Goal: Task Accomplishment & Management: Use online tool/utility

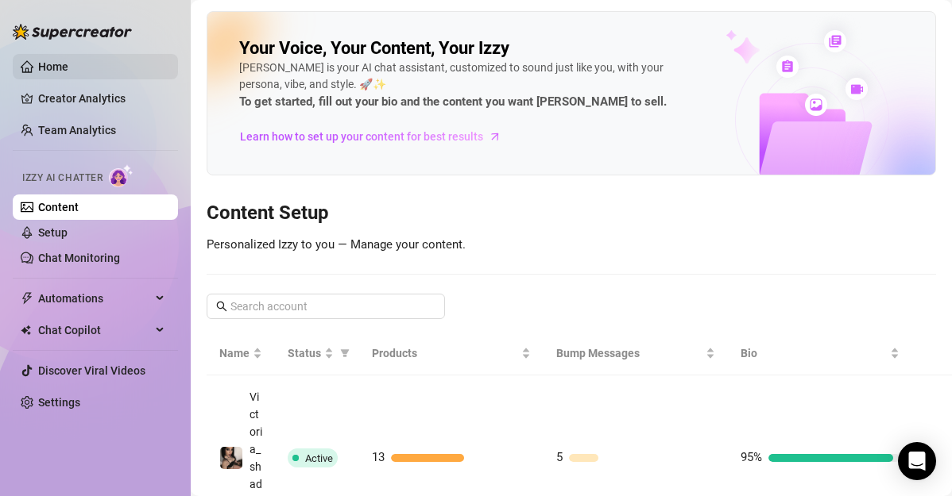
click at [68, 73] on link "Home" at bounding box center [53, 66] width 30 height 13
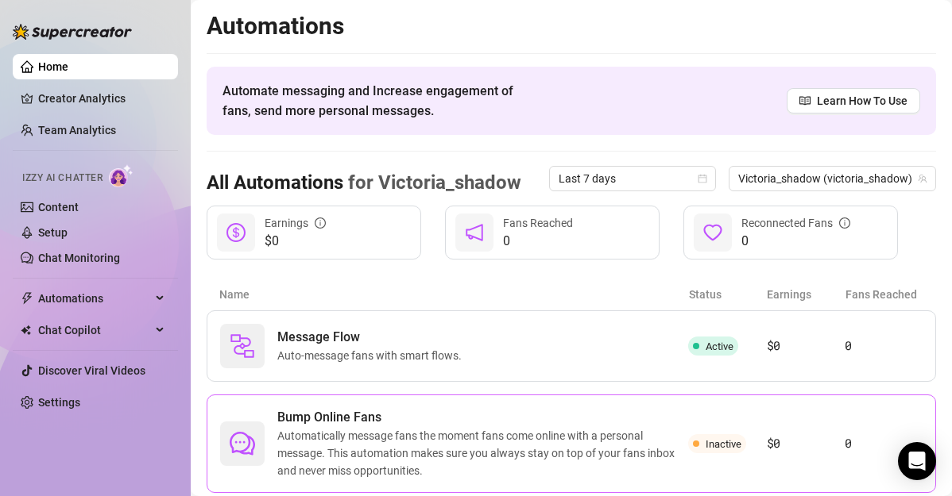
click at [624, 409] on span "Bump Online Fans" at bounding box center [482, 417] width 411 height 19
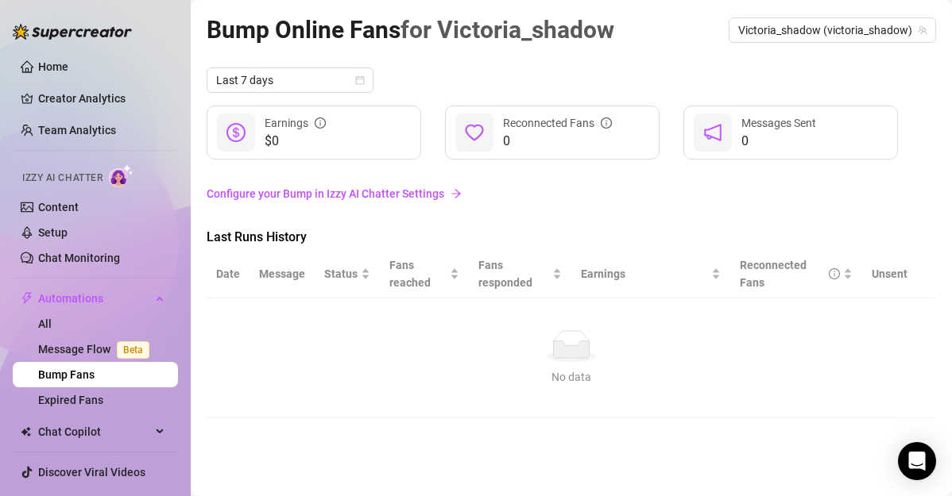
click at [420, 195] on link "Configure your Bump in Izzy AI Chatter Settings" at bounding box center [571, 193] width 729 height 17
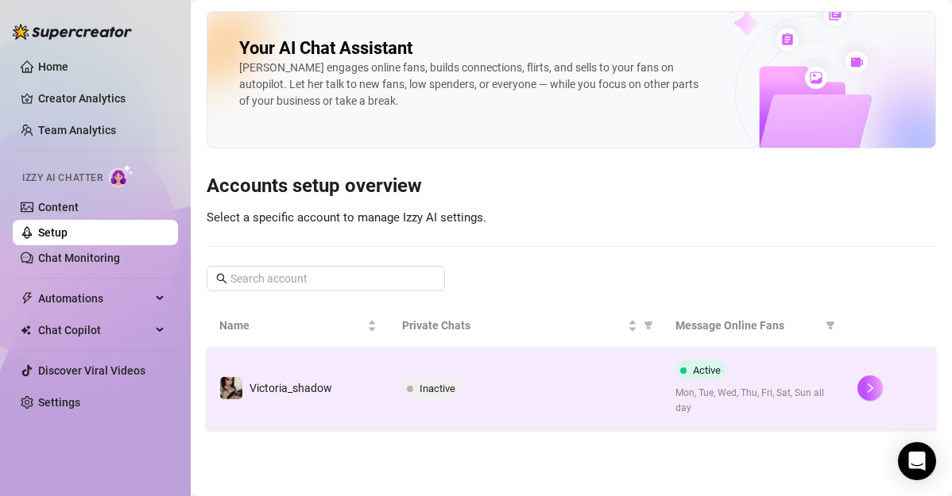
click at [437, 390] on span "Inactive" at bounding box center [437, 389] width 36 height 12
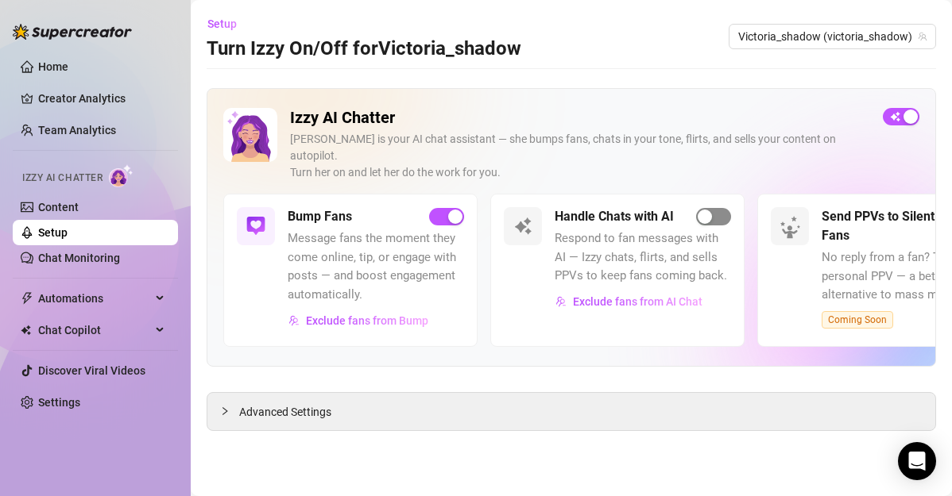
click at [700, 210] on div "button" at bounding box center [704, 217] width 14 height 14
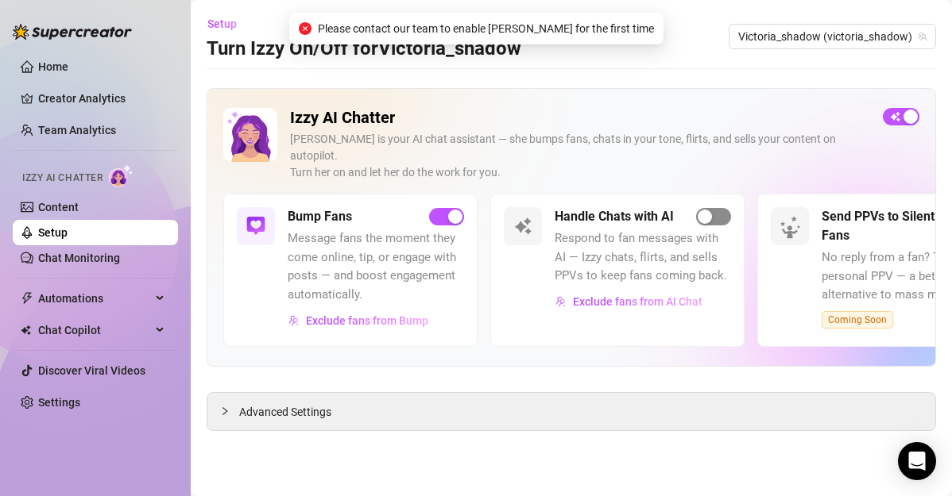
click at [700, 210] on div "button" at bounding box center [704, 217] width 14 height 14
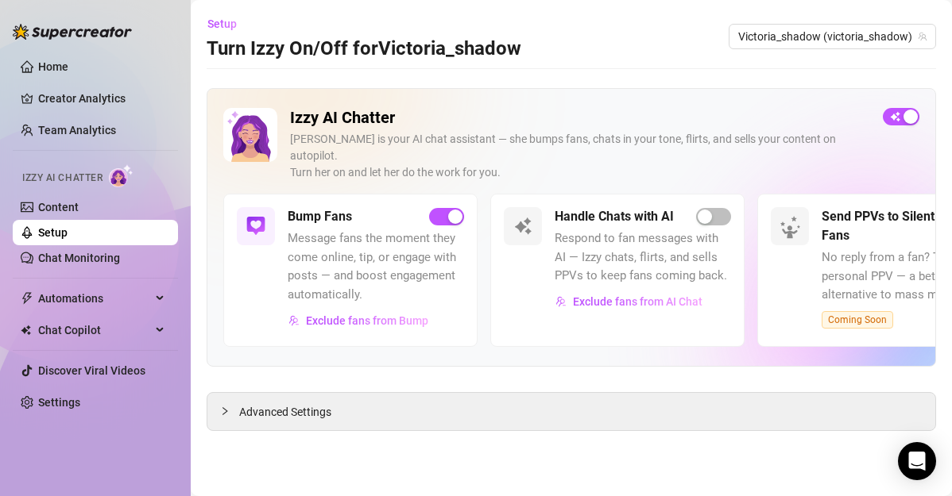
click at [317, 108] on h2 "Izzy AI Chatter" at bounding box center [580, 118] width 580 height 20
click at [305, 121] on h2 "Izzy AI Chatter" at bounding box center [580, 118] width 580 height 20
click at [79, 211] on link "Content" at bounding box center [58, 207] width 41 height 13
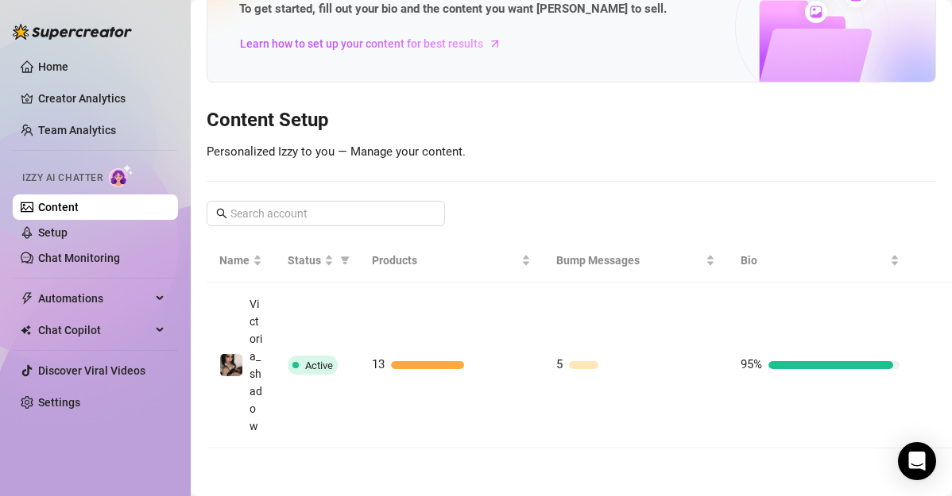
scroll to position [132, 0]
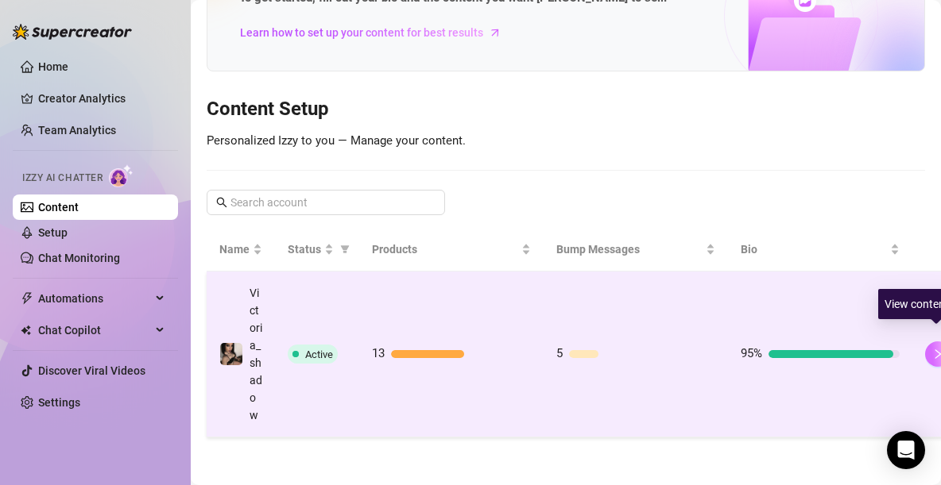
click at [927, 342] on button "button" at bounding box center [937, 354] width 25 height 25
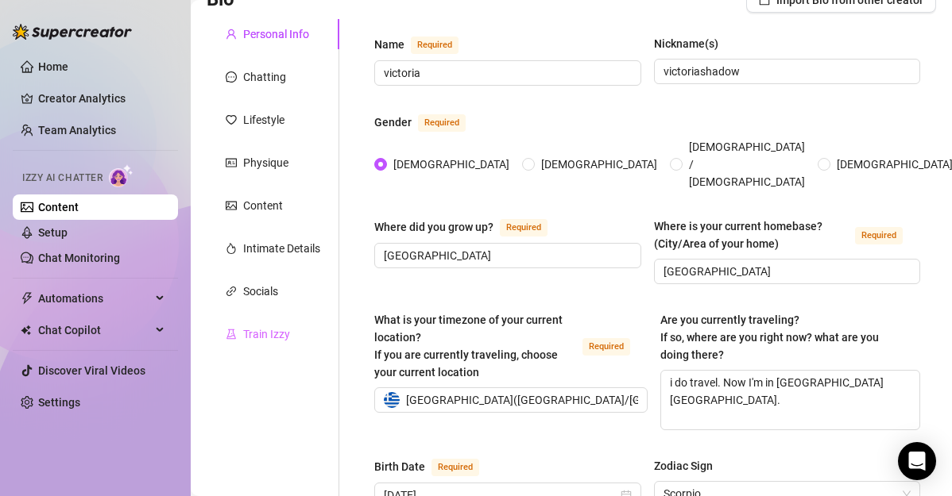
click at [279, 343] on div "Train Izzy" at bounding box center [273, 334] width 133 height 30
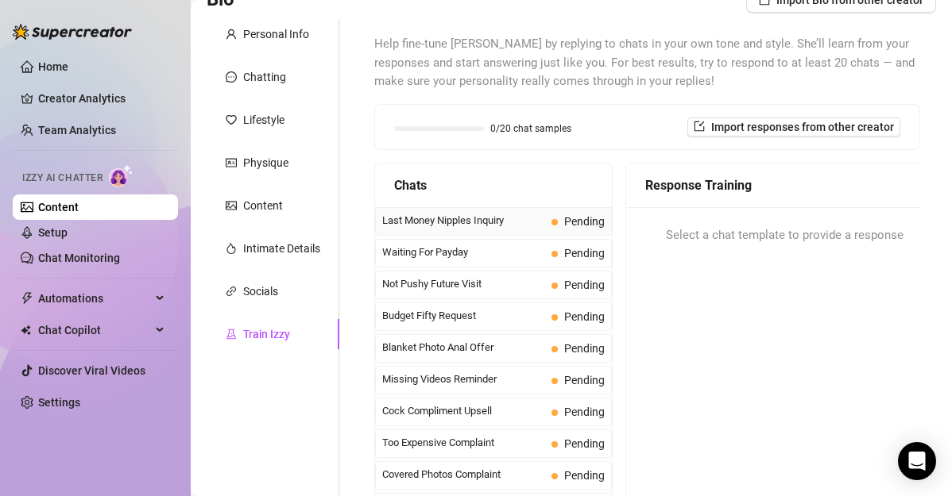
click at [531, 226] on span "Last Money Nipples Inquiry" at bounding box center [463, 221] width 163 height 16
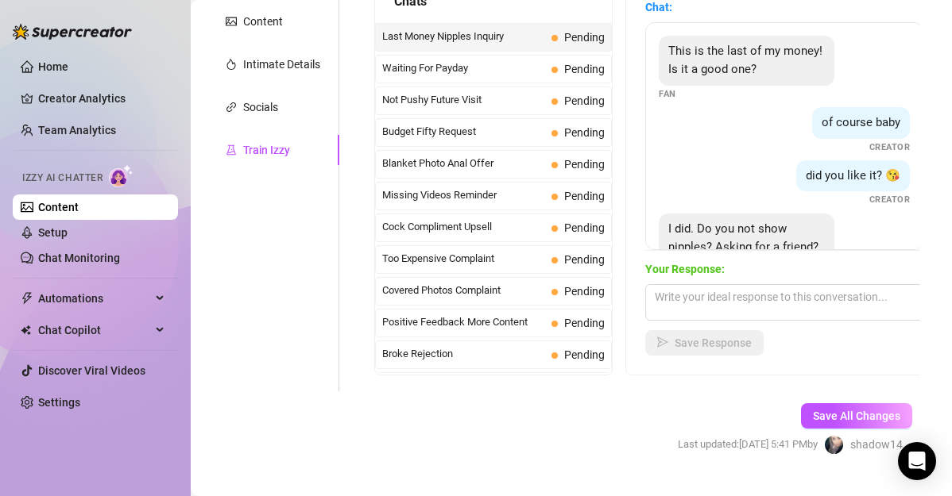
scroll to position [325, 0]
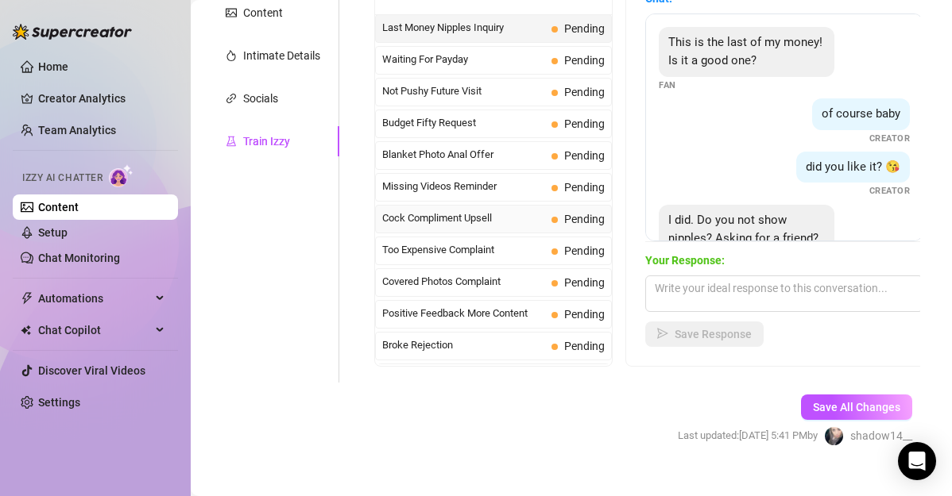
click at [517, 221] on span "Cock Compliment Upsell" at bounding box center [463, 219] width 163 height 16
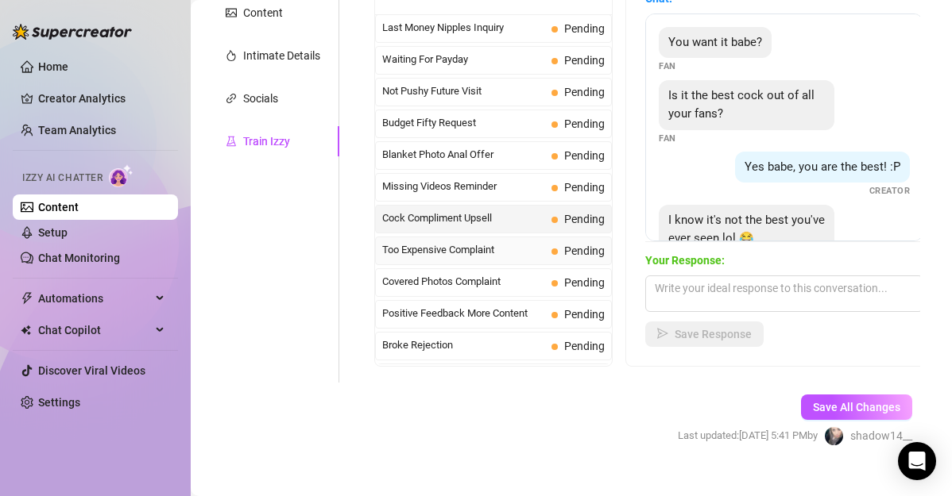
click at [484, 251] on span "Too Expensive Complaint" at bounding box center [463, 250] width 163 height 16
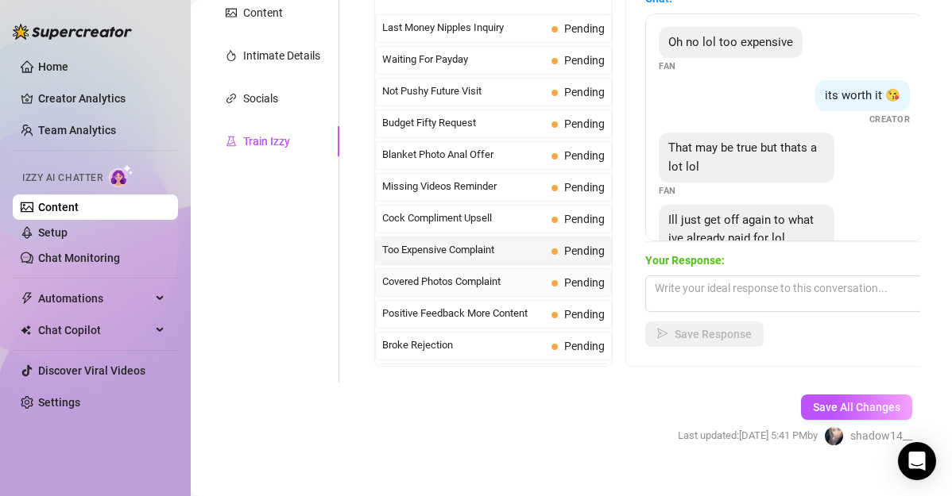
click at [481, 269] on div "Covered Photos Complaint Pending" at bounding box center [493, 283] width 237 height 29
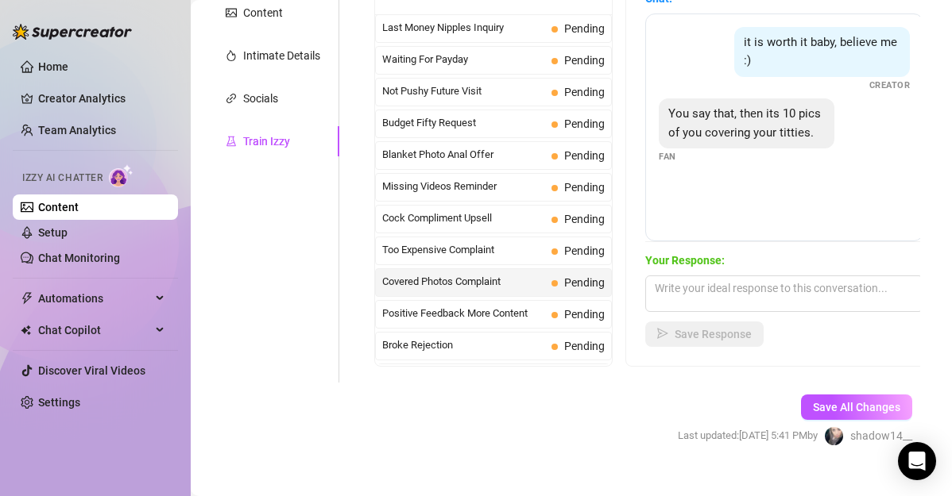
click at [473, 286] on div "Covered Photos Complaint Pending" at bounding box center [493, 283] width 237 height 29
click at [474, 211] on span "Cock Compliment Upsell" at bounding box center [463, 219] width 163 height 16
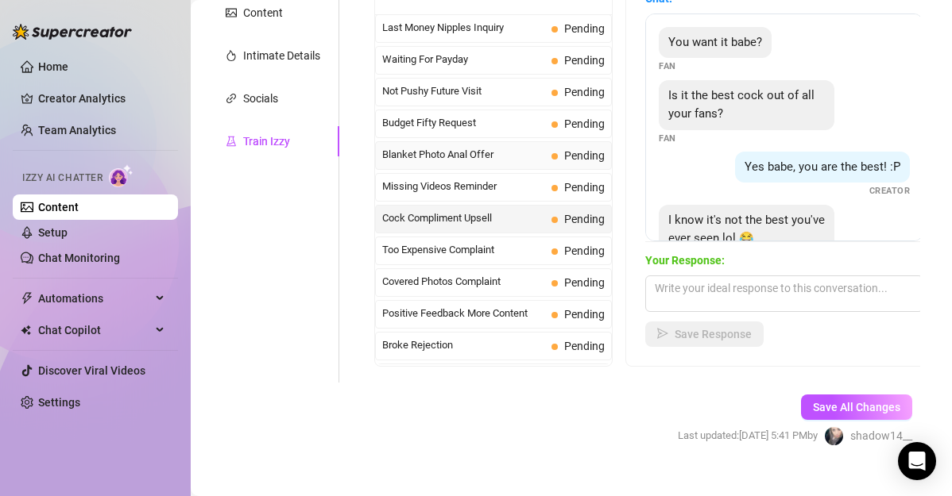
click at [476, 162] on div "Blanket Photo Anal Offer Pending" at bounding box center [493, 155] width 237 height 29
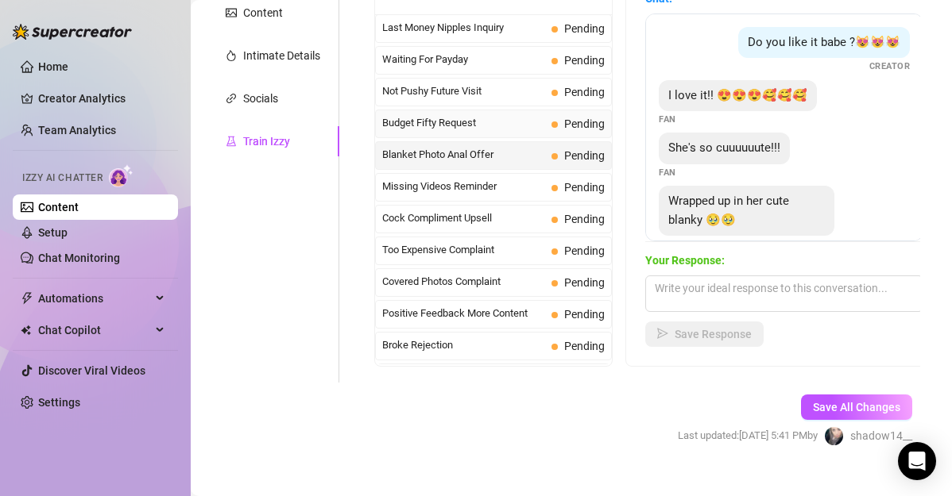
click at [474, 124] on span "Budget Fifty Request" at bounding box center [463, 123] width 163 height 16
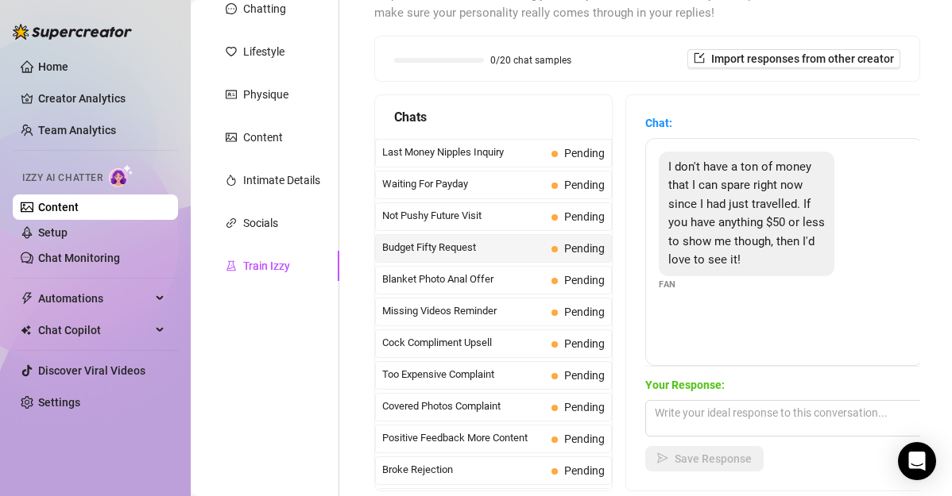
scroll to position [195, 0]
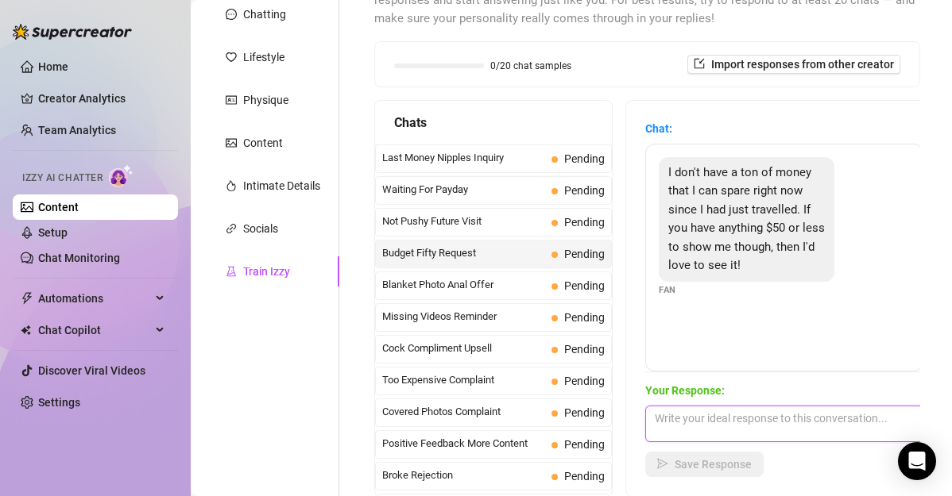
click at [686, 420] on textarea at bounding box center [784, 424] width 278 height 37
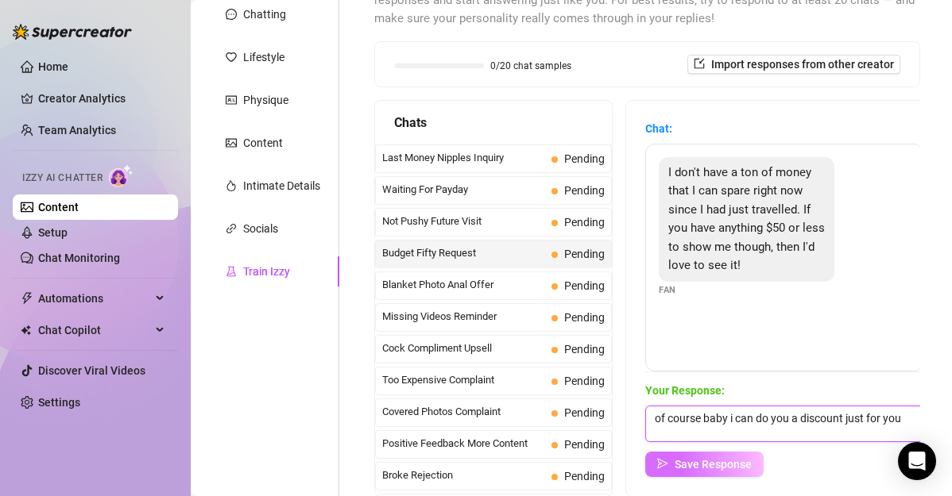
type textarea "of course baby i can do you a discount just for you"
click at [681, 472] on button "Save Response" at bounding box center [704, 464] width 118 height 25
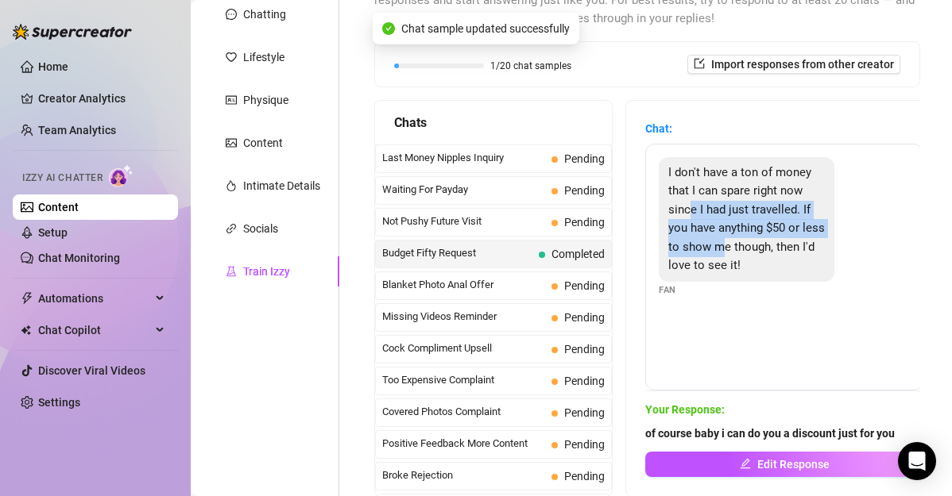
drag, startPoint x: 724, startPoint y: 254, endPoint x: 689, endPoint y: 194, distance: 70.2
click at [689, 194] on div "I don't have a ton of money that I can spare right now since I had just travell…" at bounding box center [747, 219] width 176 height 125
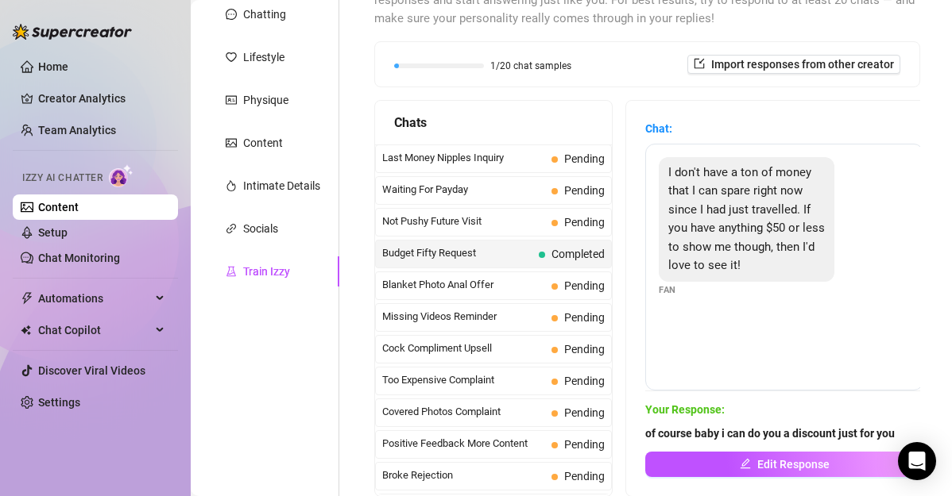
click at [736, 248] on span "I don't have a ton of money that I can spare right now since I had just travell…" at bounding box center [746, 219] width 156 height 108
click at [516, 155] on span "Last Money Nipples Inquiry" at bounding box center [463, 158] width 163 height 16
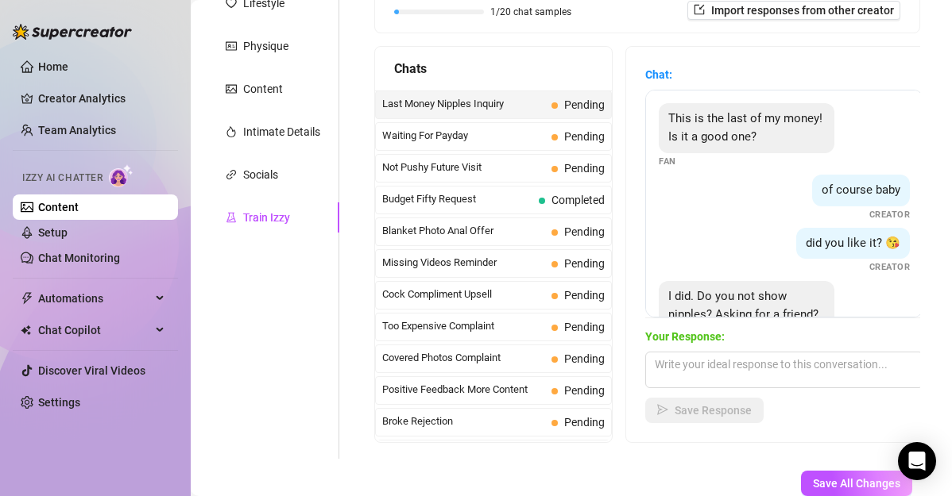
scroll to position [258, 0]
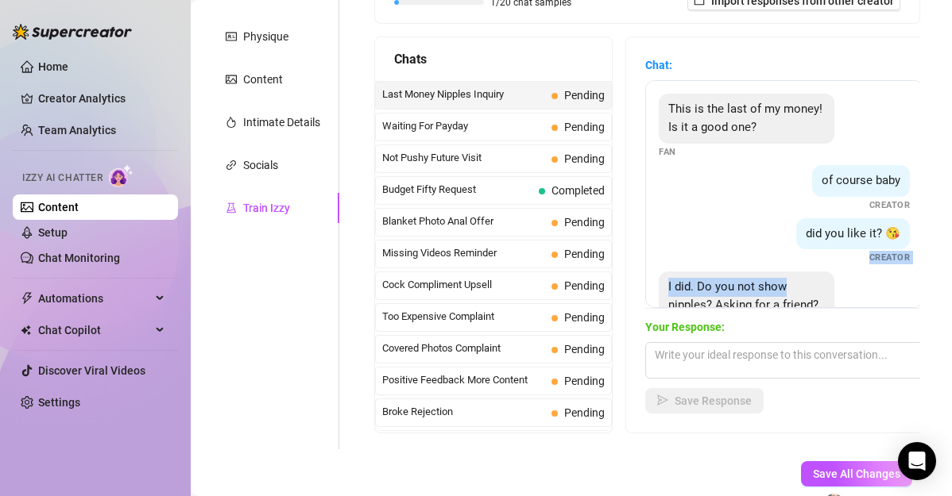
drag, startPoint x: 879, startPoint y: 272, endPoint x: 883, endPoint y: 235, distance: 36.8
click at [883, 235] on div "This is the last of my money! Is it a good one? Fan of course baby Creator did …" at bounding box center [784, 194] width 278 height 228
click at [874, 299] on div "I did. Do you not show nipples? Asking for a friend? Lol Fan" at bounding box center [784, 314] width 251 height 84
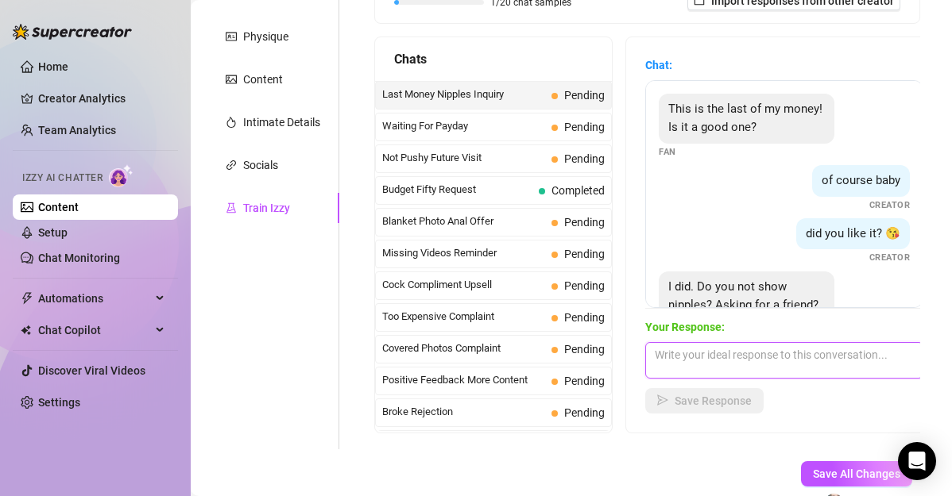
click at [765, 361] on textarea at bounding box center [784, 360] width 278 height 37
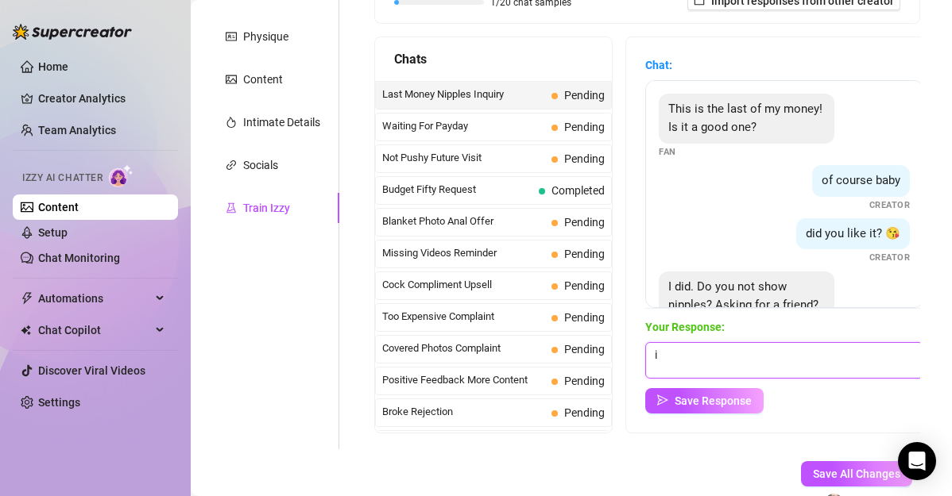
type textarea "i"
type textarea "im showing everything for a price"
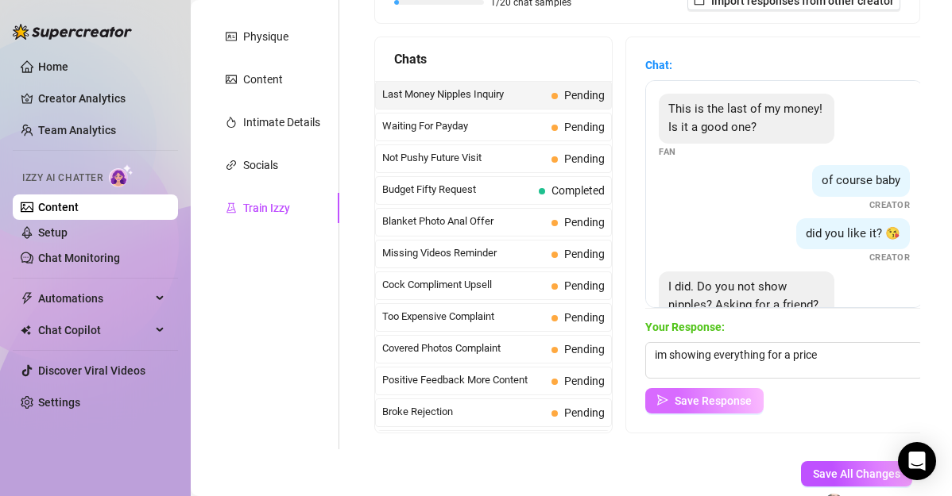
click at [739, 405] on span "Save Response" at bounding box center [712, 401] width 77 height 13
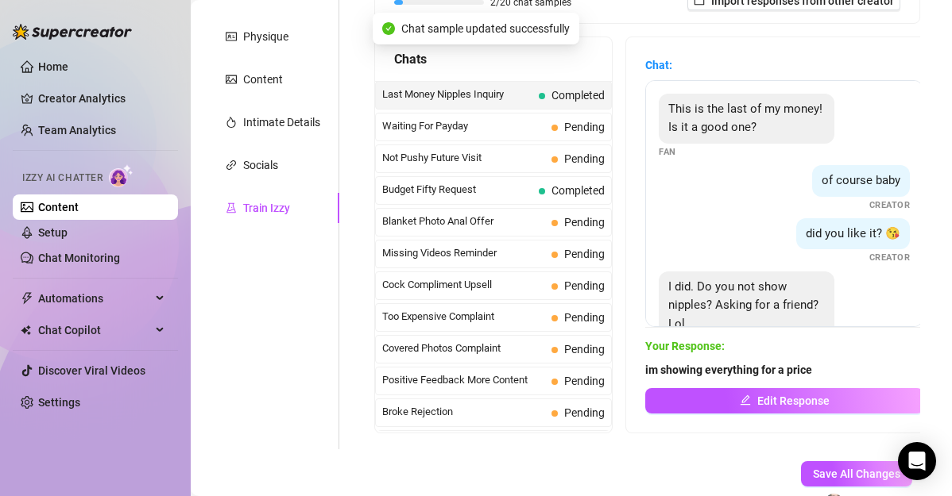
click at [739, 405] on button "Edit Response" at bounding box center [784, 400] width 278 height 25
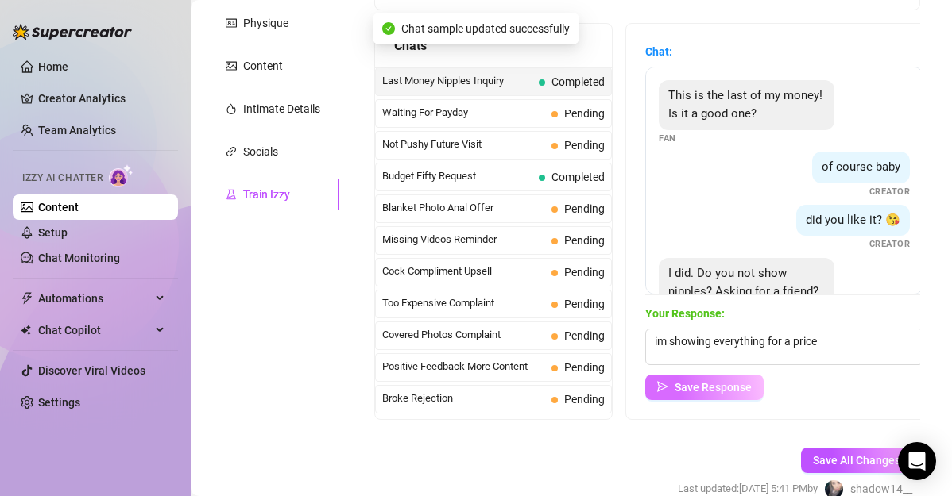
scroll to position [272, 0]
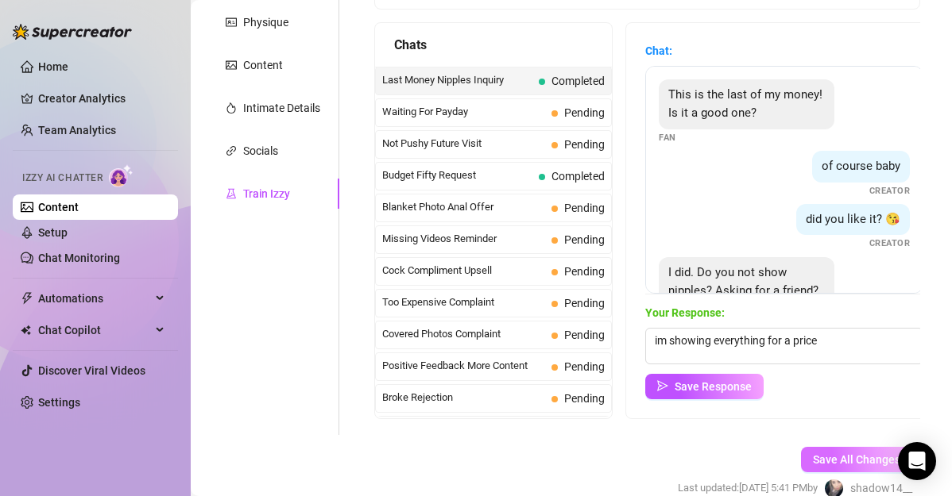
click at [829, 458] on span "Save All Changes" at bounding box center [856, 460] width 87 height 13
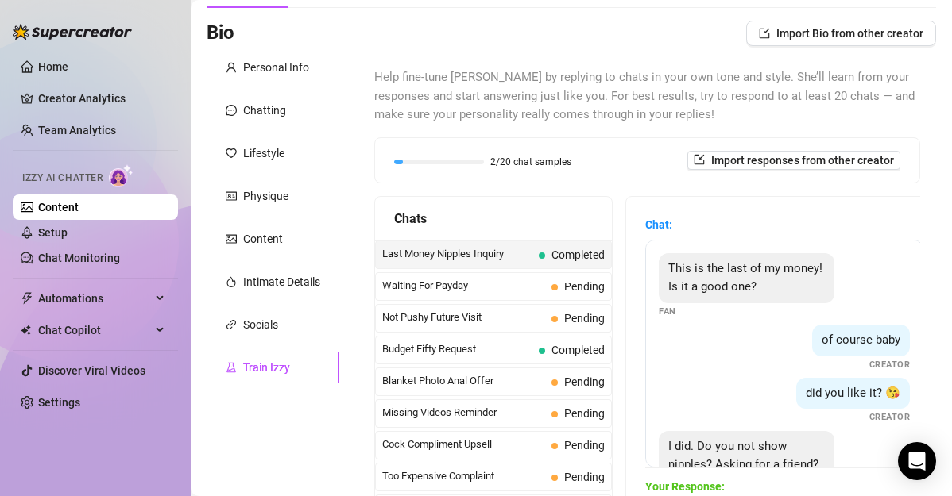
scroll to position [84, 0]
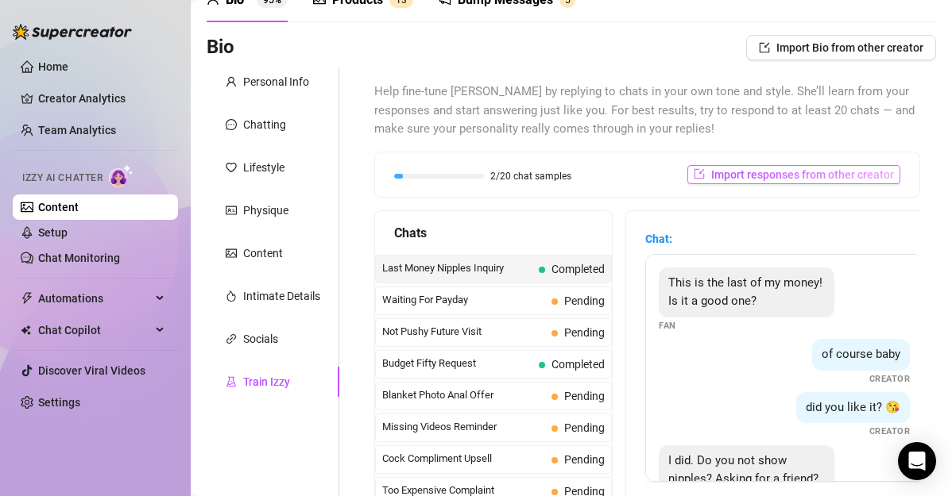
click at [810, 172] on span "Import responses from other creator" at bounding box center [802, 174] width 183 height 13
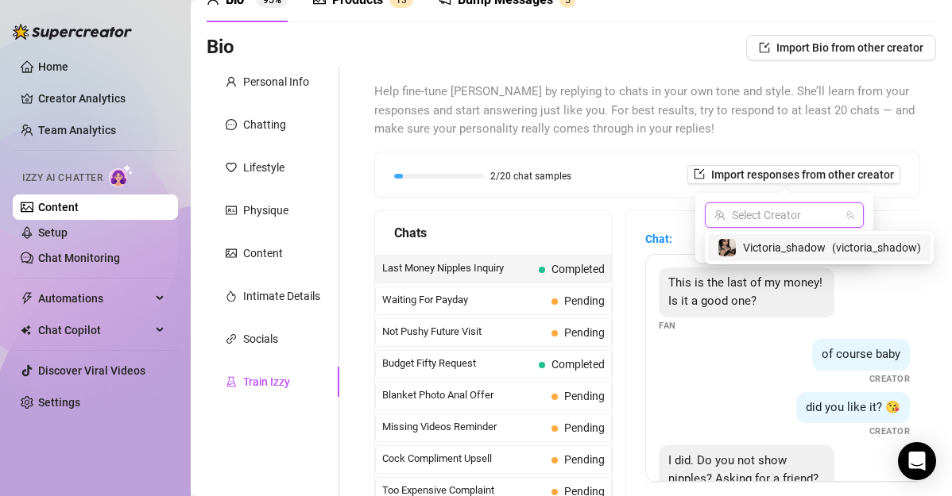
click at [813, 209] on input "search" at bounding box center [777, 215] width 126 height 24
type input "v"
click at [784, 254] on span "Victoria_shadow" at bounding box center [784, 247] width 83 height 17
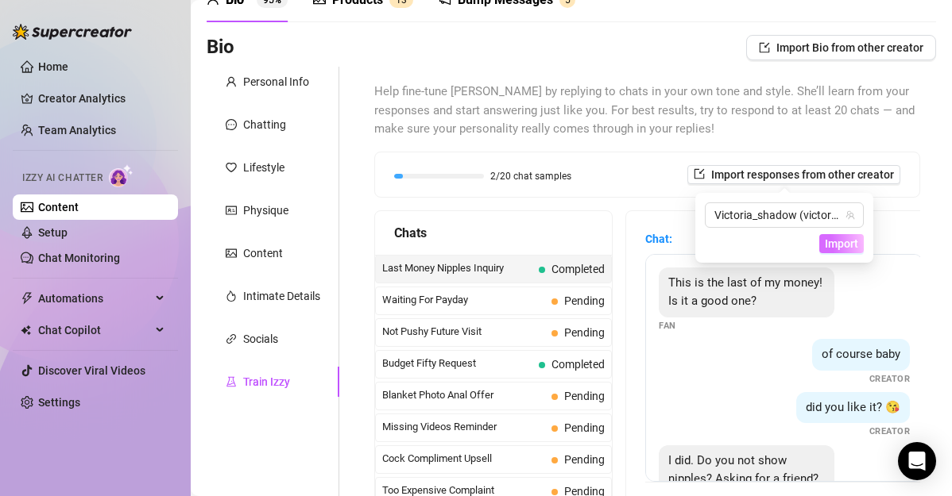
click at [835, 240] on span "Import" at bounding box center [841, 244] width 33 height 13
click at [835, 243] on span "Import" at bounding box center [841, 244] width 33 height 13
click at [848, 243] on span "Import" at bounding box center [841, 244] width 33 height 13
click at [848, 239] on span "Import" at bounding box center [841, 244] width 33 height 13
click at [824, 49] on span "Import Bio from other creator" at bounding box center [849, 47] width 147 height 13
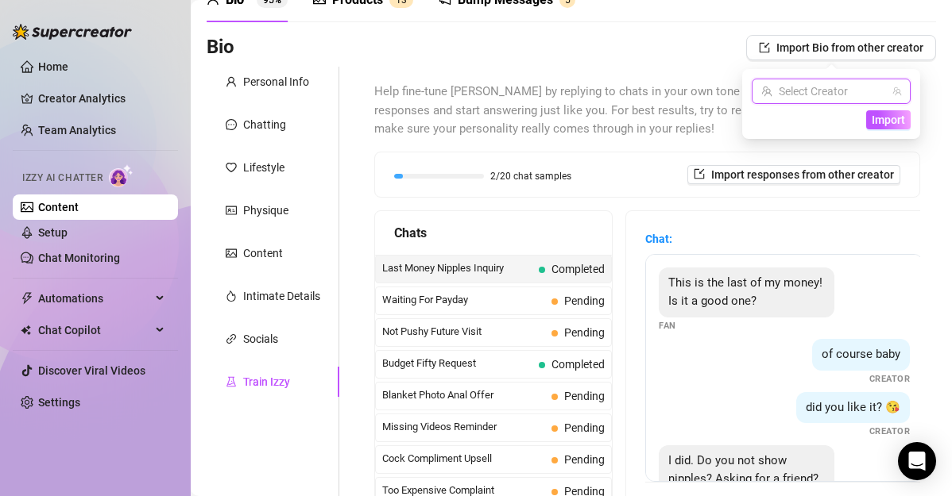
click at [806, 92] on input "search" at bounding box center [824, 91] width 126 height 24
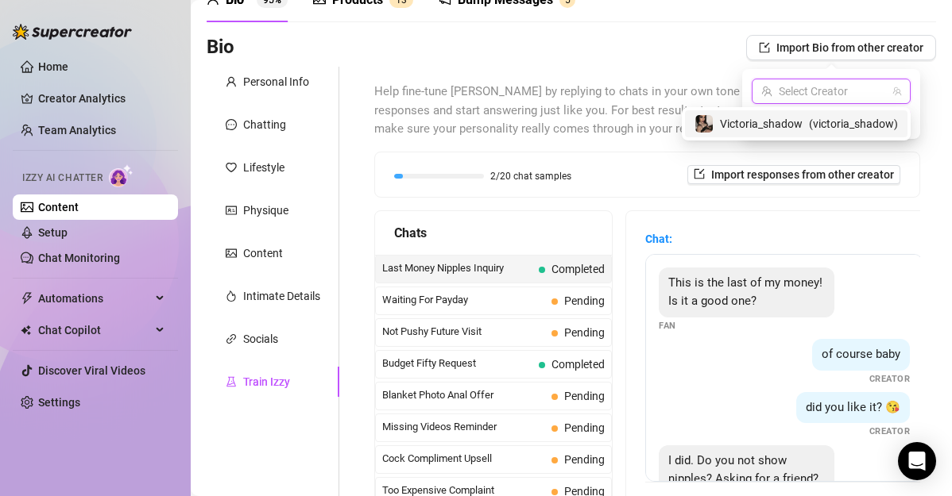
click at [817, 91] on input "search" at bounding box center [824, 91] width 126 height 24
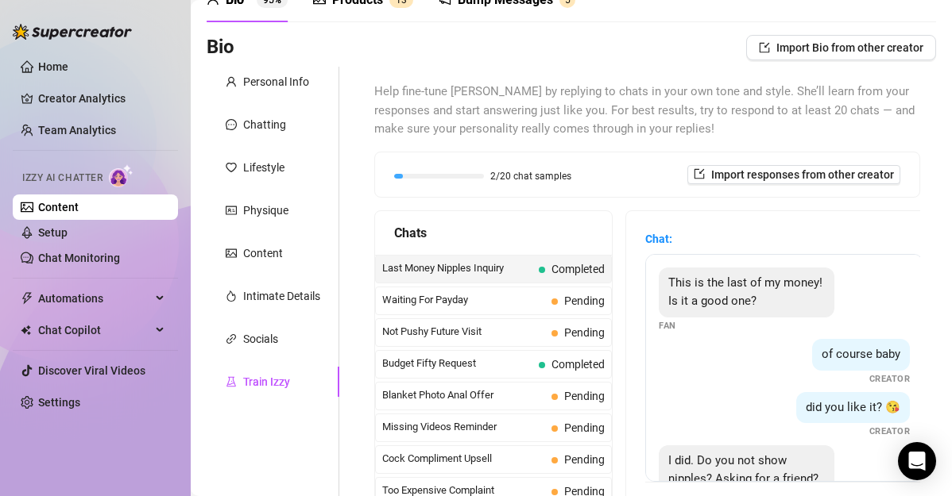
click at [814, 208] on div "Help fine-tune [PERSON_NAME] by replying to chats in your own tone and style. S…" at bounding box center [647, 345] width 546 height 525
click at [68, 239] on link "Setup" at bounding box center [52, 232] width 29 height 13
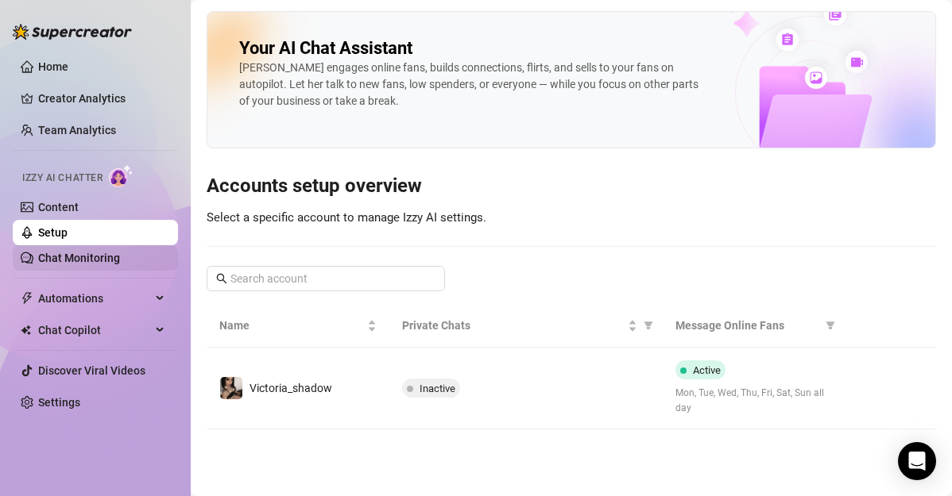
click at [102, 253] on link "Chat Monitoring" at bounding box center [79, 258] width 82 height 13
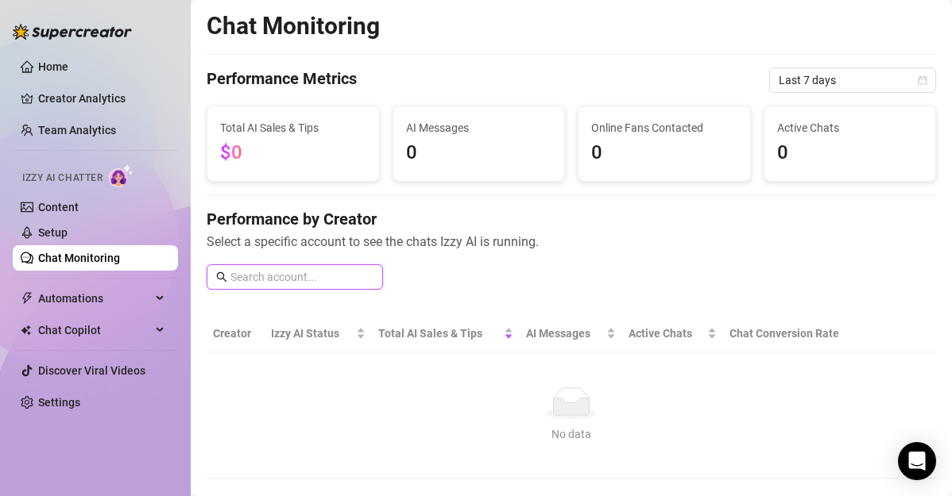
click at [251, 273] on input "text" at bounding box center [301, 277] width 143 height 17
click at [68, 226] on link "Setup" at bounding box center [52, 232] width 29 height 13
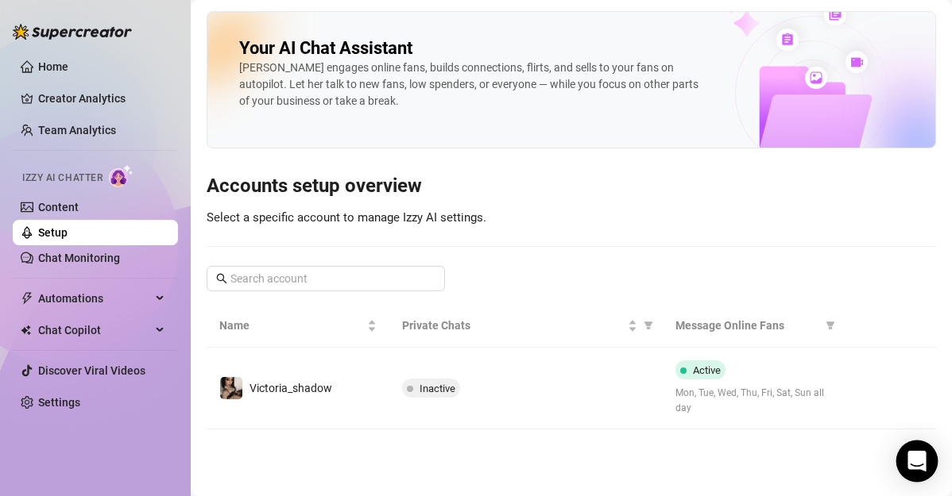
click at [898, 463] on body "Home Creator Analytics Team Analytics Izzy AI Chatter Content Setup Chat Monito…" at bounding box center [476, 248] width 952 height 496
click at [921, 464] on icon "Open Intercom Messenger" at bounding box center [916, 461] width 21 height 21
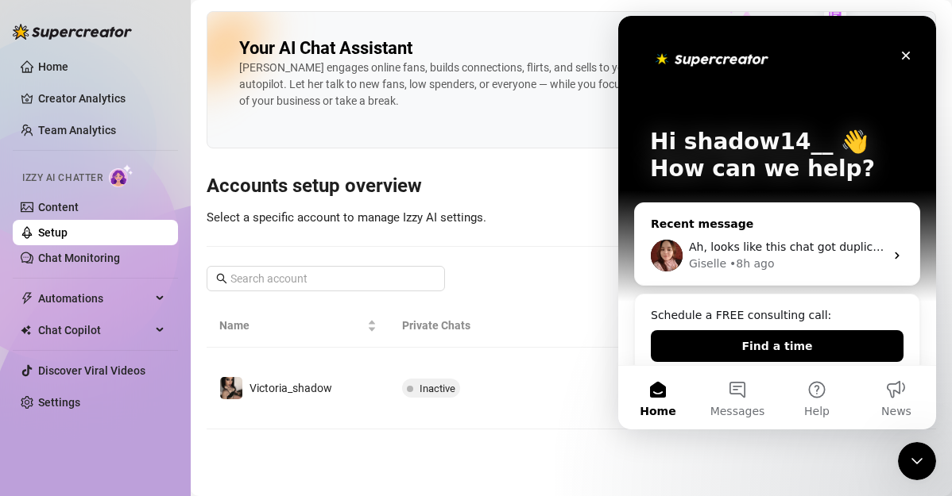
click at [767, 266] on div "Giselle • 8h ago" at bounding box center [786, 264] width 195 height 17
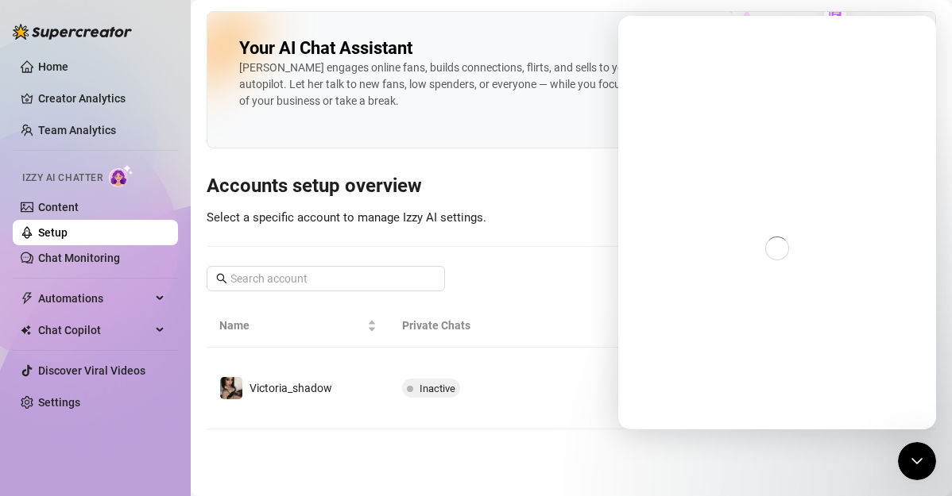
click at [731, 366] on div "Intercom messenger" at bounding box center [777, 248] width 318 height 363
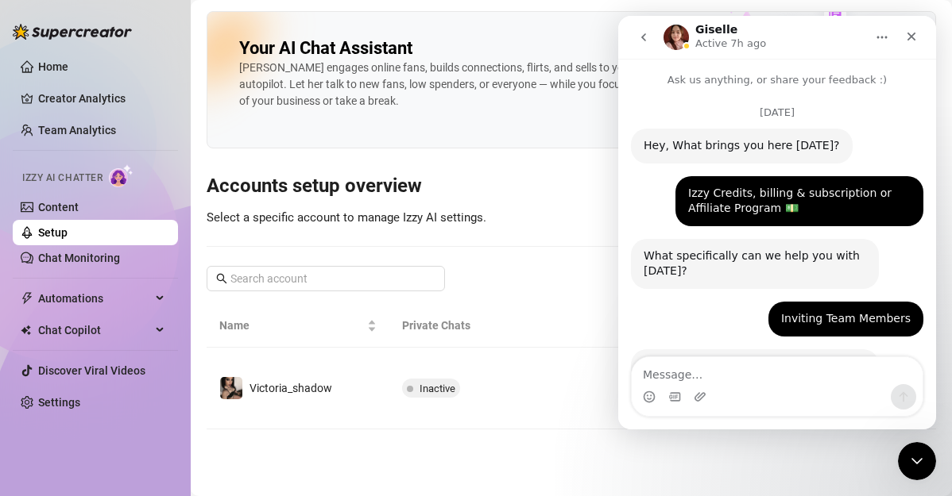
scroll to position [847, 0]
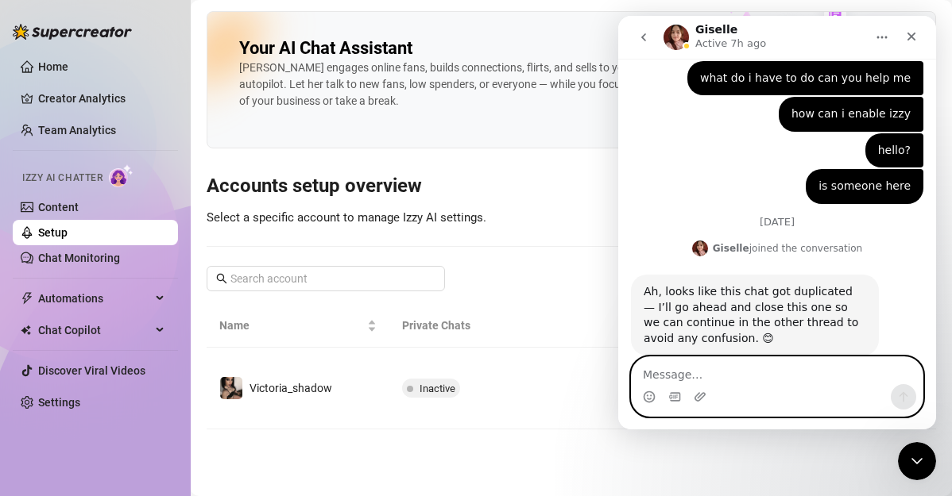
click at [766, 378] on textarea "Message…" at bounding box center [777, 370] width 291 height 27
type textarea "hello"
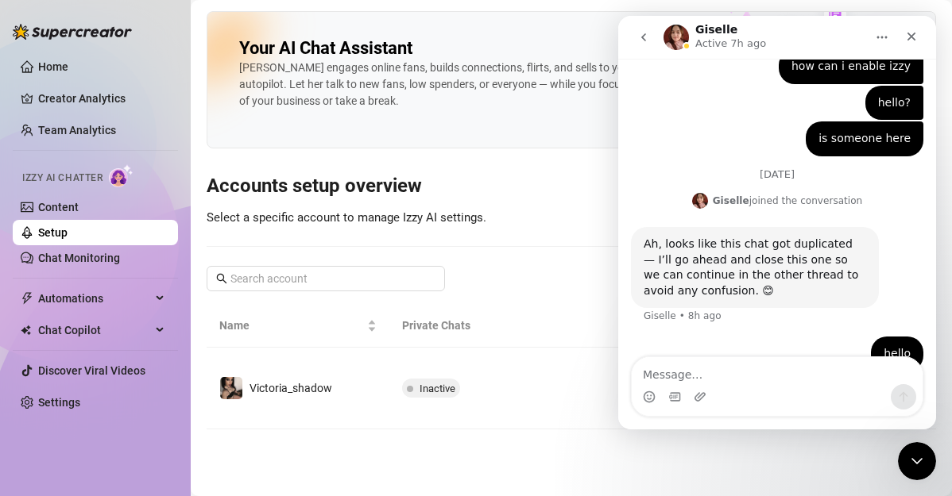
click at [420, 242] on div "Your AI Chat Assistant [PERSON_NAME] engages online fans, builds connections, f…" at bounding box center [571, 220] width 729 height 419
click at [651, 33] on button "go back" at bounding box center [643, 37] width 30 height 30
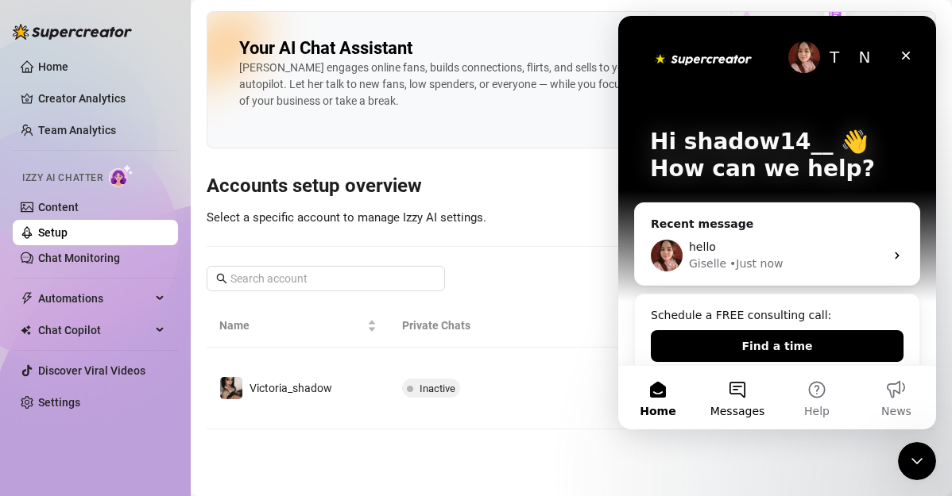
click at [728, 388] on button "Messages" at bounding box center [736, 398] width 79 height 64
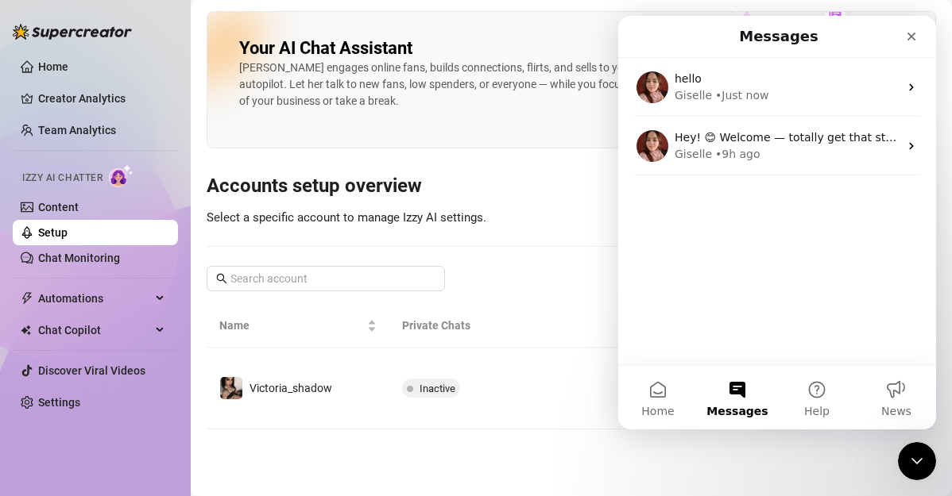
click at [589, 281] on div "Your AI Chat Assistant [PERSON_NAME] engages online fans, builds connections, f…" at bounding box center [571, 220] width 729 height 419
click at [920, 27] on div "Close" at bounding box center [911, 36] width 29 height 29
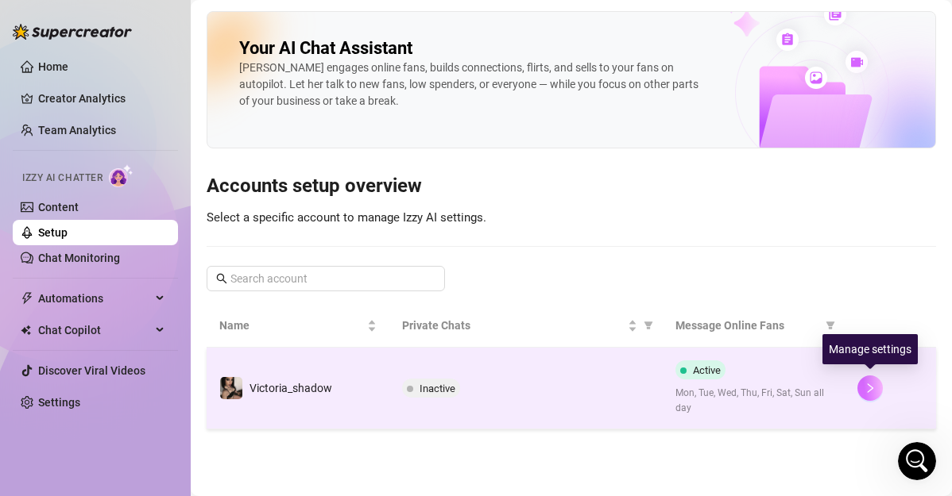
click at [871, 389] on icon "right" at bounding box center [869, 388] width 11 height 11
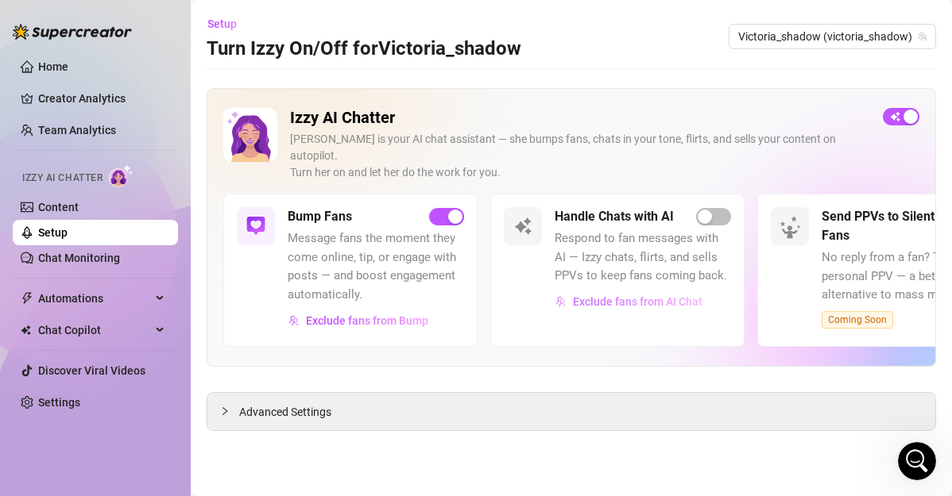
click at [647, 296] on span "Exclude fans from AI Chat" at bounding box center [637, 302] width 129 height 13
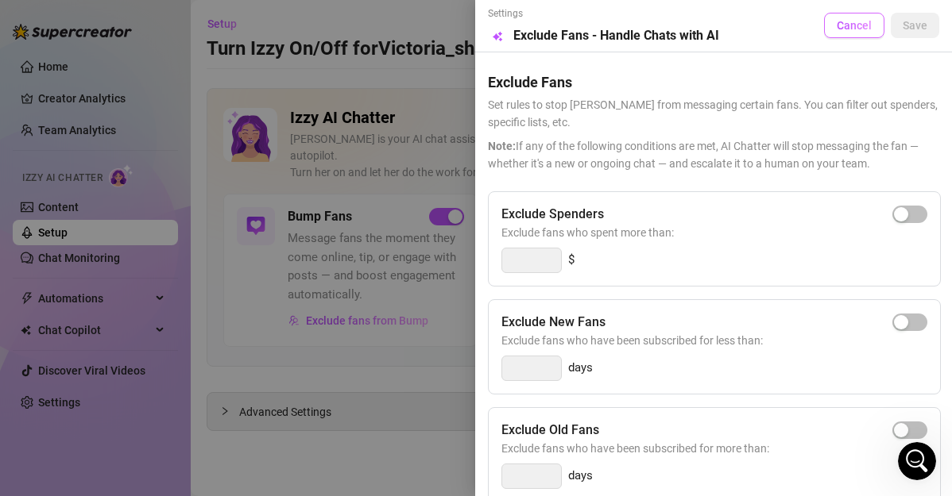
click at [836, 31] on span "Cancel" at bounding box center [853, 25] width 35 height 13
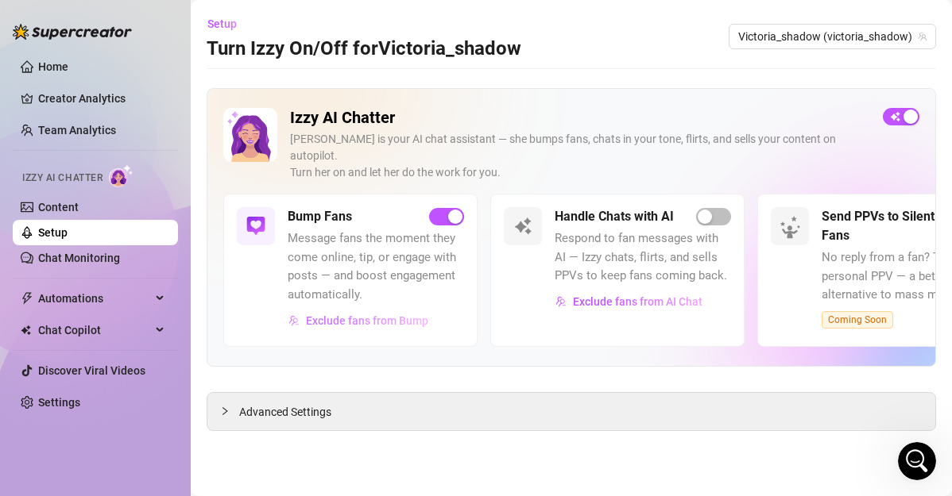
click at [368, 315] on span "Exclude fans from Bump" at bounding box center [367, 321] width 122 height 13
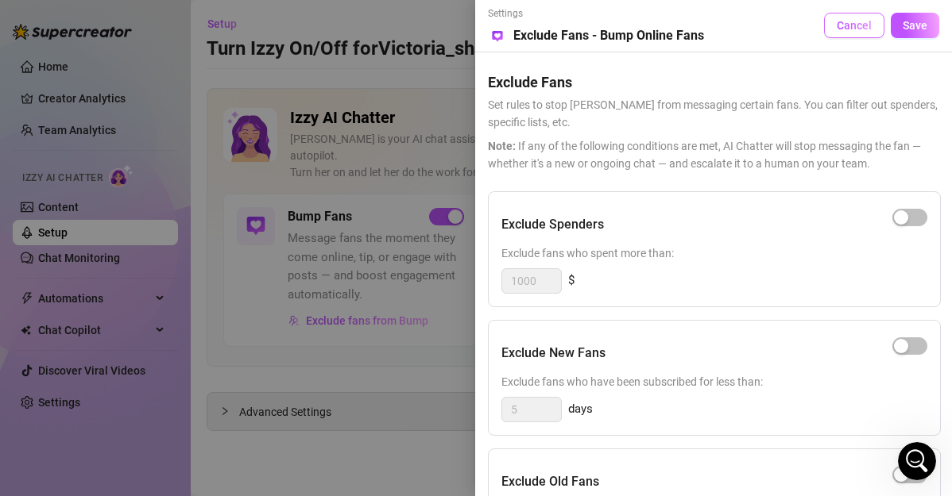
click at [841, 27] on span "Cancel" at bounding box center [853, 25] width 35 height 13
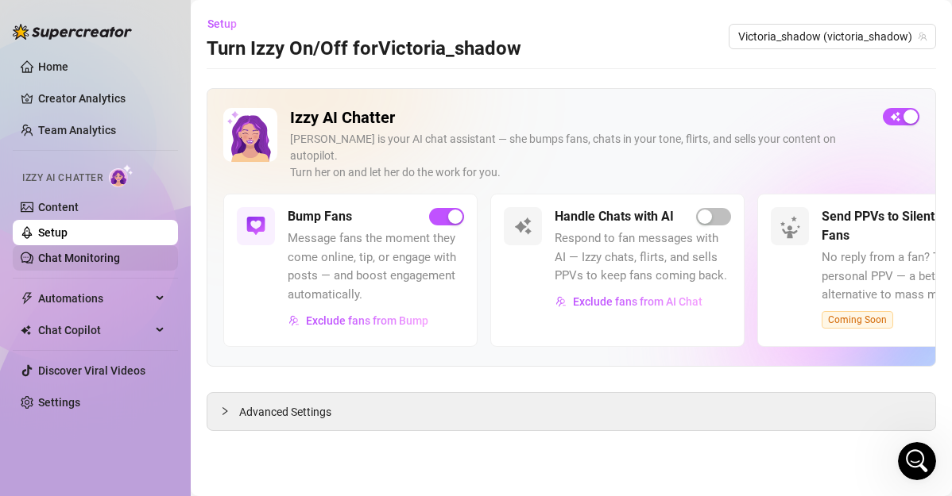
click at [120, 265] on link "Chat Monitoring" at bounding box center [79, 258] width 82 height 13
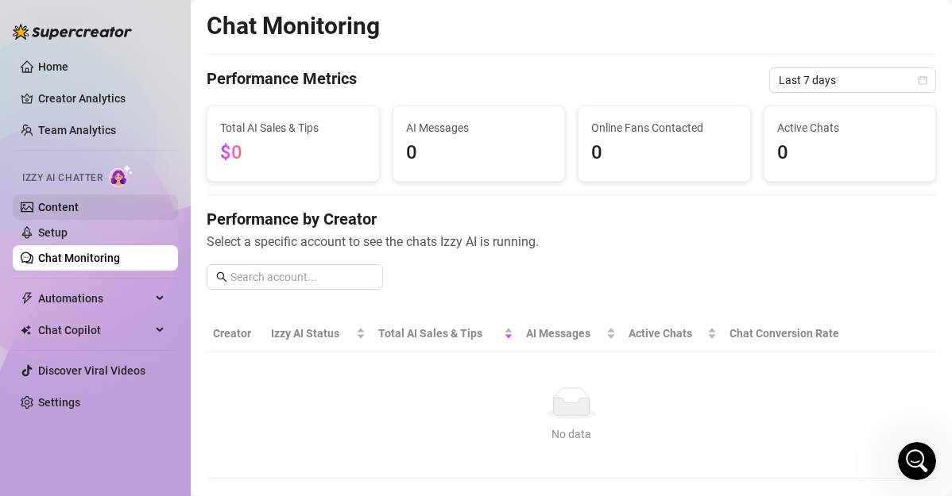
click at [79, 210] on link "Content" at bounding box center [58, 207] width 41 height 13
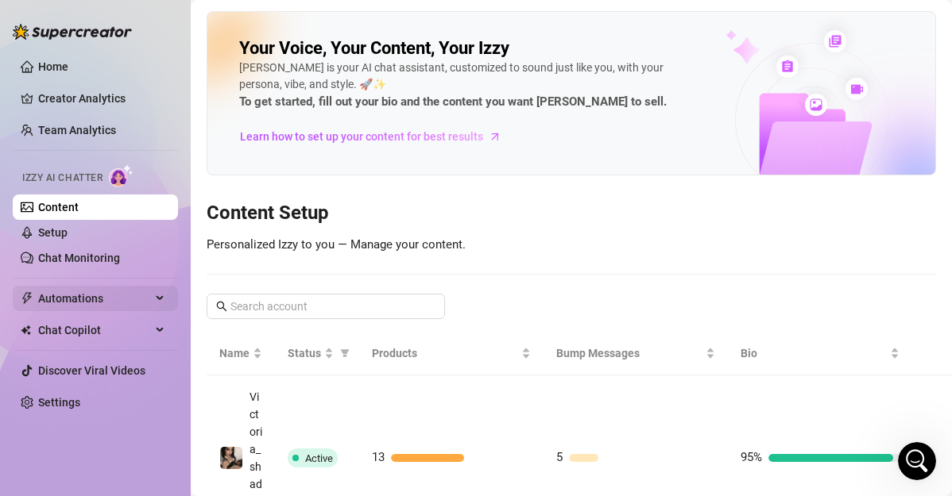
click at [88, 292] on span "Automations" at bounding box center [94, 298] width 113 height 25
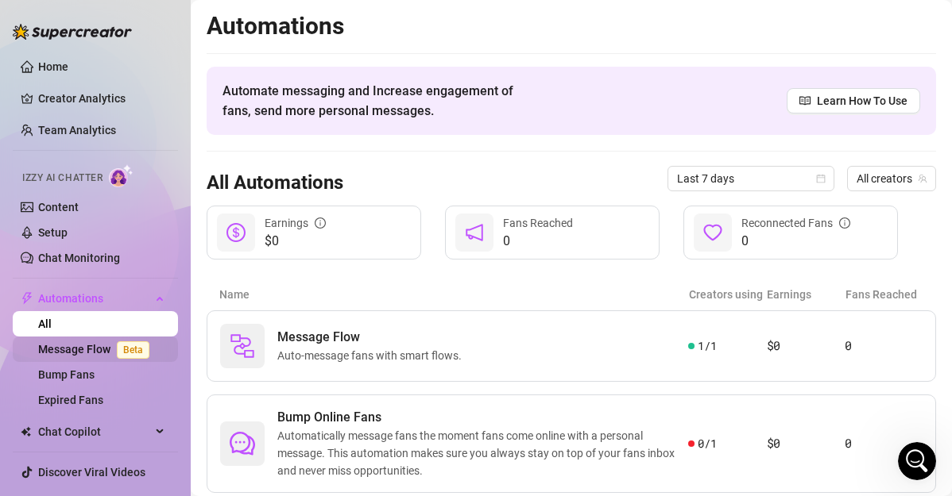
click at [120, 343] on span "Beta" at bounding box center [133, 350] width 33 height 17
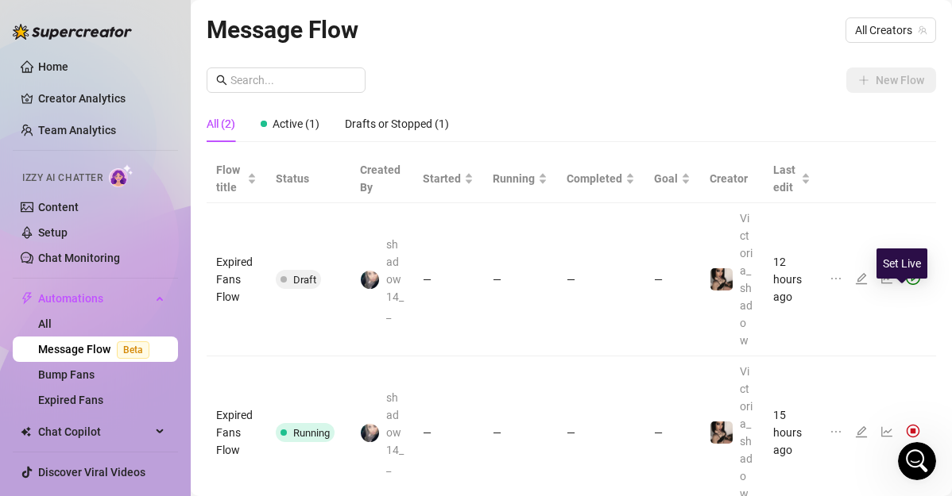
click at [906, 285] on icon "play-circle" at bounding box center [913, 278] width 14 height 14
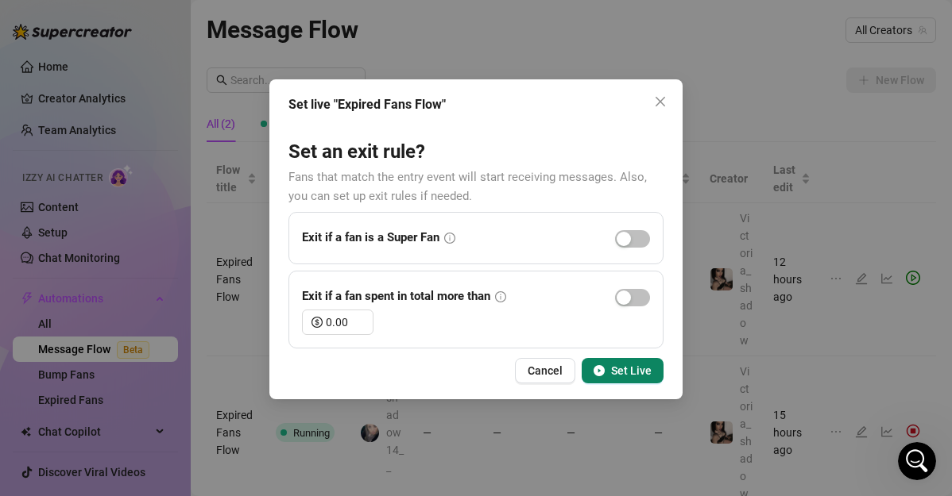
click at [627, 369] on span "Set Live" at bounding box center [631, 371] width 41 height 13
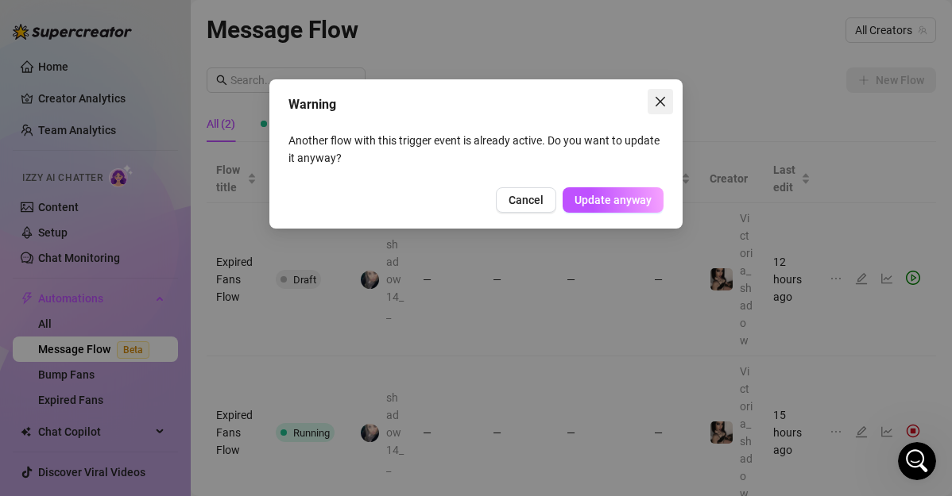
click at [657, 105] on icon "close" at bounding box center [660, 102] width 10 height 10
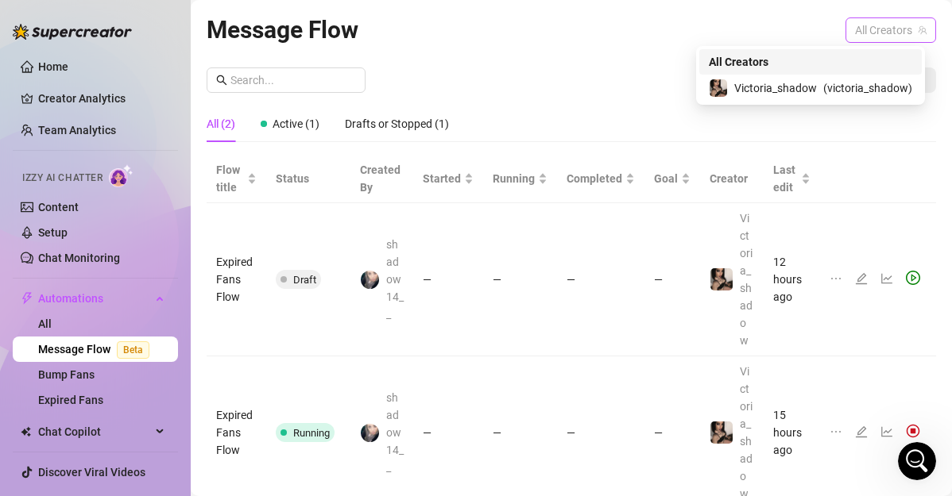
click at [863, 25] on span "All Creators" at bounding box center [890, 30] width 71 height 24
click at [813, 90] on span "Victoria_shadow" at bounding box center [775, 87] width 83 height 17
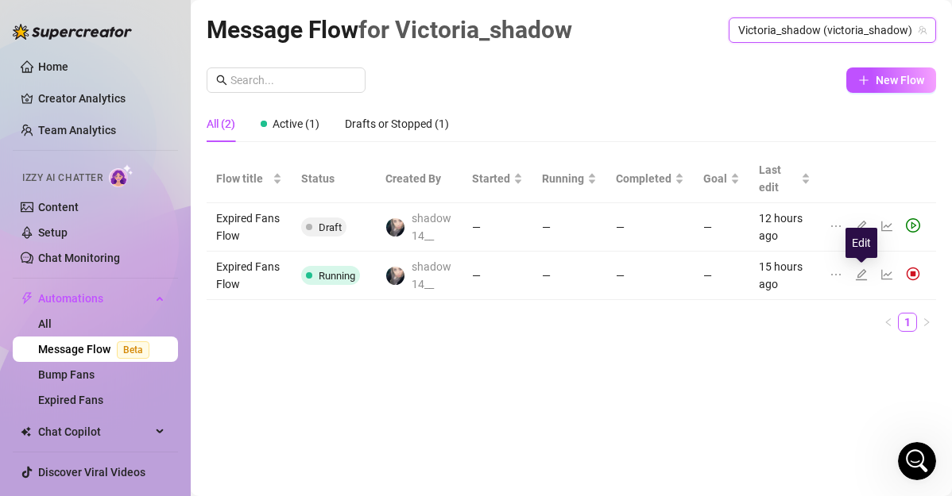
click at [857, 272] on icon "edit" at bounding box center [861, 275] width 13 height 13
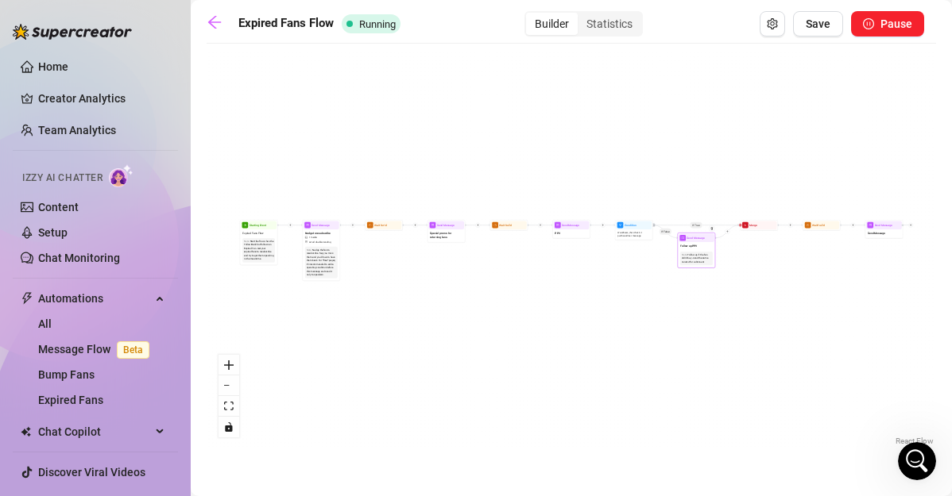
click at [683, 241] on div "Send Message" at bounding box center [696, 238] width 36 height 8
type textarea "/"
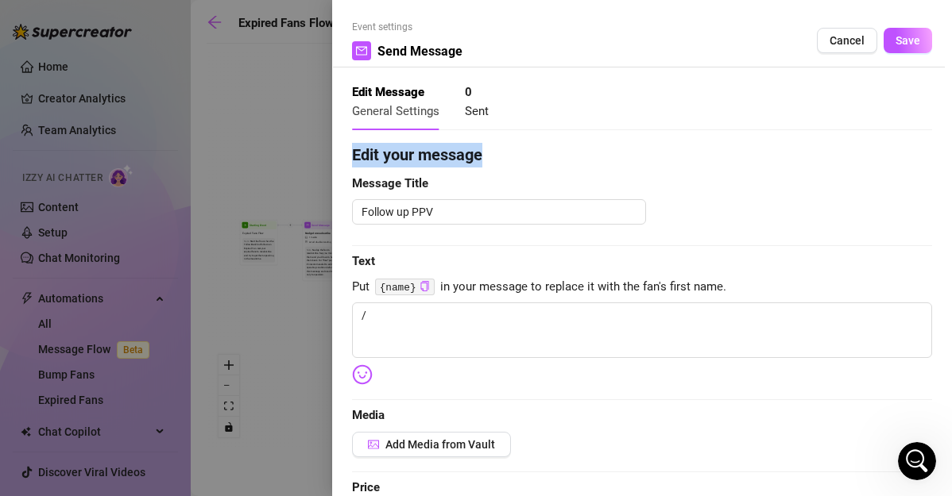
drag, startPoint x: 937, startPoint y: 141, endPoint x: 937, endPoint y: 164, distance: 22.2
click at [937, 164] on div "Event settings Send Message Cancel Save Edit Message General Settings 0 Sent Ed…" at bounding box center [642, 248] width 620 height 496
click at [898, 156] on span "Edit your message" at bounding box center [642, 155] width 580 height 25
drag, startPoint x: 937, startPoint y: 120, endPoint x: 937, endPoint y: 133, distance: 13.5
click at [937, 133] on div "Event settings Send Message Cancel Save Edit Message General Settings 0 Sent Ed…" at bounding box center [642, 248] width 620 height 496
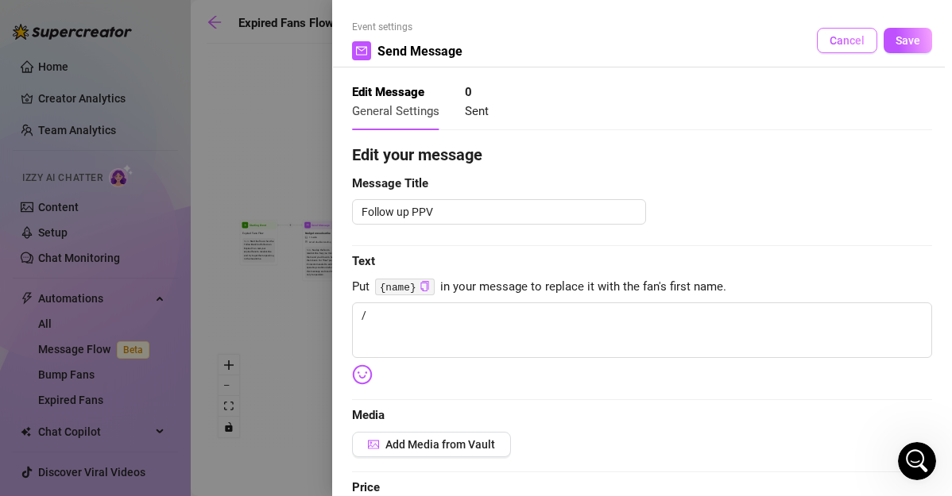
click at [836, 41] on span "Cancel" at bounding box center [846, 40] width 35 height 13
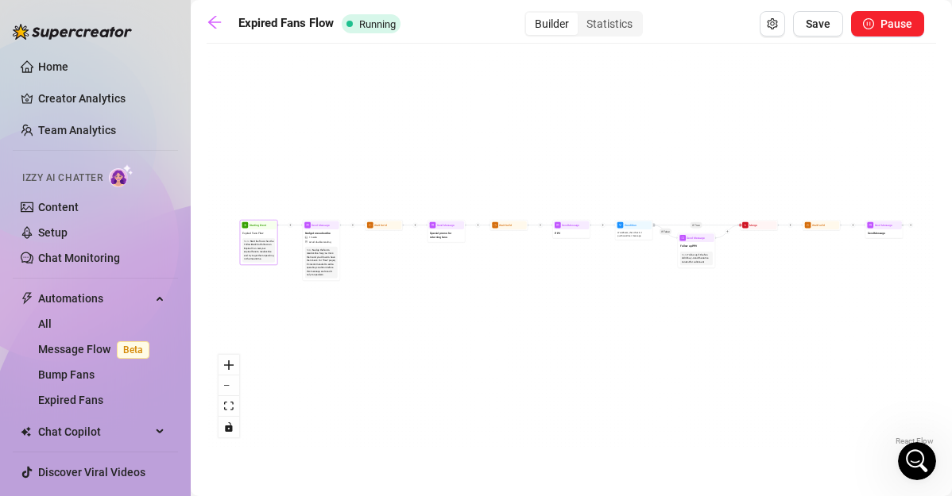
click at [262, 241] on div "Start the flow when the Follow-Back bot follows an Expired Fan. Get your expire…" at bounding box center [258, 250] width 29 height 21
click at [254, 237] on div "Note: Start the flow when the Follow-Back bot follows an Expired Fan. Get your …" at bounding box center [259, 251] width 36 height 28
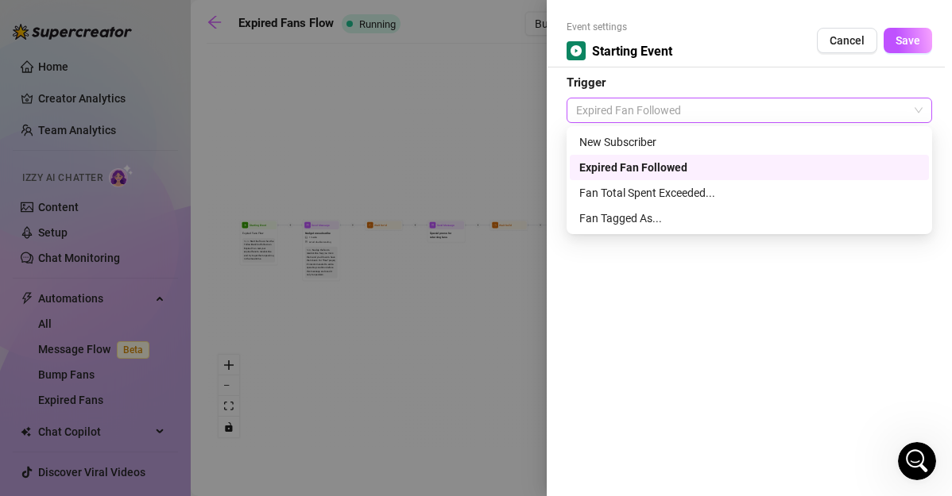
click at [659, 106] on span "Expired Fan Followed" at bounding box center [749, 111] width 346 height 24
click at [625, 200] on div "Fan Total Spent Exceeded..." at bounding box center [749, 192] width 340 height 17
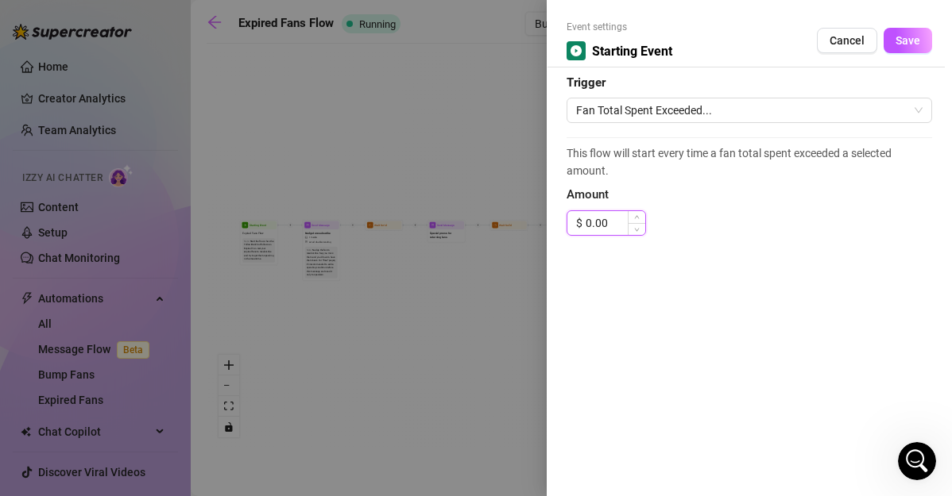
click at [610, 224] on input "0.00" at bounding box center [615, 223] width 60 height 24
type input "0"
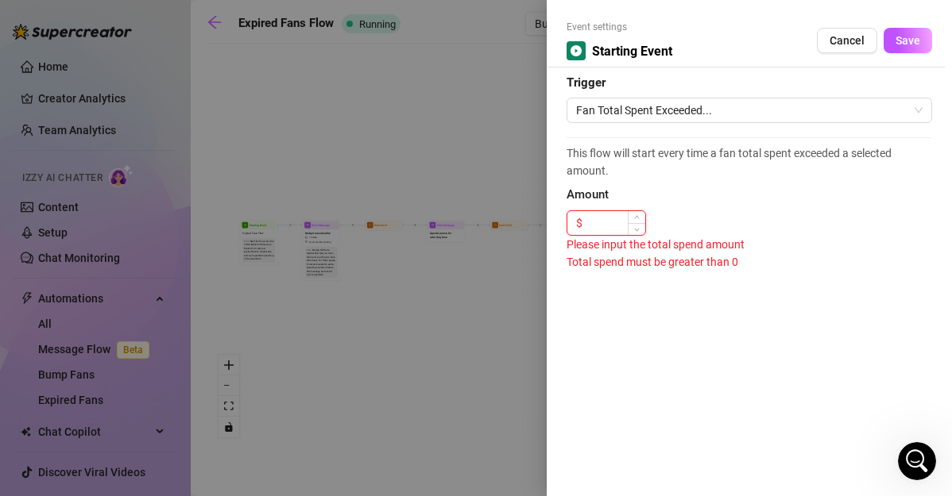
type input "6"
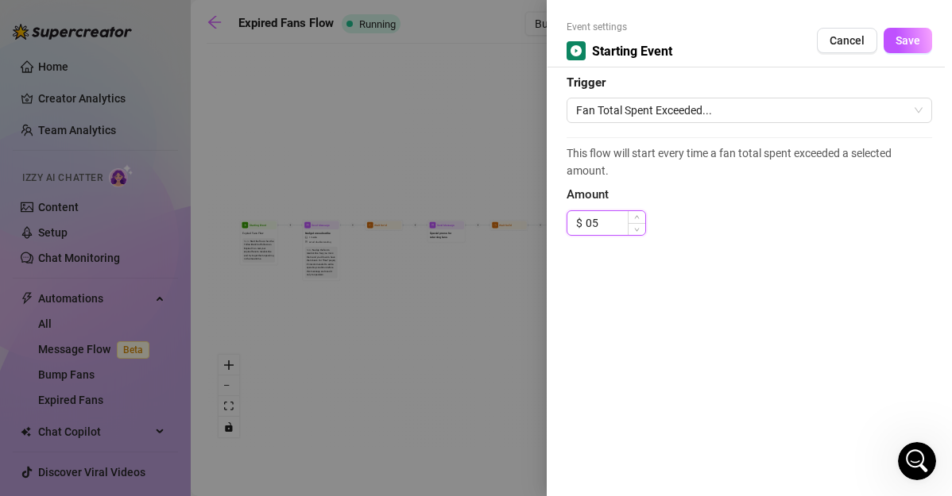
type input "0"
type input "50.00"
click at [926, 38] on button "Save" at bounding box center [907, 40] width 48 height 25
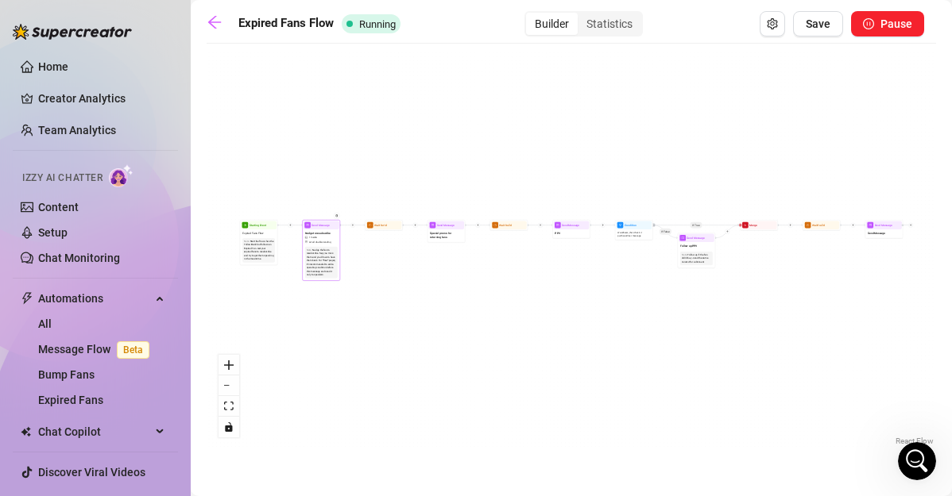
click at [328, 242] on span "Avoid double sending" at bounding box center [320, 241] width 22 height 3
type textarea "Nudge to resubscribe"
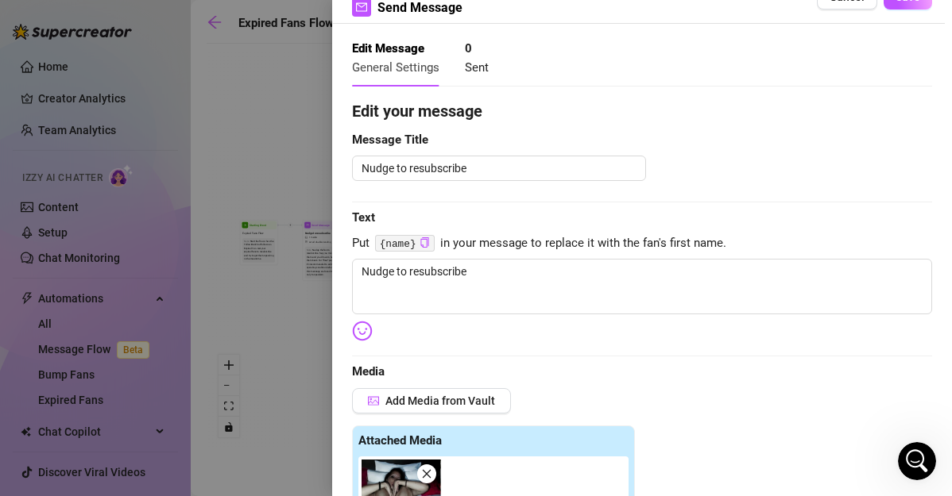
scroll to position [42, 0]
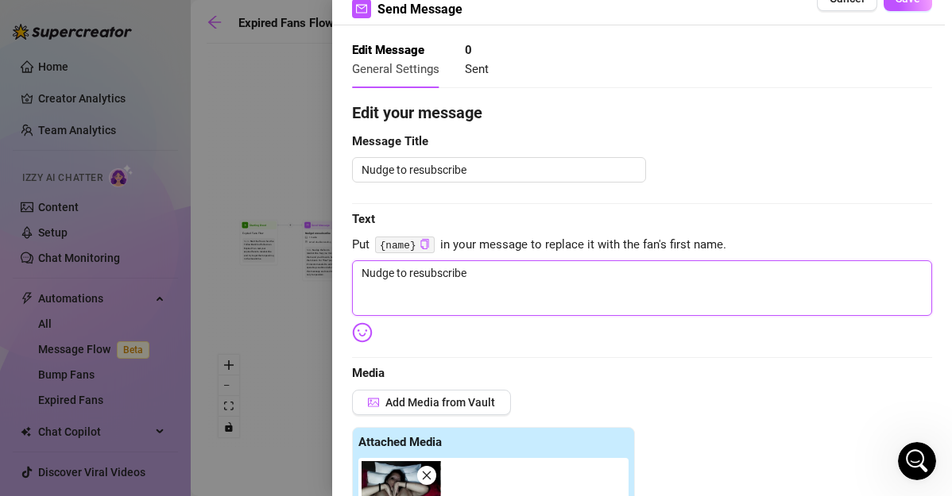
click at [590, 290] on textarea "Nudge to resubscribe" at bounding box center [642, 289] width 580 height 56
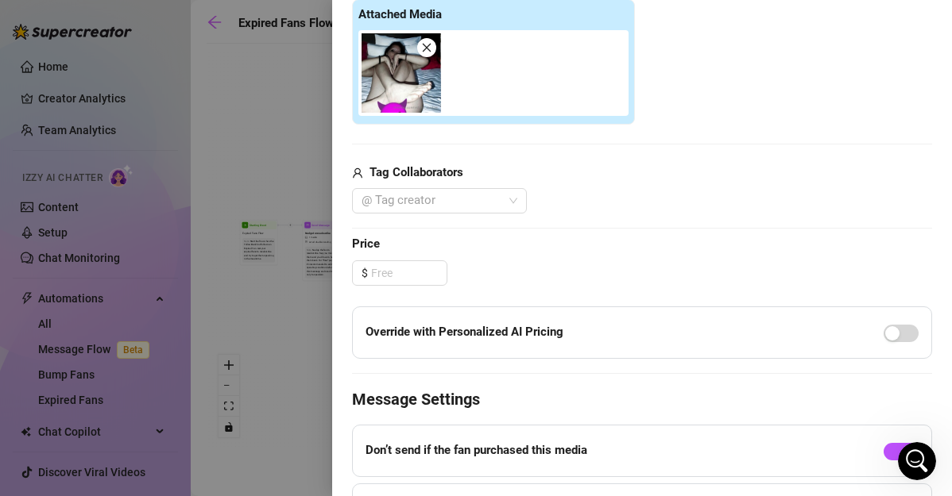
scroll to position [493, 0]
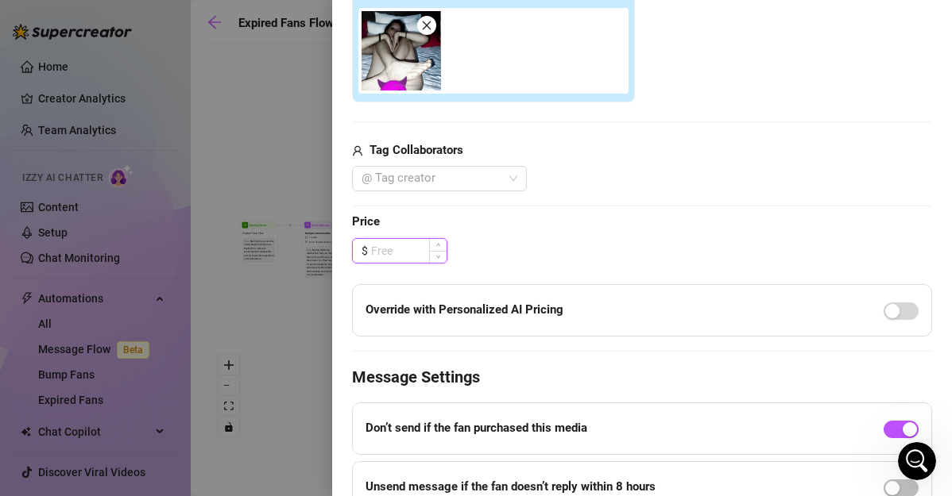
click at [381, 248] on input at bounding box center [408, 251] width 75 height 24
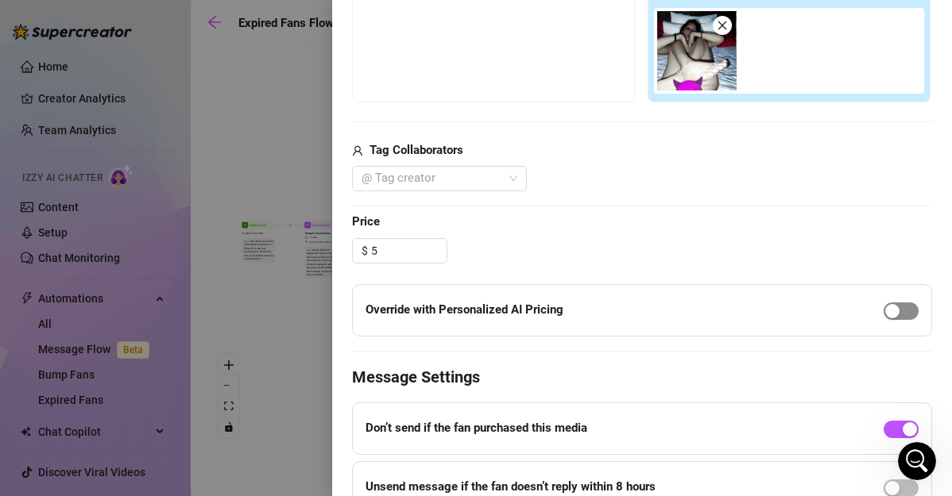
type input "5.00"
click at [885, 313] on div "button" at bounding box center [892, 311] width 14 height 14
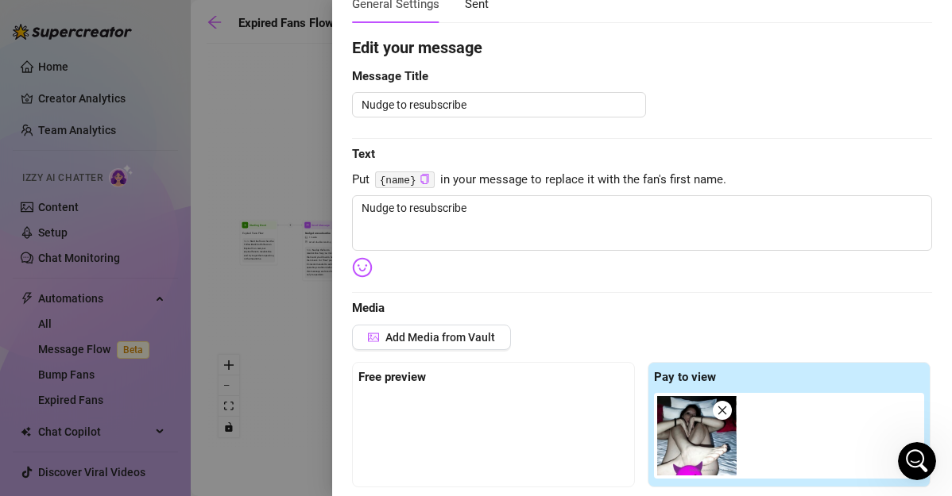
scroll to position [73, 0]
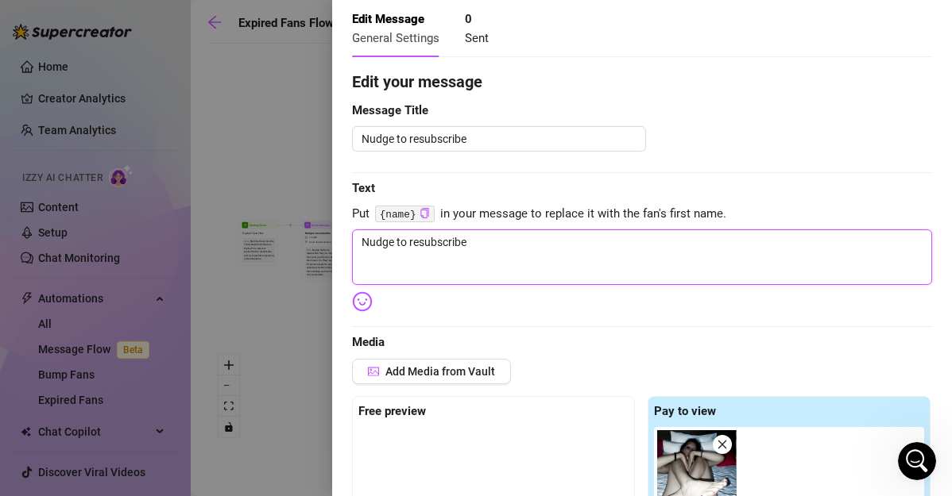
click at [516, 257] on textarea "Nudge to resubscribe" at bounding box center [642, 258] width 580 height 56
type textarea "Nudge to"
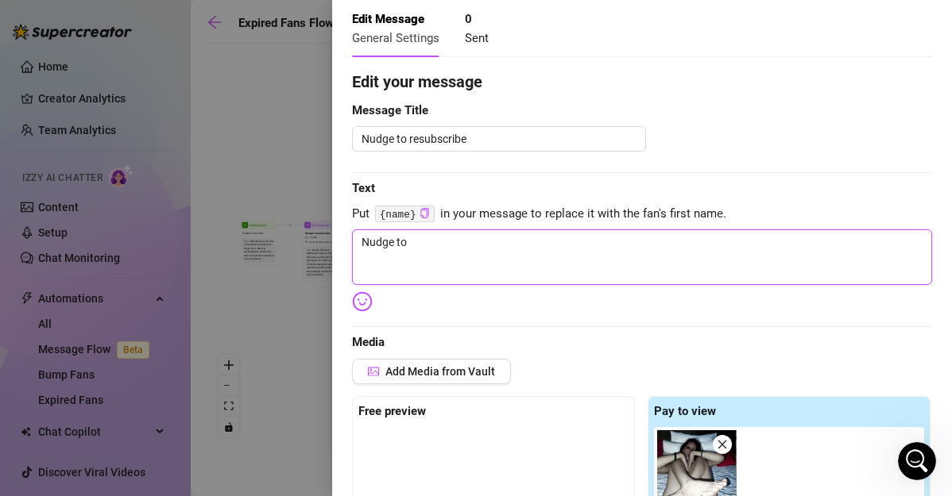
type textarea "Nudge to"
type textarea "Nudge t"
type textarea "Nudge"
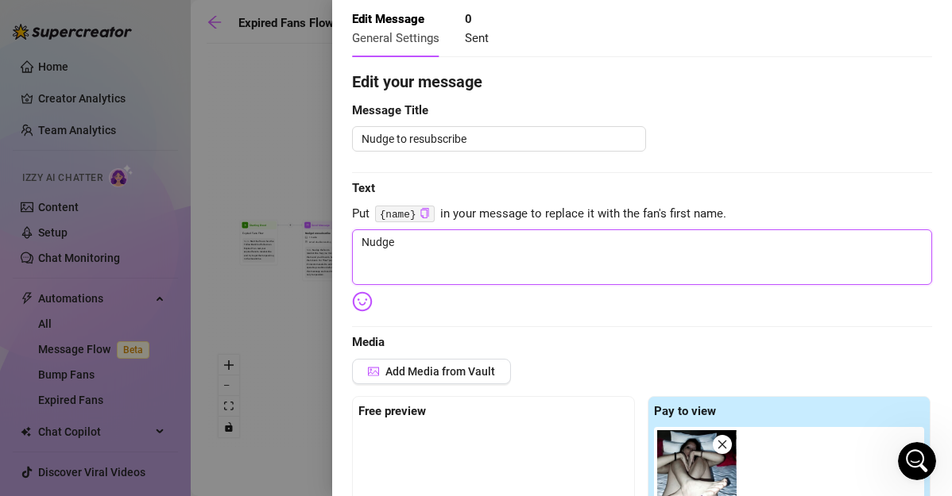
type textarea "Nudg"
type textarea "Nud"
type textarea "Nu"
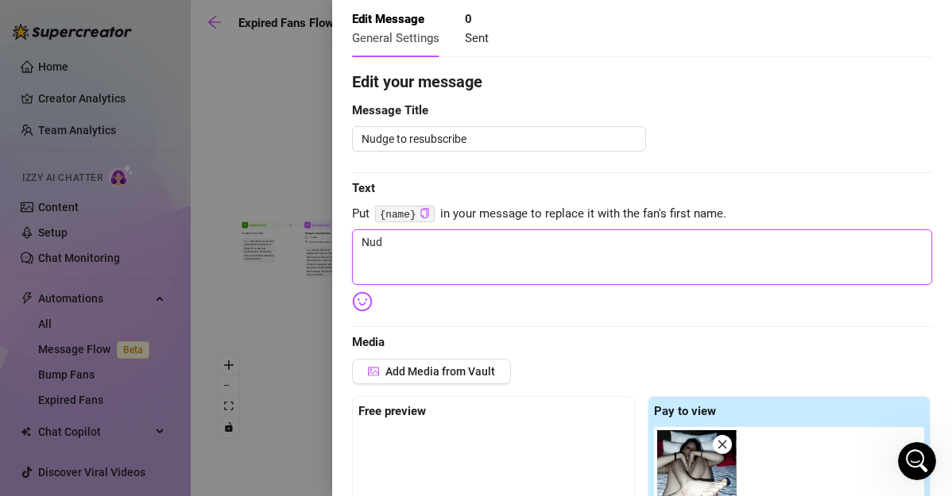
type textarea "Nu"
type textarea "N"
type textarea "Write your message here"
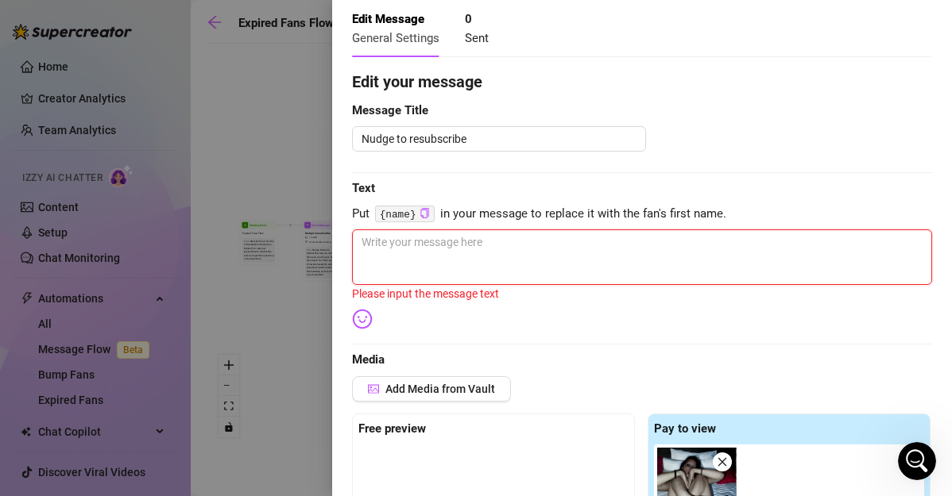
type textarea "G"
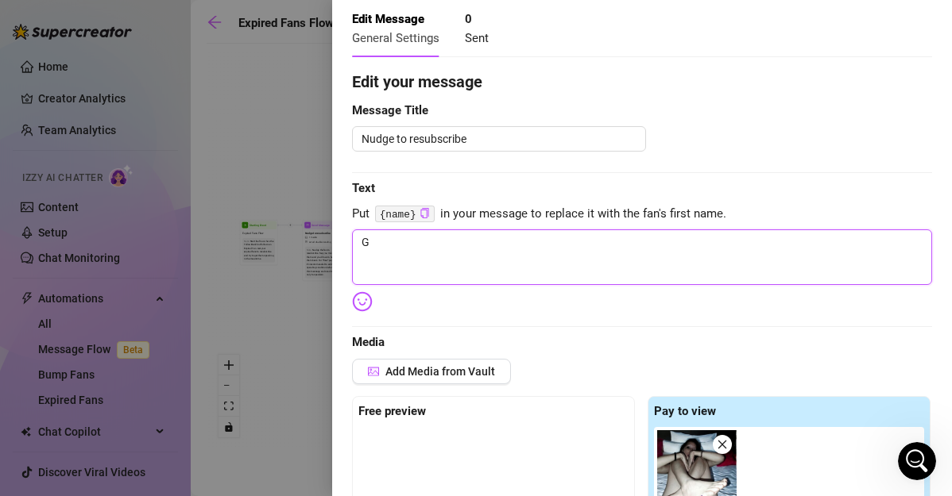
type textarea "Write your message here"
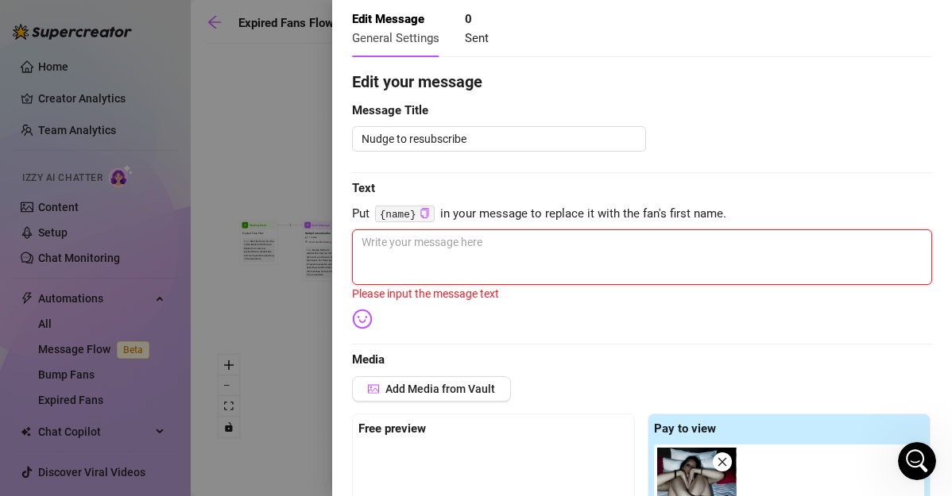
type textarea "G"
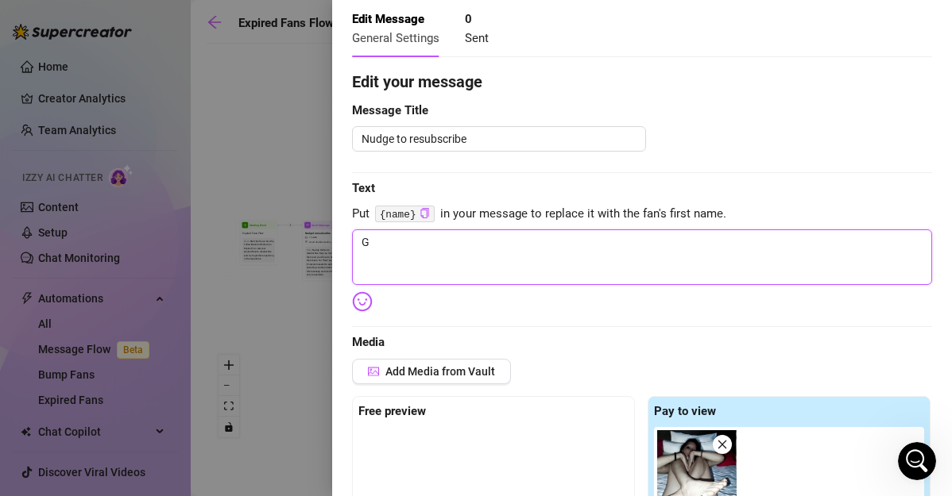
type textarea "Write your message here"
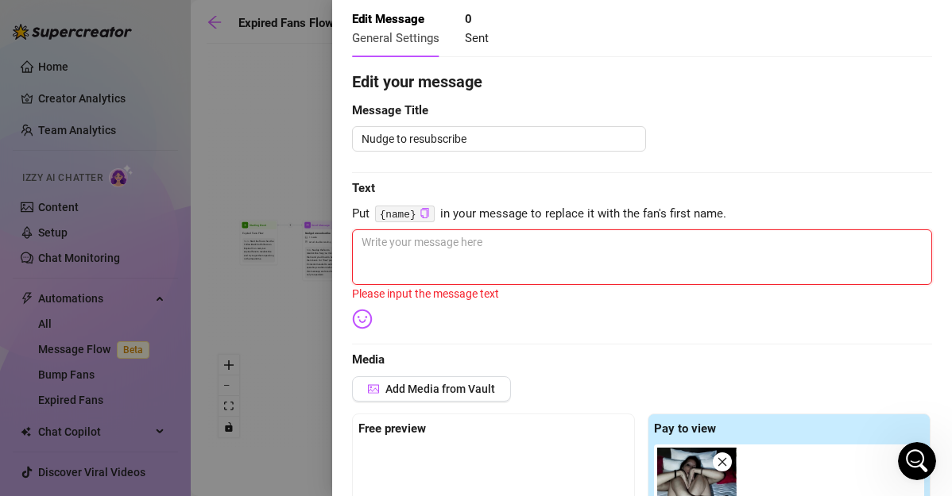
type textarea "G"
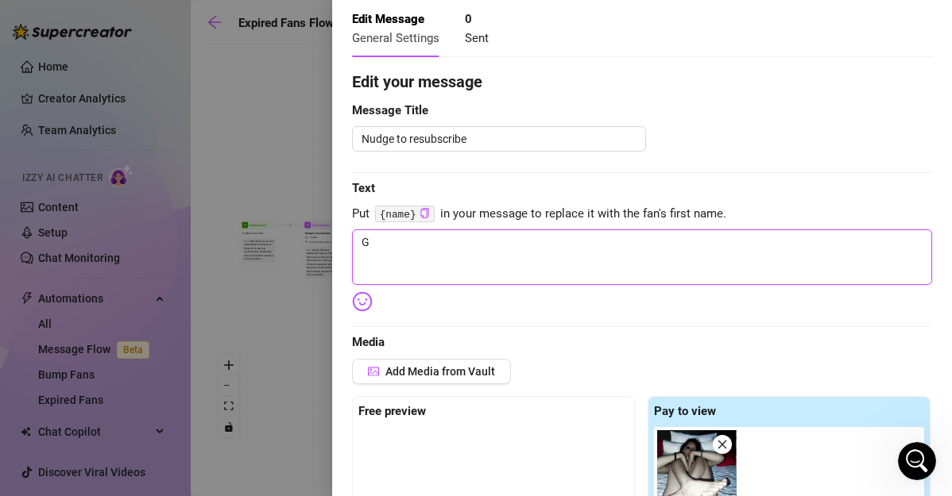
type textarea "Ge"
type textarea "Gei"
type textarea "Geia"
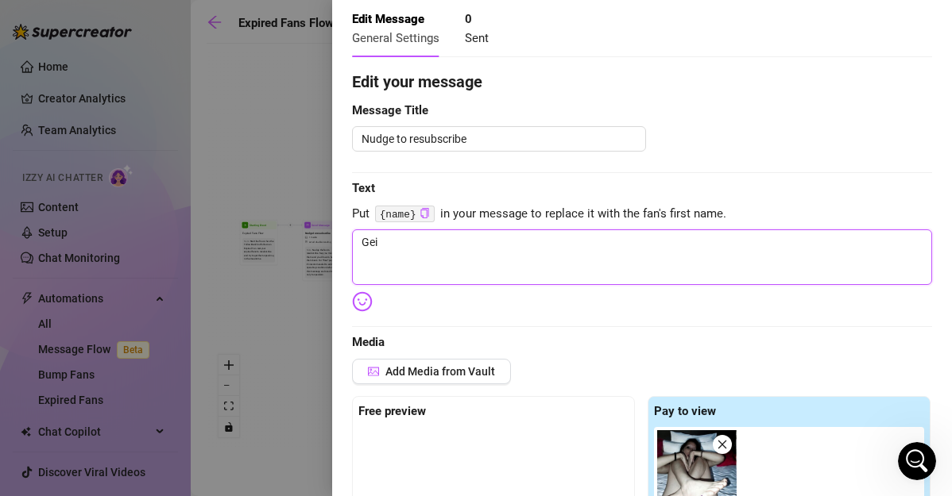
type textarea "Geia"
type textarea "Geia s"
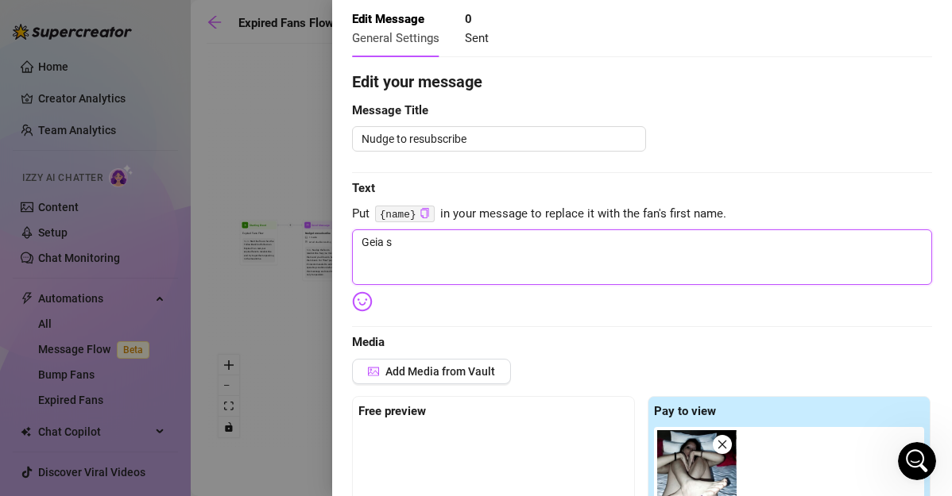
type textarea "Geia so"
type textarea "Geia sou"
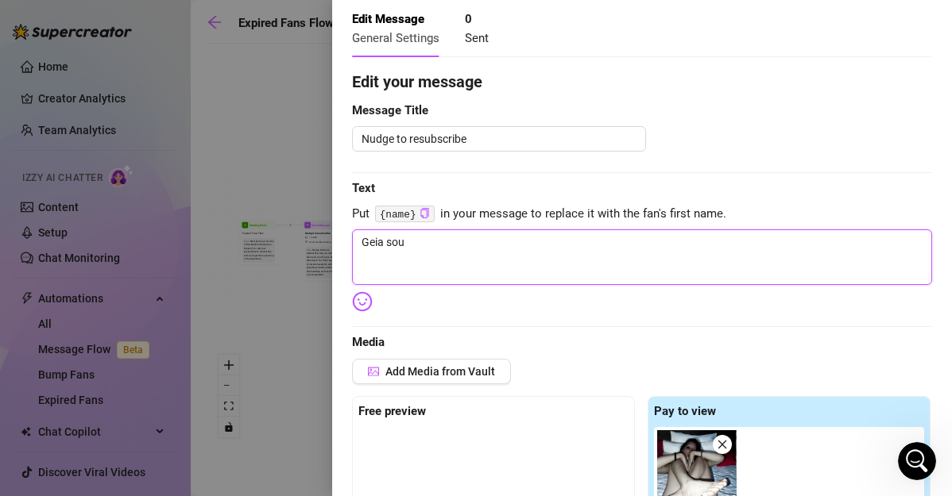
type textarea "Geia sou"
type textarea "Geia sou k"
type textarea "Geia sou ka"
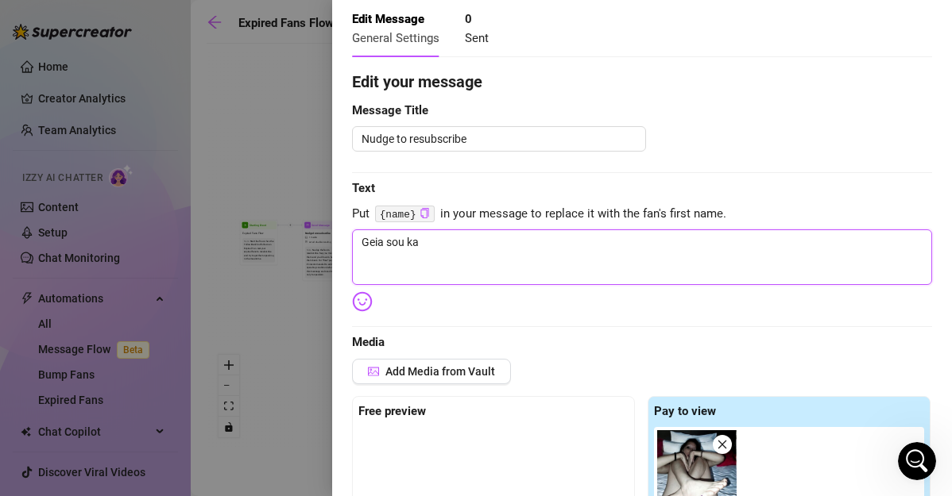
type textarea "Geia sou kau"
type textarea "Geia [PERSON_NAME]"
type textarea "Geia sou kauli"
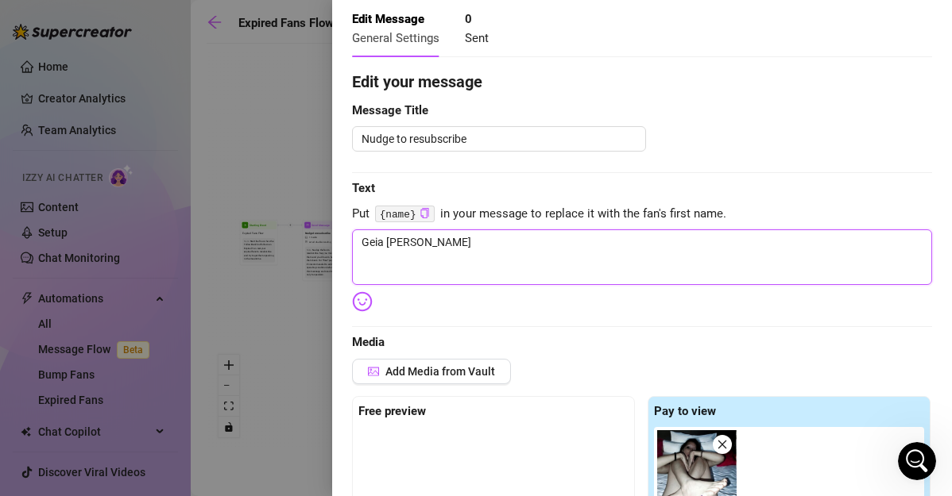
type textarea "Geia sou kauli"
type textarea "Geia sou kauliz"
type textarea "Geia sou kauli"
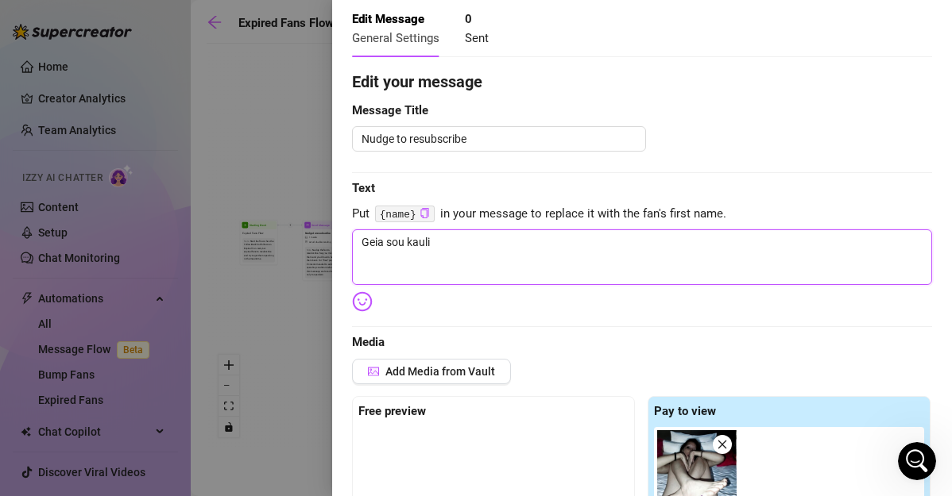
type textarea "Geia [PERSON_NAME]"
type textarea "Geia sou kauliar"
type textarea "Geia sou kauliari"
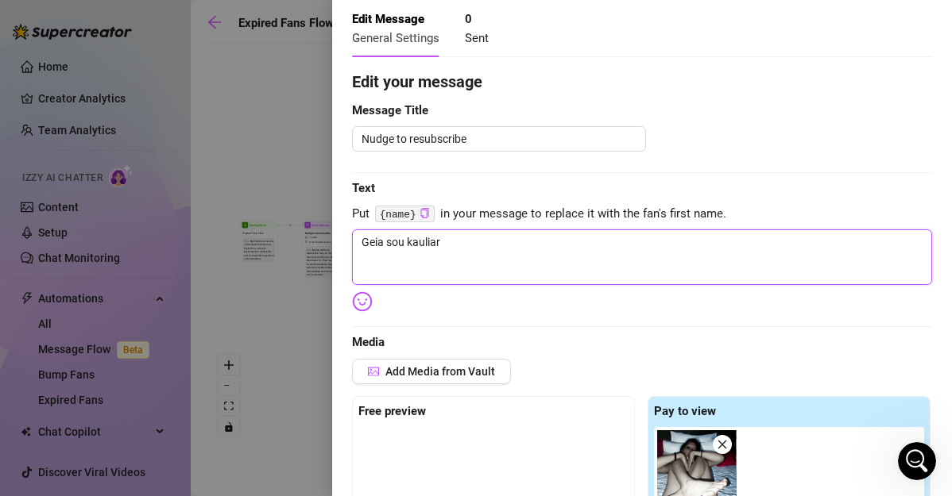
type textarea "Geia sou kauliari"
type textarea "Geia sou kauliari m"
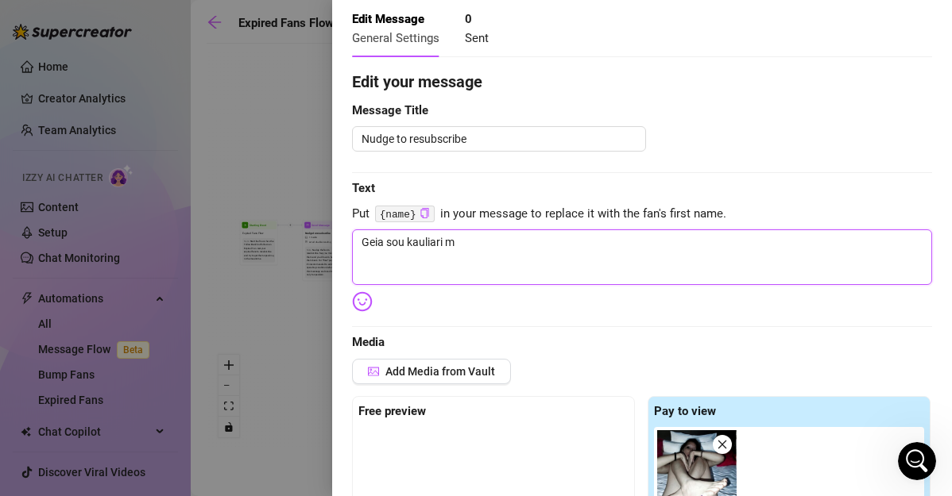
type textarea "Geia sou kauliari mo"
type textarea "Geia sou kauliari mou"
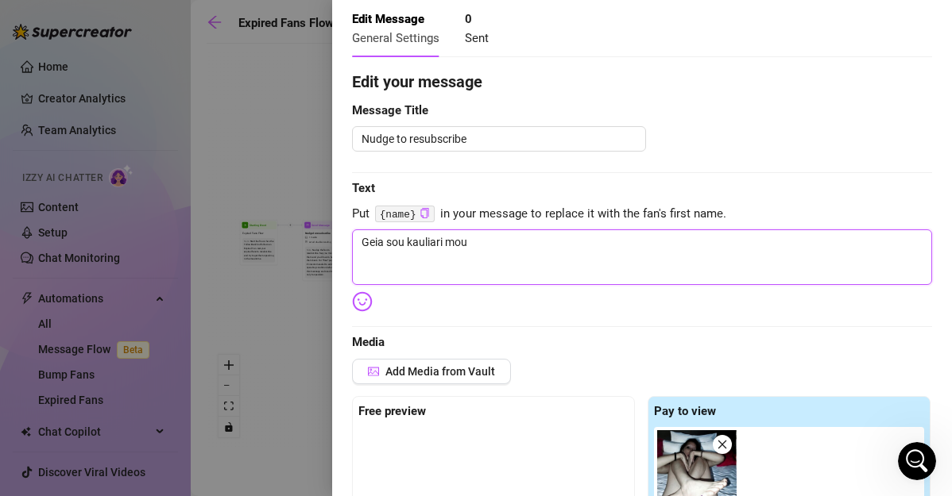
type textarea "Geia sou kauliari mou"
type textarea "Geia sou kauliari mou o"
type textarea "Geia sou kauliari mou"
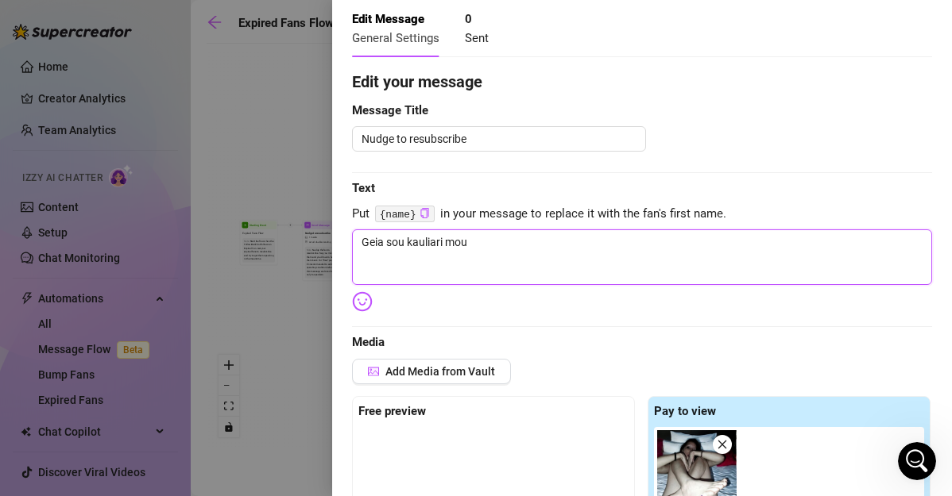
type textarea "Geia sou kauliari mou s"
type textarea "Geia sou kauliari mou si"
type textarea "Geia sou kauliari mou s"
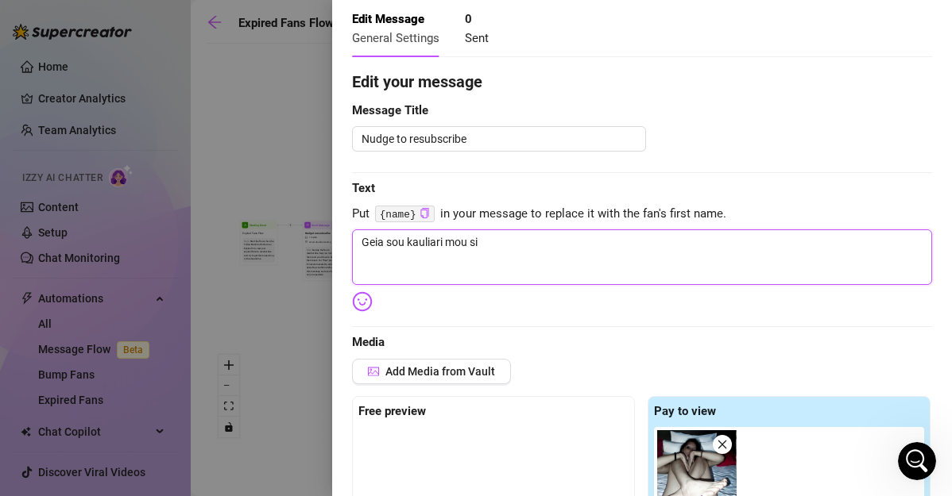
type textarea "Geia sou kauliari mou s"
type textarea "Geia sou kauliari mou so"
type textarea "Geia sou kauliari mou sou"
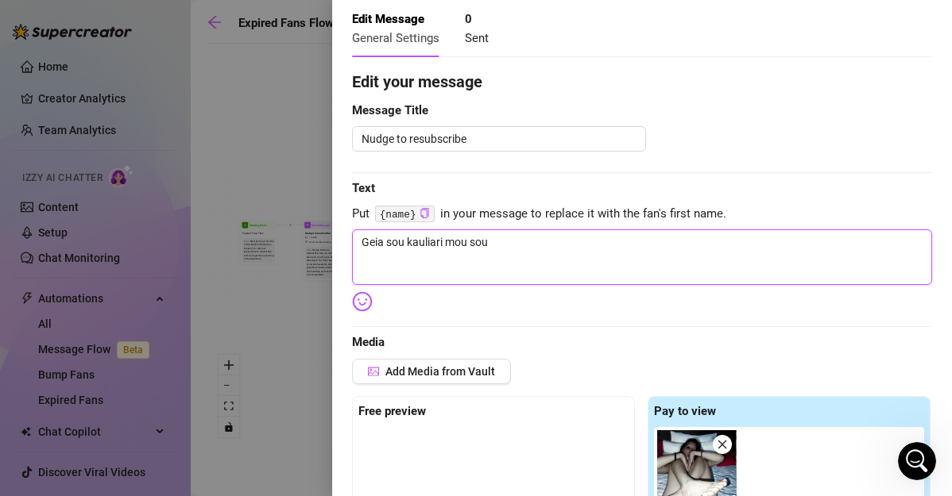
type textarea "Geia sou kauliari mou sou"
type textarea "Geia sou kauliari mou sou s"
type textarea "Geia sou kauliari mou sou st"
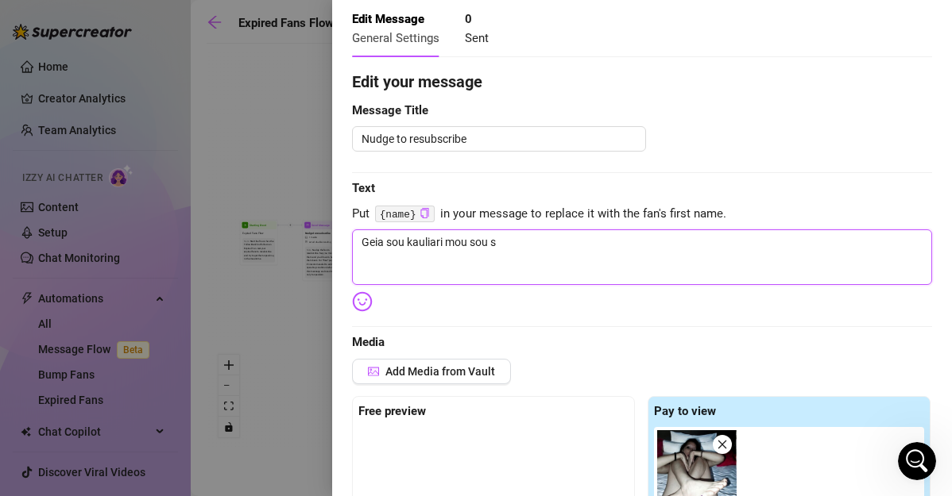
type textarea "Geia sou kauliari mou sou st"
type textarea "Geia sou kauliari mou sou ste"
type textarea "Geia sou kauliari mou sou stel"
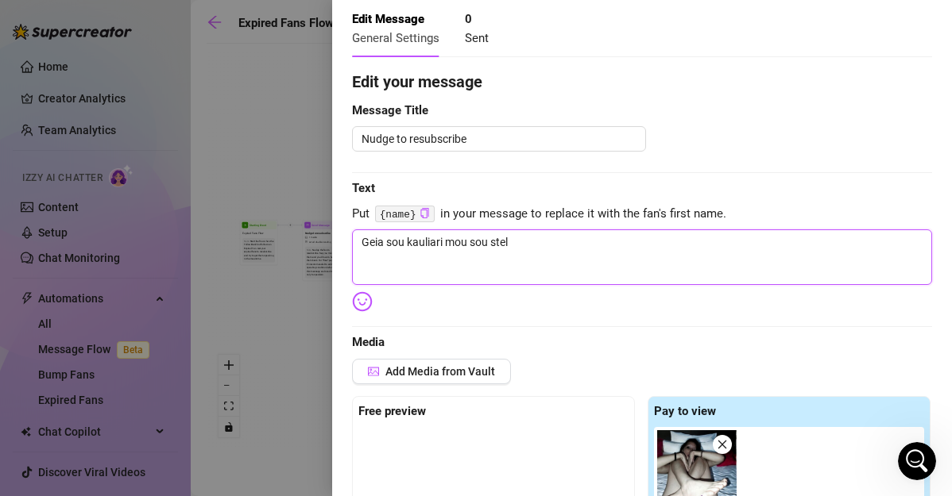
type textarea "Geia sou kauliari mou sou steln"
type textarea "Geia sou kauliari mou sou stelno"
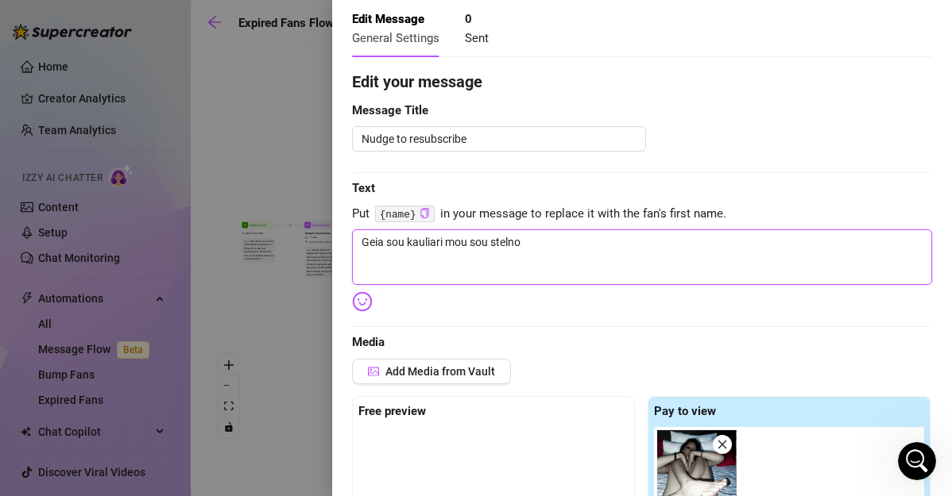
type textarea "Geia sou kauliari mou sou stelno"
type textarea "Geia sou kauliari mou sou stelno m"
type textarea "Geia sou kauliari mou sou stelno mi"
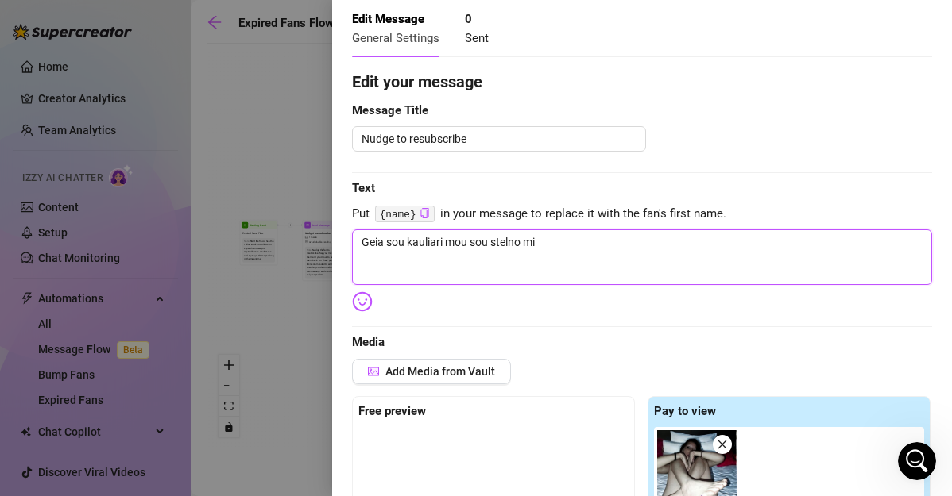
type textarea "Geia sou kauliari mou sou stelno mia"
type textarea "Geia sou kauliari mou sou stelno mia p"
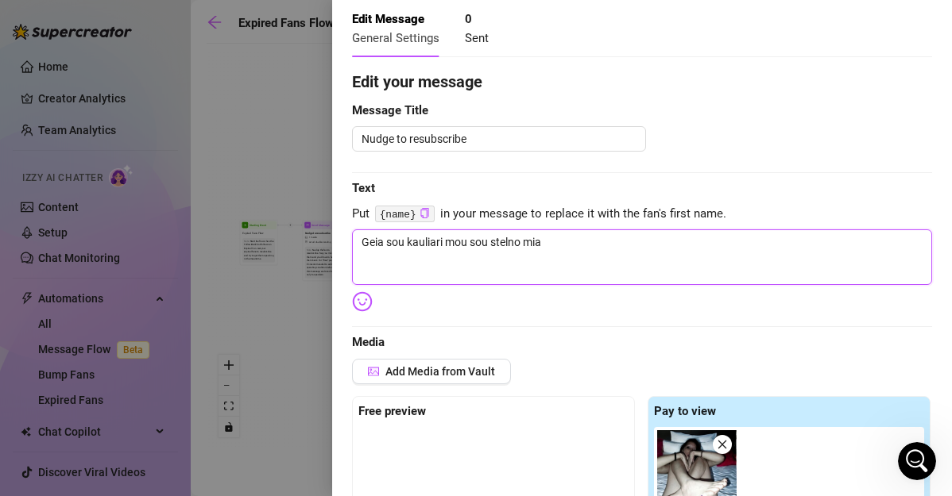
type textarea "Geia sou kauliari mou sou stelno mia p"
type textarea "Geia sou kauliari mou sou stelno mia pn"
type textarea "Geia sou kauliari mou sou stelno mia pno"
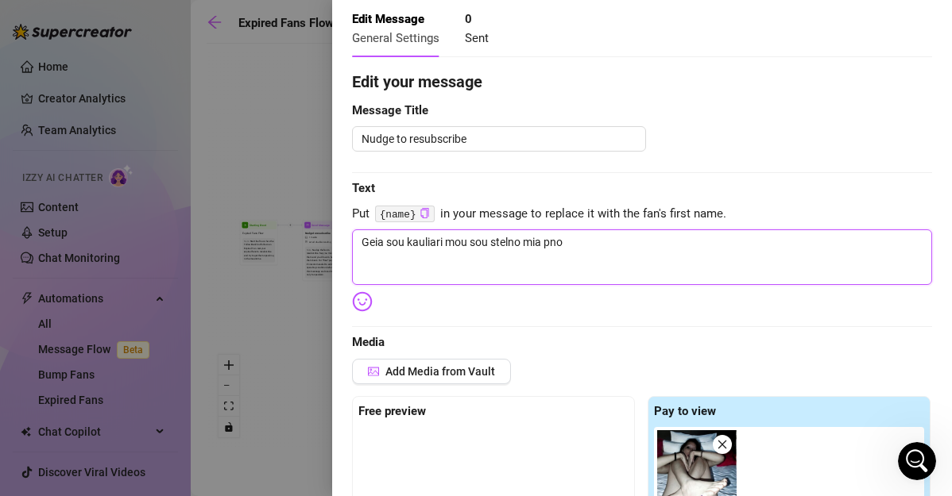
type textarea "Geia sou kauliari mou sou stelno mia pnoh"
type textarea "Geia sou kauliari mou sou stelno mia pno"
type textarea "Geia sou kauliari mou sou stelno mia pn"
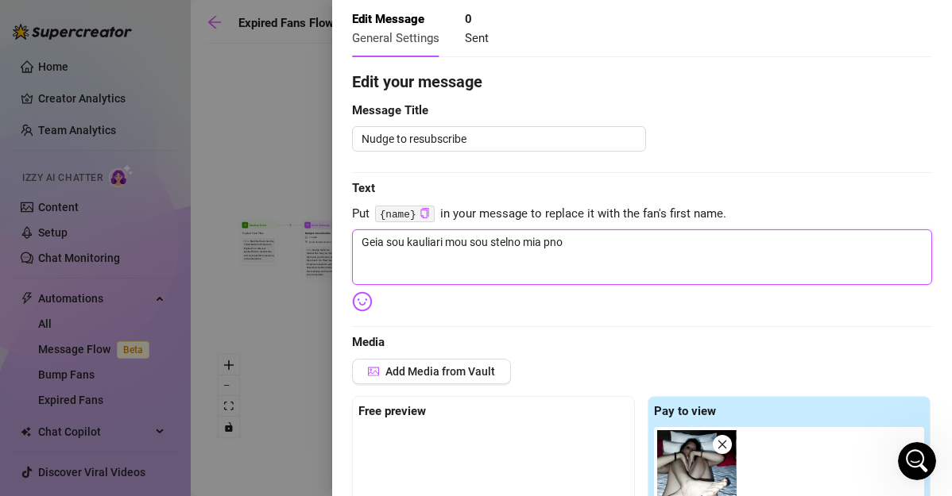
type textarea "Geia sou kauliari mou sou stelno mia pn"
type textarea "Geia sou kauliari mou sou stelno mia p"
type textarea "Geia sou kauliari mou sou stelno mia ph"
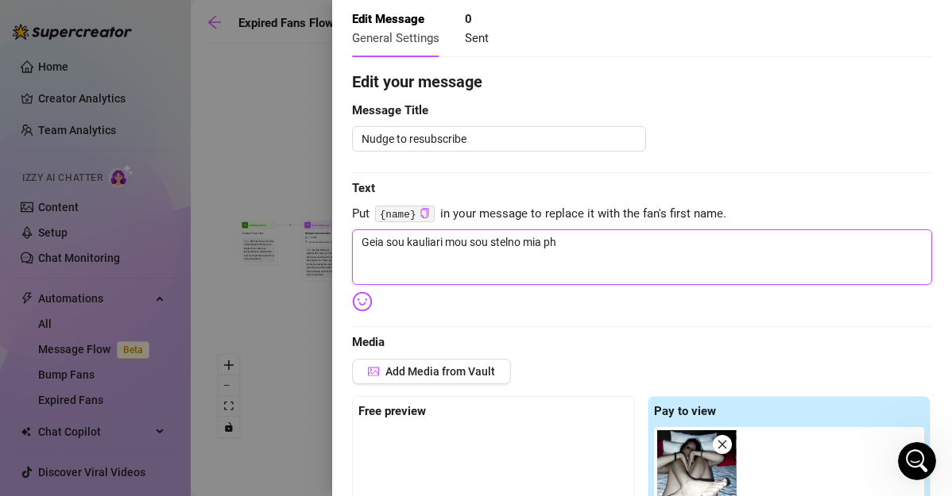
type textarea "Geia sou kauliari mou sou stelno mia pho"
type textarea "Geia sou kauliari mou sou stelno mia phot"
type textarea "Geia sou kauliari mou sou stelno mia photo"
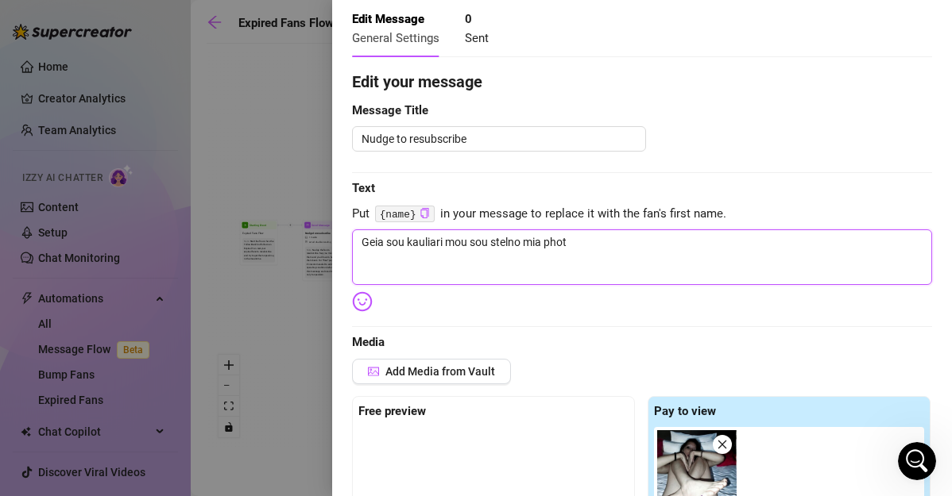
type textarea "Geia sou kauliari mou sou stelno mia photo"
type textarea "Geia sou kauliari mou sou stelno mia photo n"
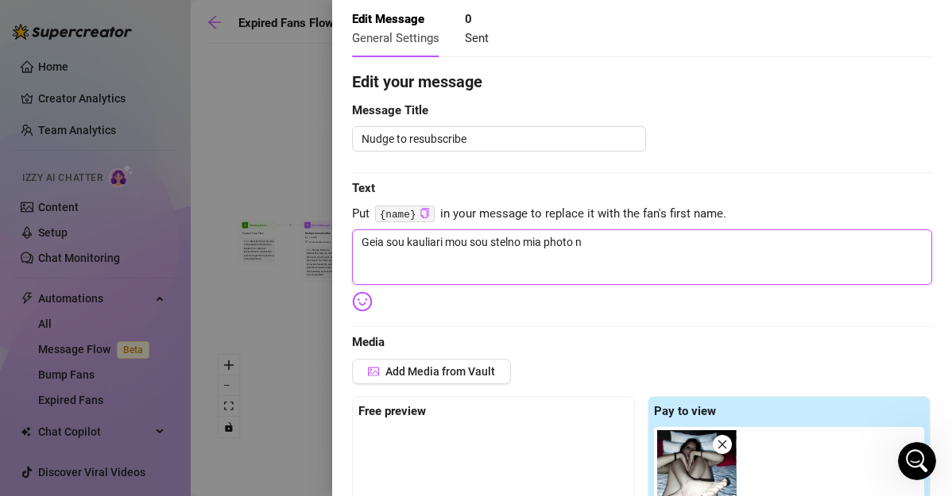
type textarea "Geia sou kauliari mou sou stelno mia photo na"
type textarea "Geia sou kauliari mou sou stelno mia photo na s"
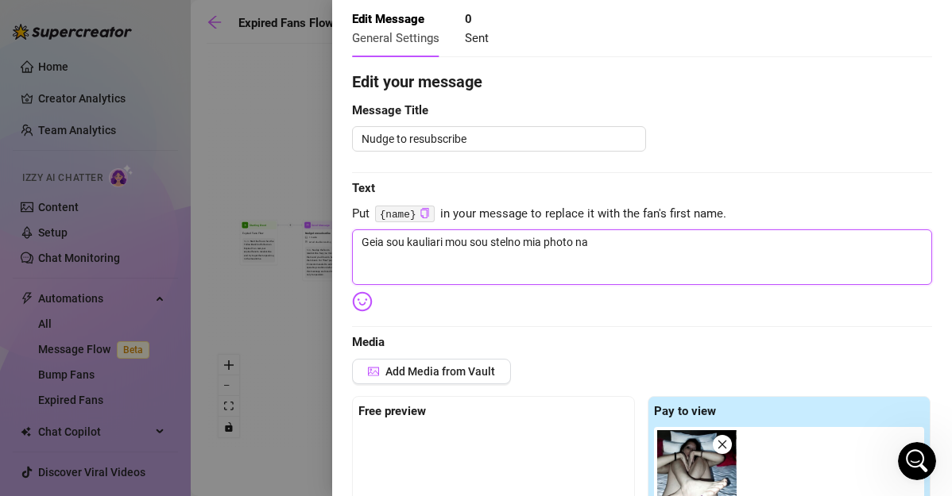
type textarea "Geia sou kauliari mou sou stelno mia photo na s"
type textarea "Geia sou kauliari mou sou stelno mia photo na so"
type textarea "Geia sou kauliari mou sou stelno mia photo na sou"
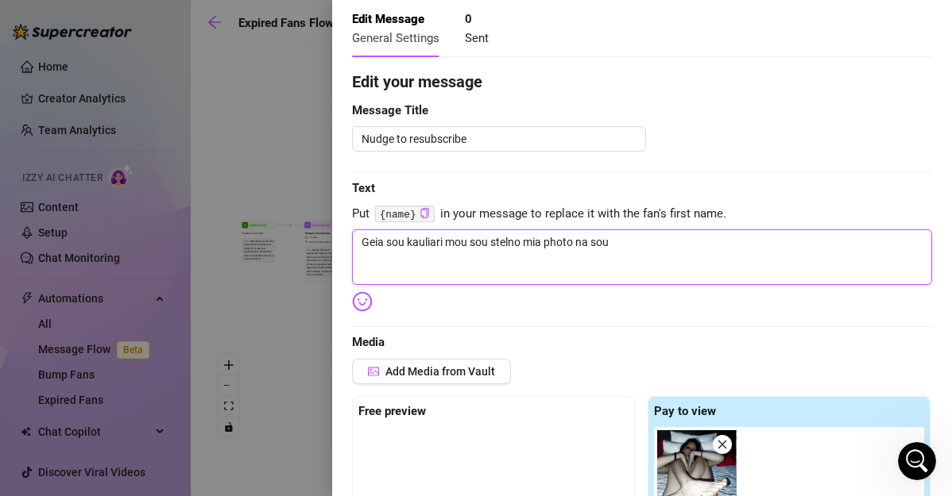
type textarea "Geia sou kauliari mou sou stelno mia photo na sou"
type textarea "Geia sou kauliari mou sou stelno mia photo na sou f"
type textarea "Geia sou kauliari mou sou stelno mia photo na sou ft"
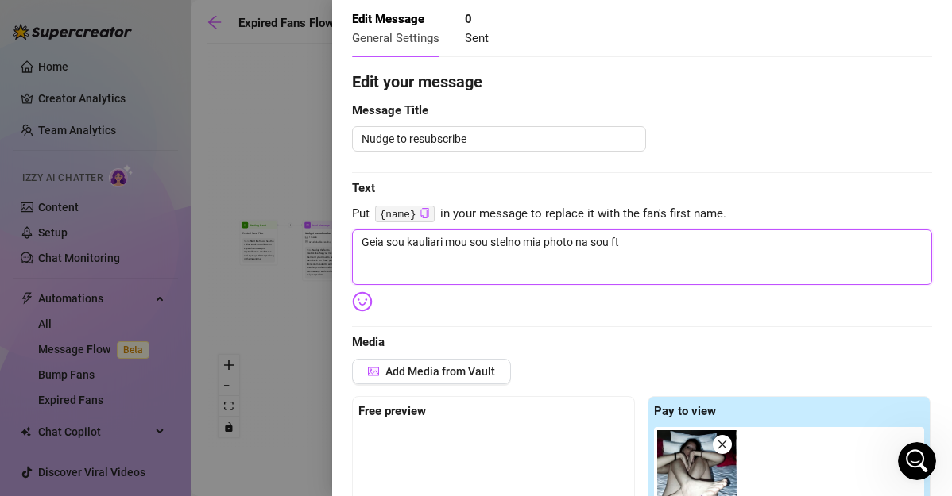
type textarea "Geia sou kauliari mou sou stelno mia photo na sou fti"
type textarea "Geia sou kauliari mou sou stelno mia photo na sou ftia"
type textarea "Geia sou kauliari mou sou stelno mia photo na sou ftiak"
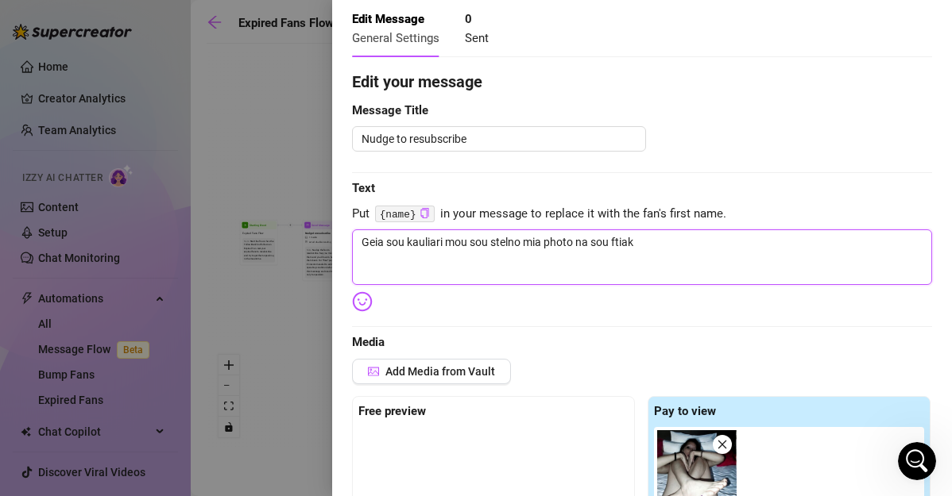
type textarea "Geia sou kauliari mou sou stelno mia photo na sou ftiaks"
type textarea "Geia sou kauliari mou sou stelno mia photo na sou ftiakso"
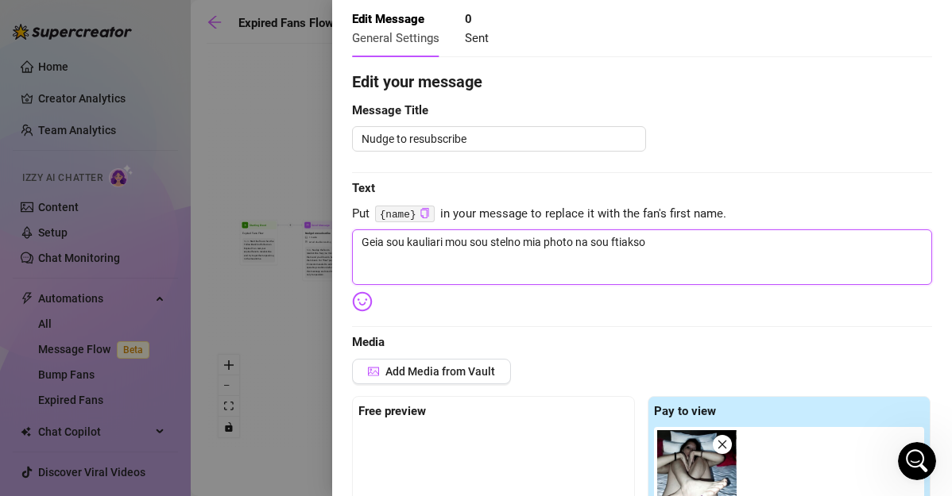
type textarea "Geia sou kauliari mou sou stelno mia photo na sou ftiakso"
type textarea "Geia sou kauliari mou sou stelno mia photo na sou ftiakso t"
type textarea "Geia sou kauliari mou sou stelno mia photo na sou ftiakso ti"
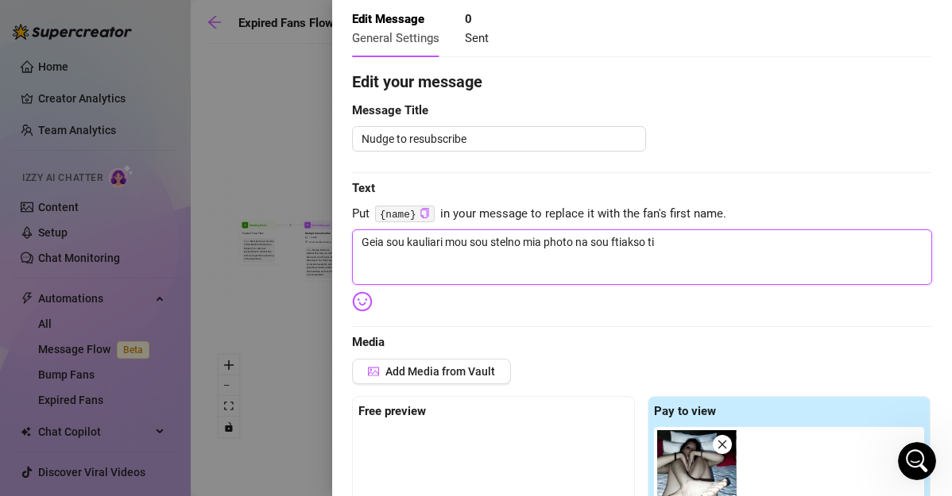
type textarea "Geia sou kauliari mou sou stelno mia photo na sou ftiakso tin"
type textarea "Geia sou kauliari mou sou stelno mia photo na sou ftiakso tin m"
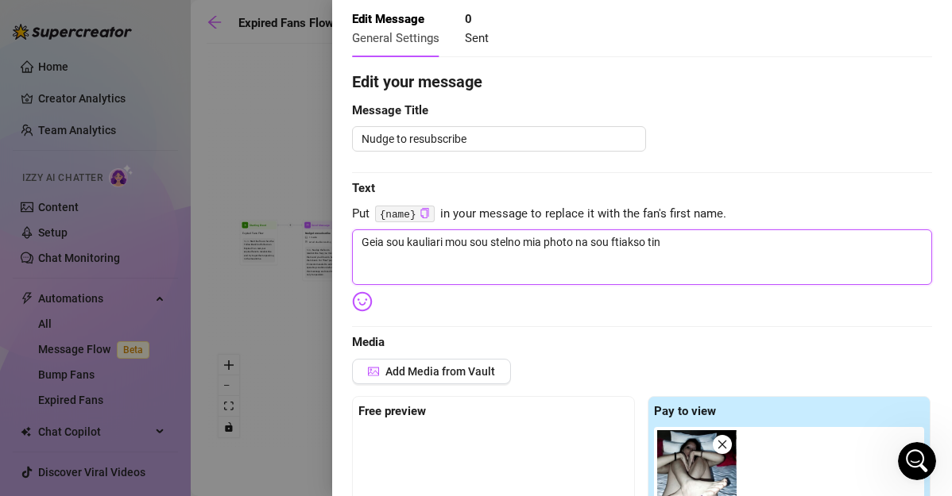
type textarea "Geia sou kauliari mou sou stelno mia photo na sou ftiakso tin m"
type textarea "Geia sou kauliari mou sou stelno mia photo na sou ftiakso tin me"
type textarea "Geia sou kauliari mou sou stelno mia photo na sou ftiakso tin mer"
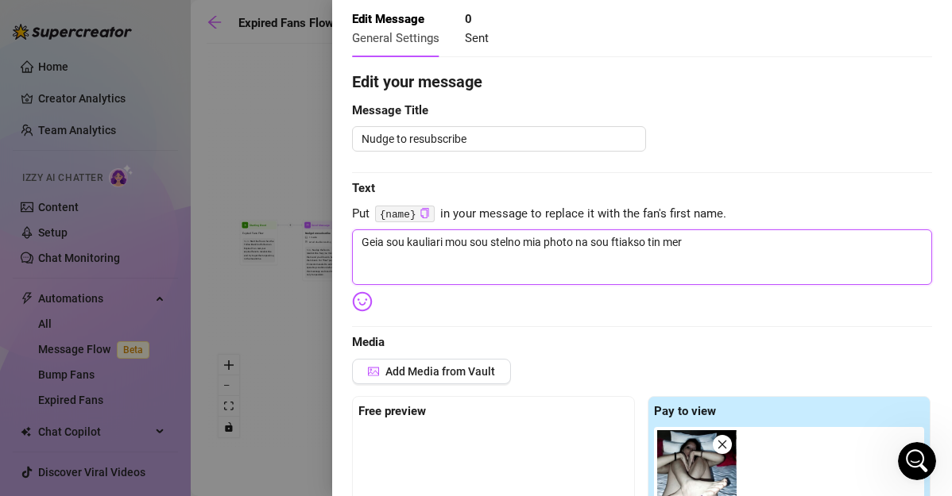
type textarea "Geia sou kauliari mou sou stelno mia photo na sou ftiakso tin mera"
type textarea "Geia sou kauliari mou sou stelno mia photo na sou ftiakso tin mera!"
type textarea "Geia sou kauliari mou sou stelno mia photo na sou ftiakso tin mera!!"
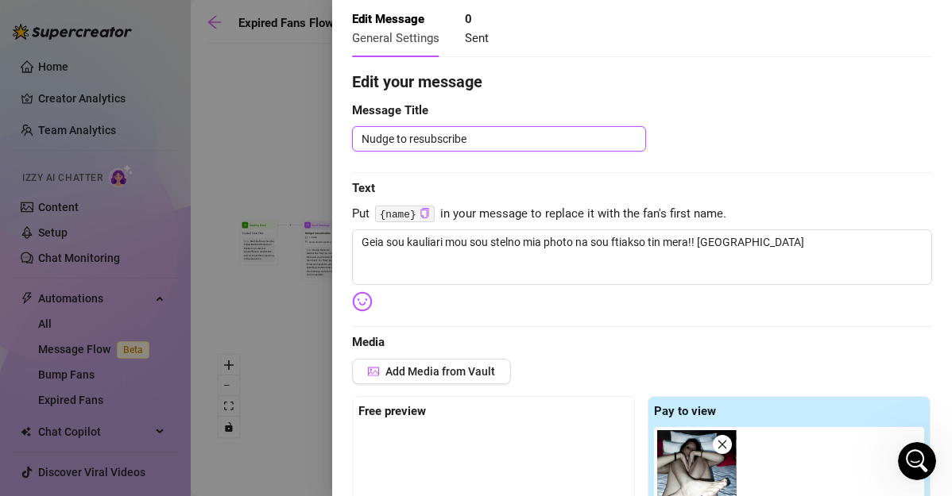
click at [607, 135] on textarea "Nudge to resubscribe" at bounding box center [499, 138] width 294 height 25
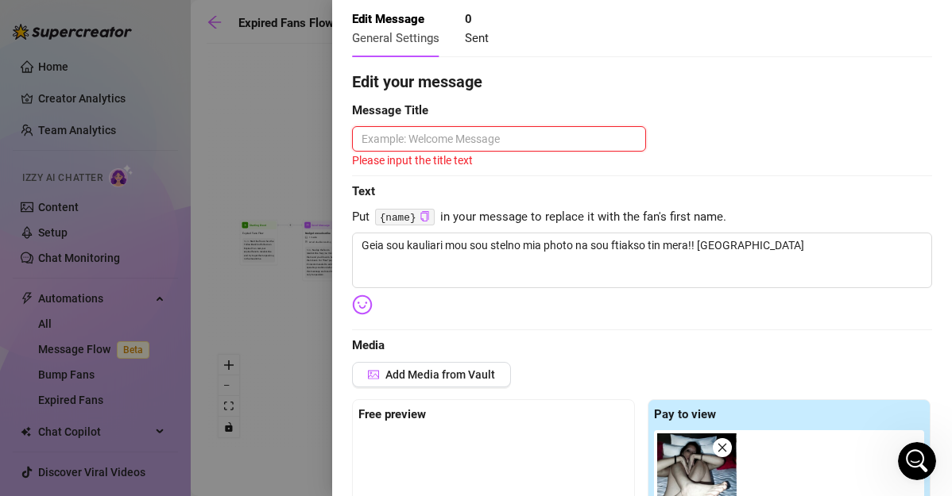
click at [607, 135] on textarea at bounding box center [499, 138] width 294 height 25
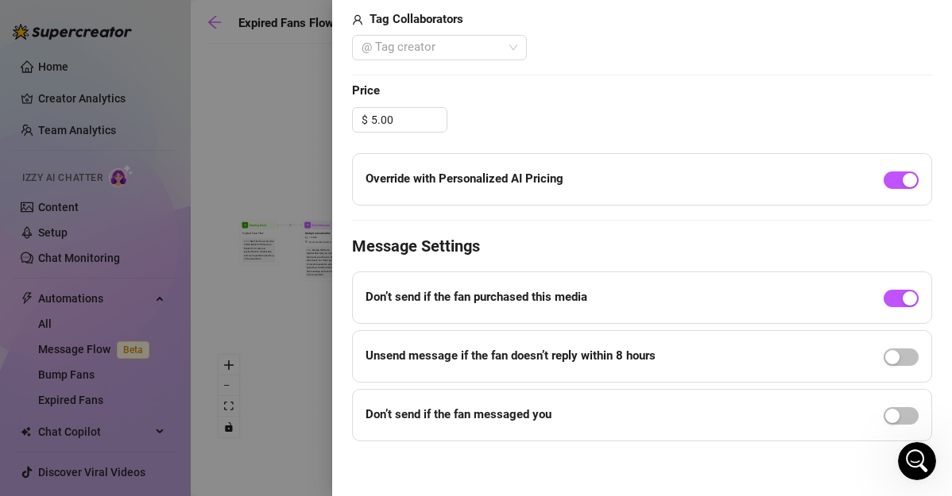
scroll to position [0, 0]
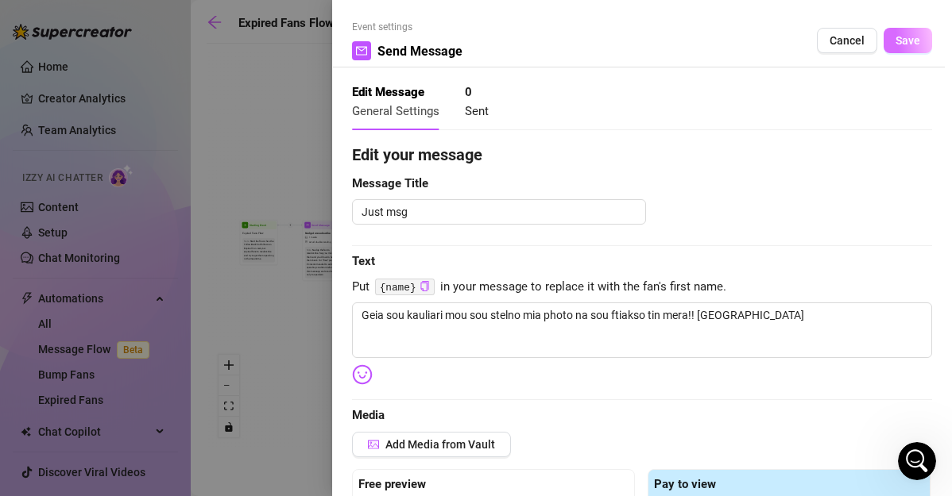
click at [898, 48] on button "Save" at bounding box center [907, 40] width 48 height 25
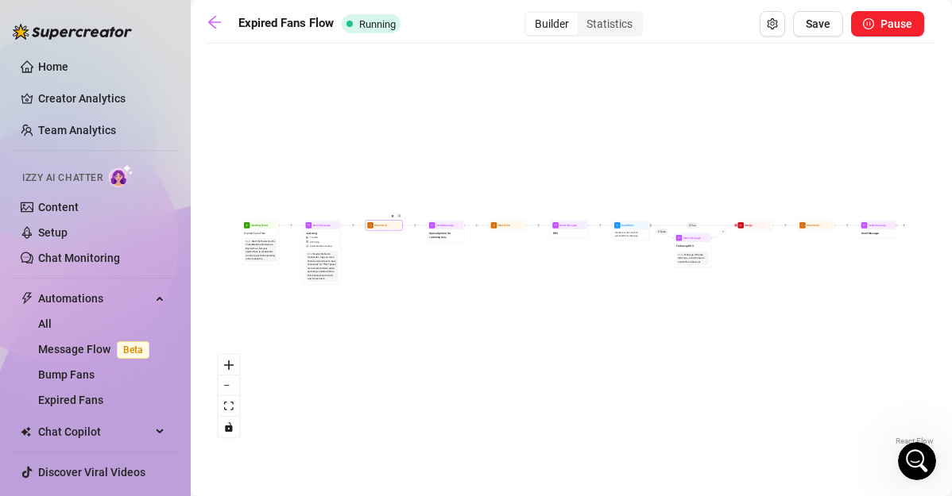
click at [391, 223] on div at bounding box center [394, 219] width 16 height 19
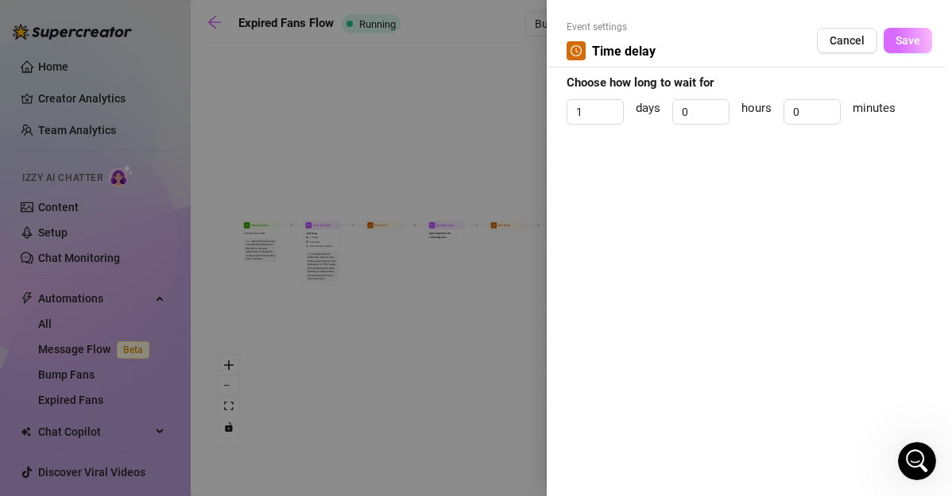
click at [891, 48] on button "Save" at bounding box center [907, 40] width 48 height 25
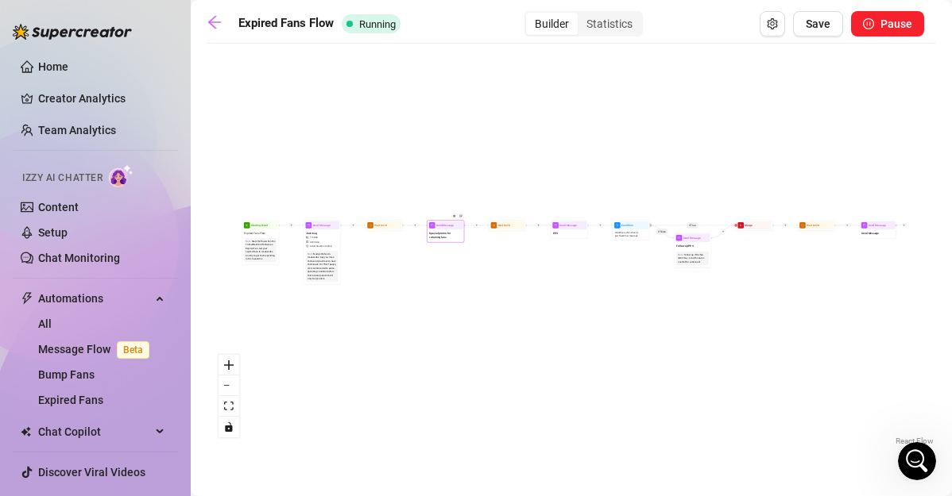
click at [439, 231] on span "Special promo for returning fans" at bounding box center [445, 235] width 32 height 8
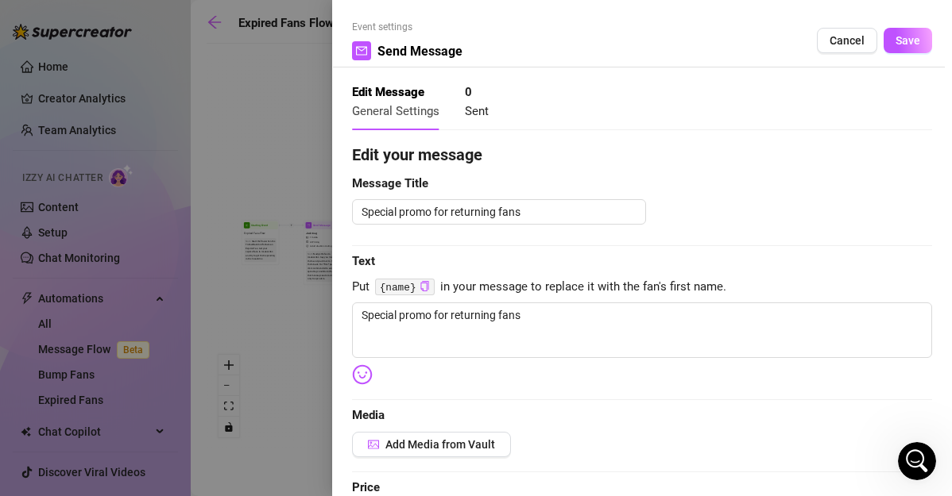
click at [938, 113] on div "Event settings Send Message Cancel Save Edit Message General Settings 0 Sent Ed…" at bounding box center [642, 248] width 620 height 496
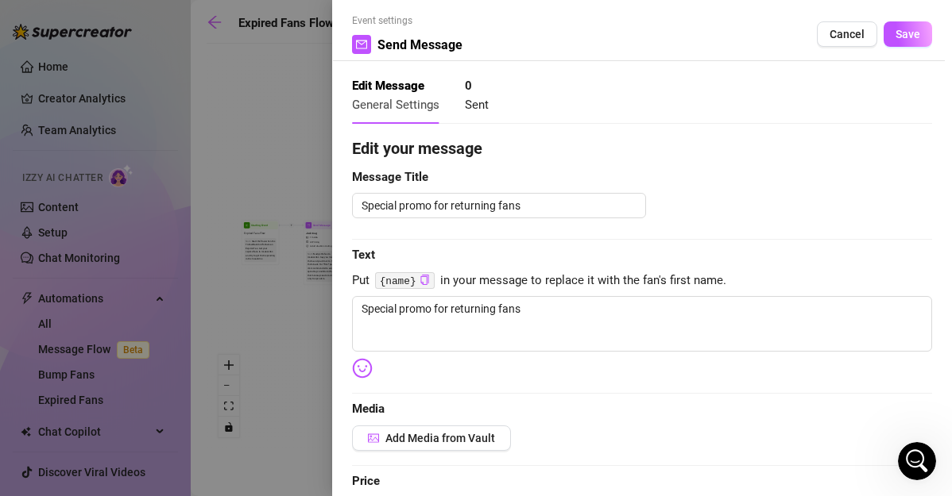
scroll to position [4, 0]
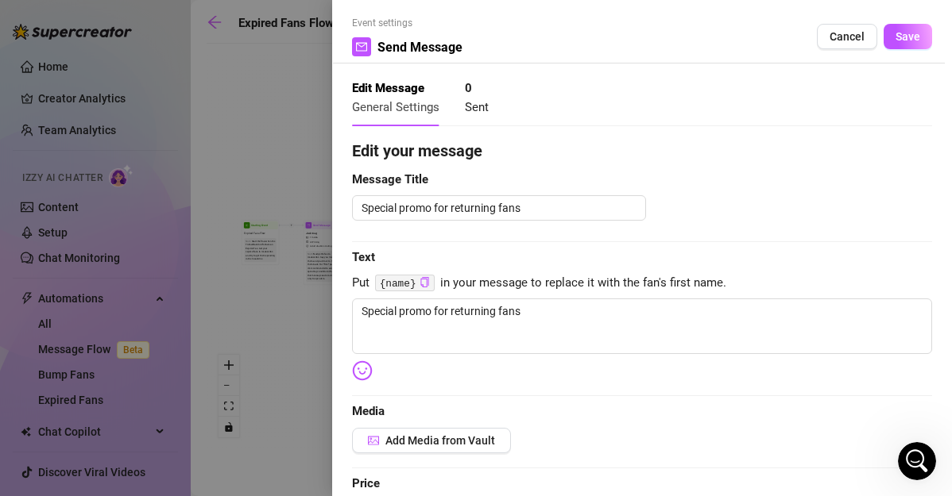
click at [770, 292] on span "Put {name} in your message to replace it with the fan's first name." at bounding box center [642, 283] width 580 height 19
click at [725, 327] on textarea "Special promo for returning fans" at bounding box center [642, 327] width 580 height 56
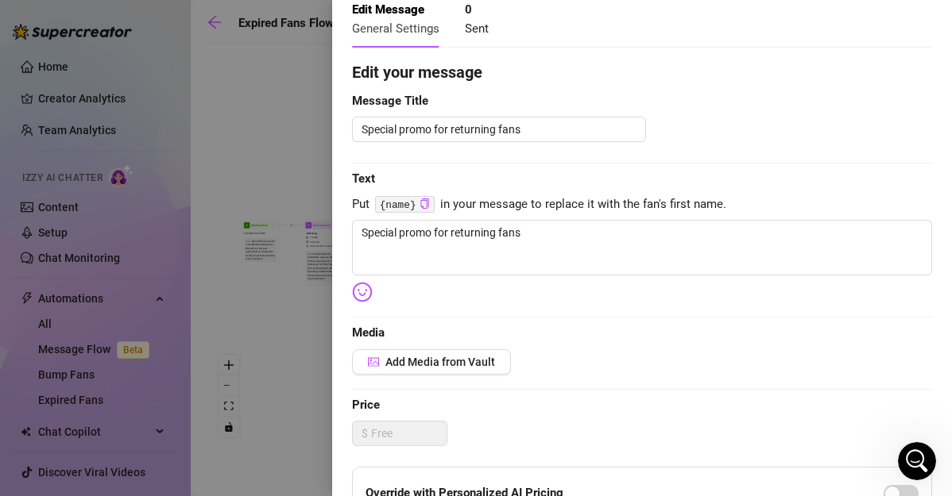
scroll to position [0, 0]
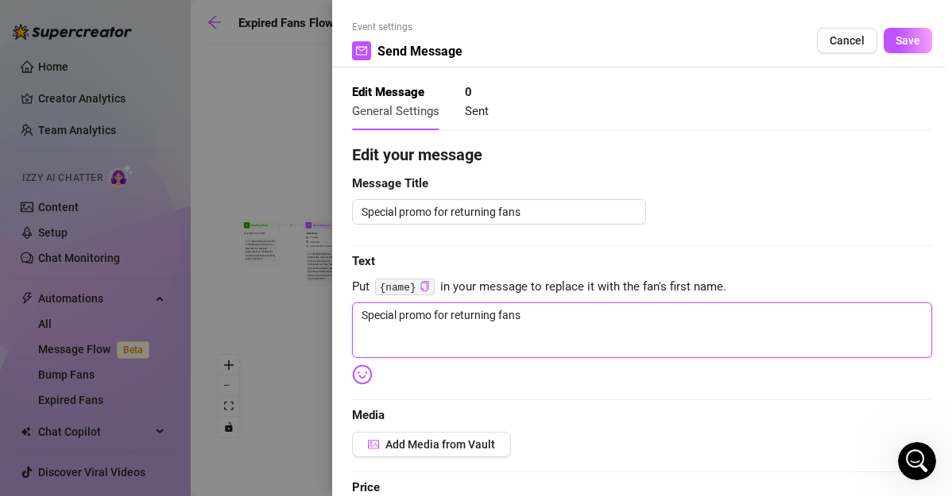
click at [709, 333] on textarea "Special promo for returning fans" at bounding box center [642, 331] width 580 height 56
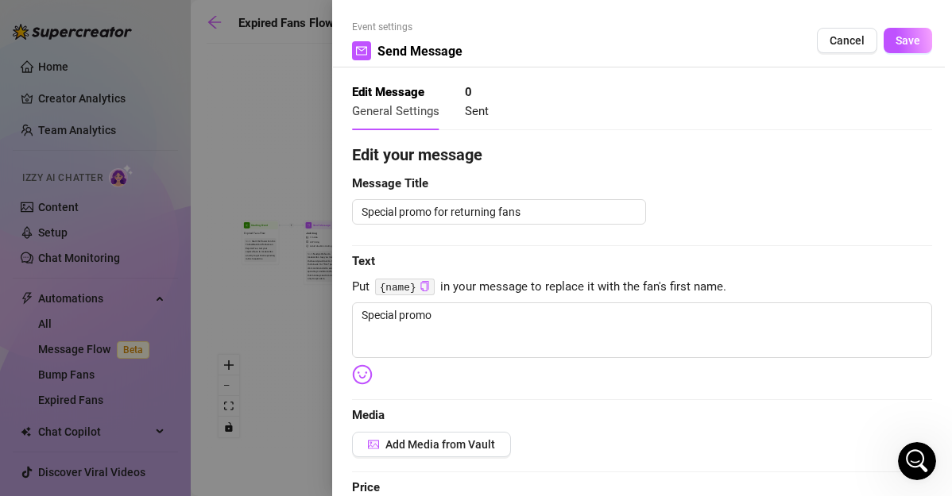
click at [712, 284] on span "Put {name} in your message to replace it with the fan's first name." at bounding box center [642, 287] width 580 height 19
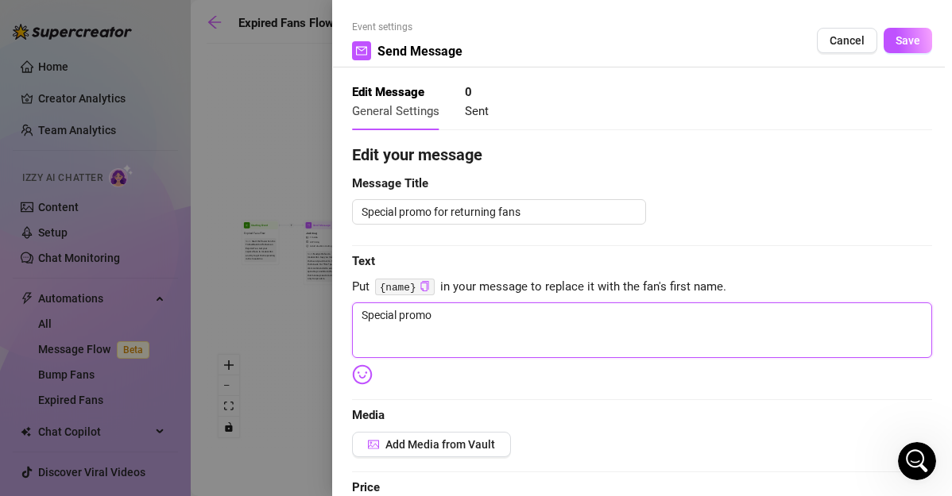
click at [659, 303] on textarea "Special promo" at bounding box center [642, 331] width 580 height 56
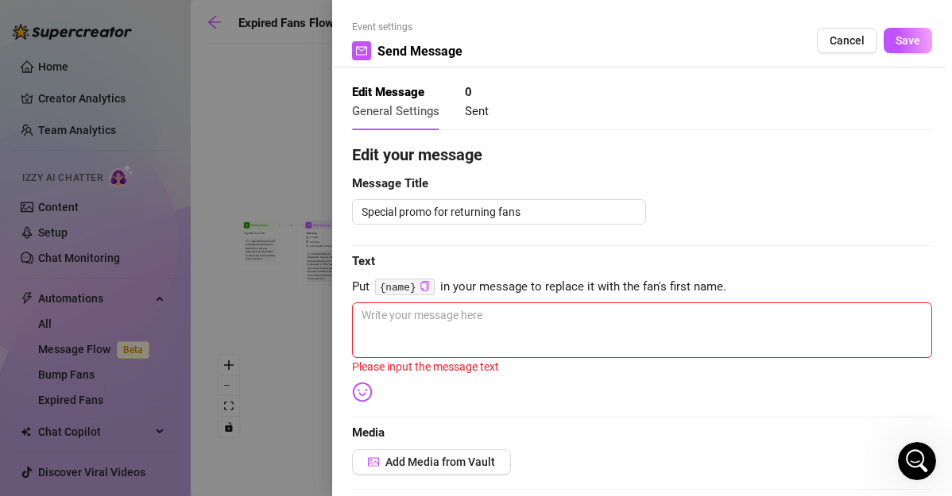
click at [661, 301] on div "Edit your message Message Title Special promo for returning fans Text Put {name…" at bounding box center [642, 499] width 580 height 713
click at [590, 325] on textarea at bounding box center [642, 331] width 580 height 56
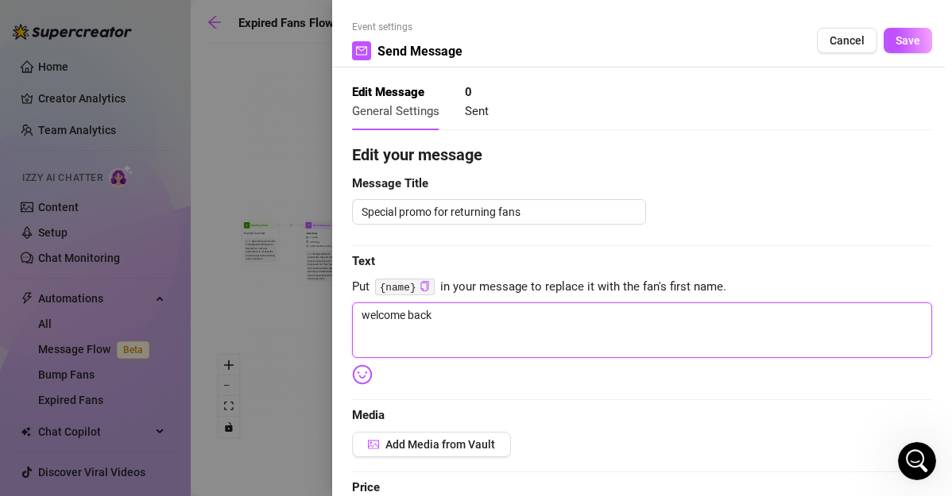
click at [590, 325] on textarea "welcome back" at bounding box center [642, 331] width 580 height 56
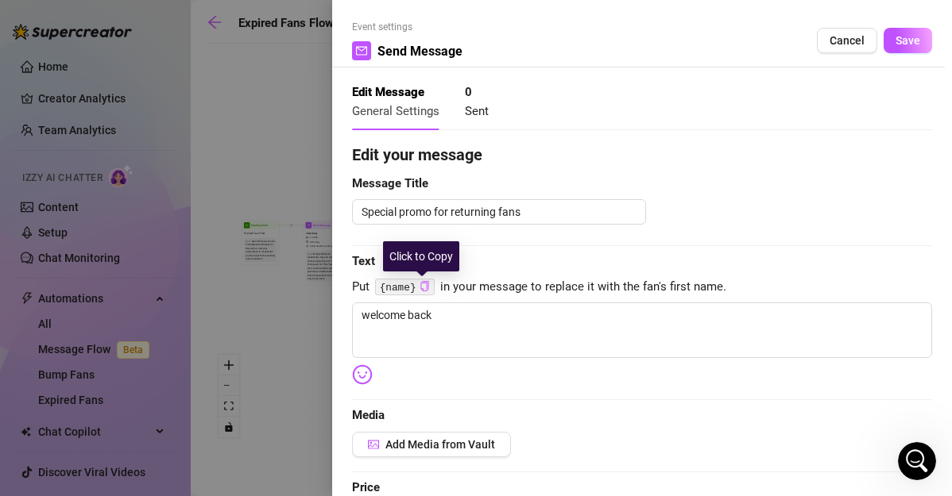
click at [422, 286] on icon "copy" at bounding box center [424, 286] width 10 height 10
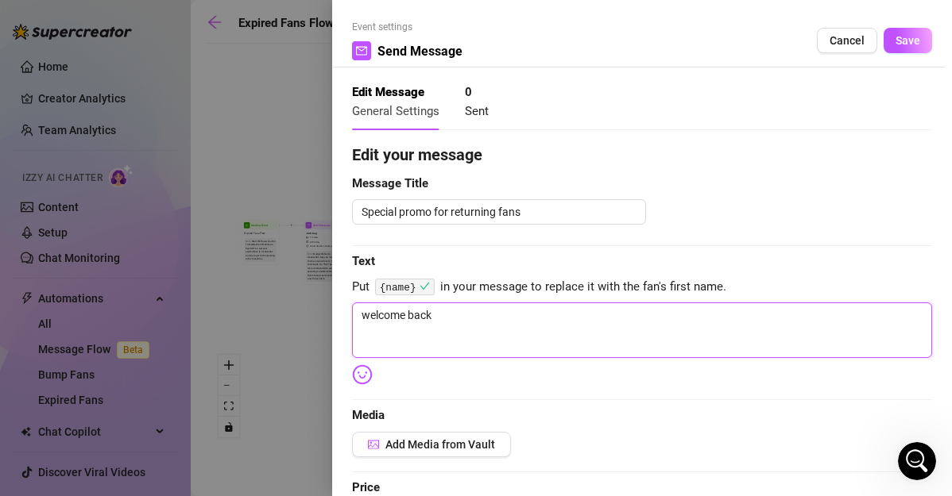
click at [435, 307] on textarea "welcome back" at bounding box center [642, 331] width 580 height 56
paste textarea "{name}"
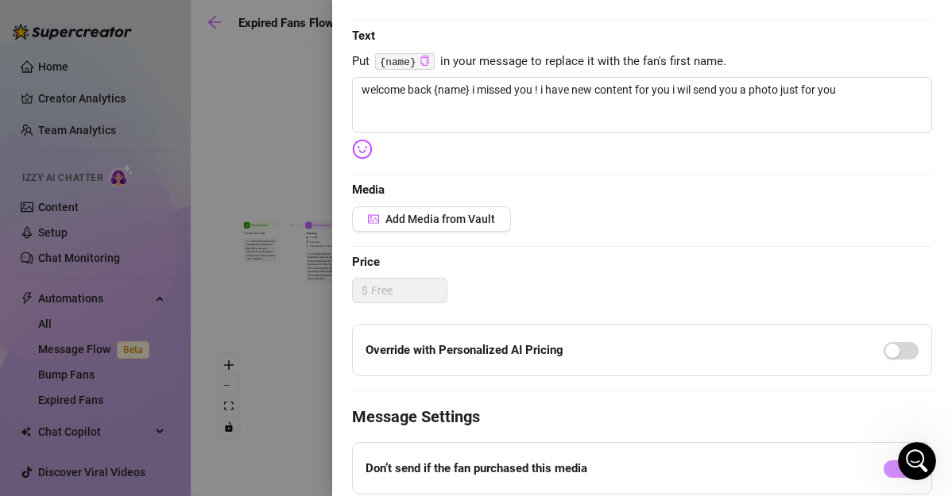
scroll to position [232, 0]
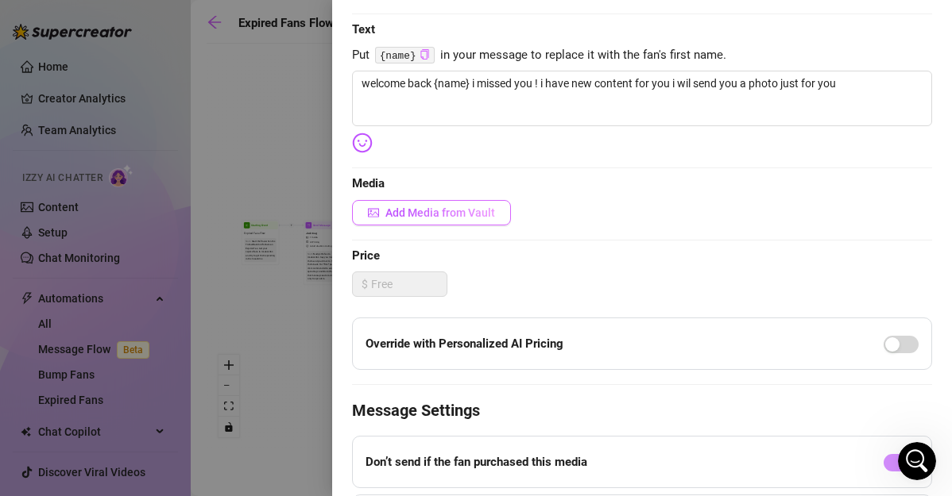
click at [473, 211] on span "Add Media from Vault" at bounding box center [440, 213] width 110 height 13
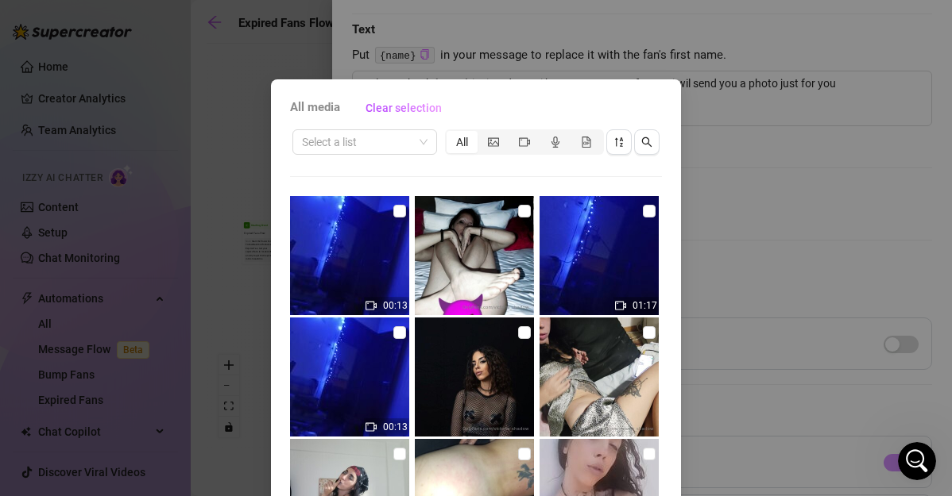
click at [462, 258] on img at bounding box center [474, 255] width 119 height 119
click at [518, 214] on input "checkbox" at bounding box center [524, 211] width 13 height 13
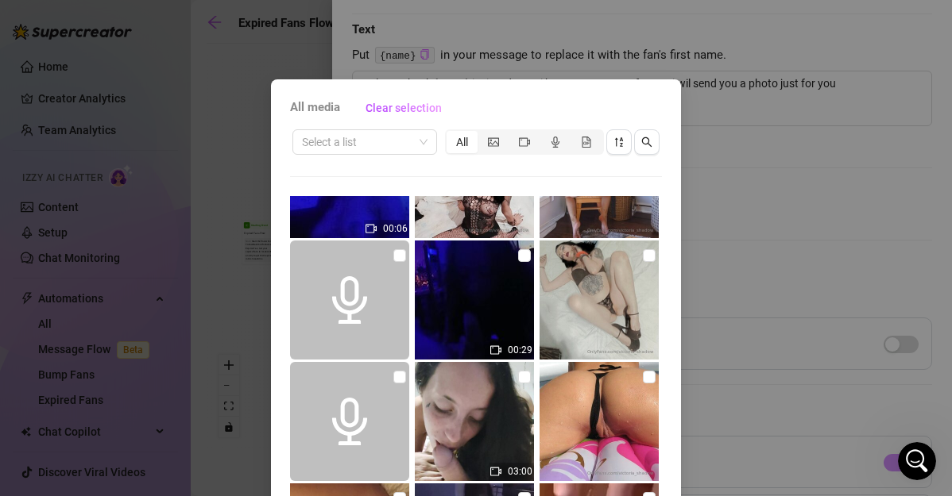
scroll to position [564, 0]
click at [673, 380] on div "All media Clear selection Select a list All 00:13 01:17 00:13 00:45 00:06 00:29…" at bounding box center [476, 361] width 410 height 565
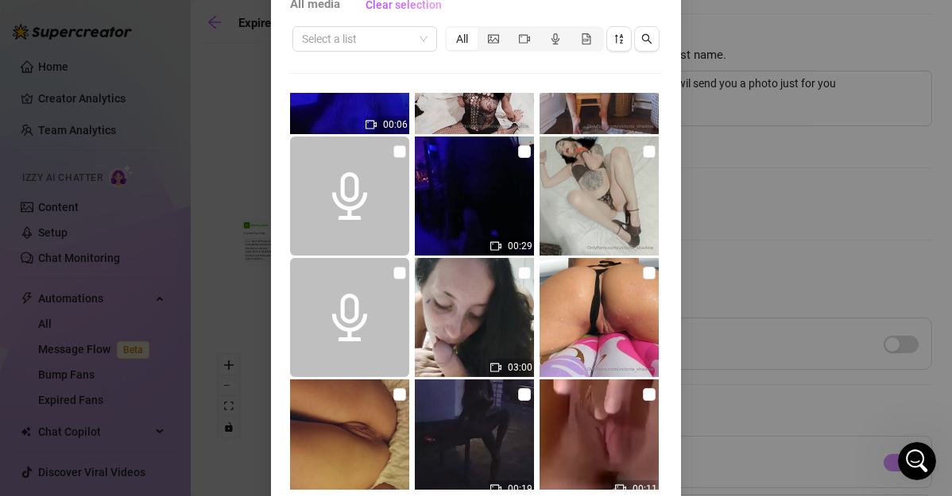
scroll to position [166, 0]
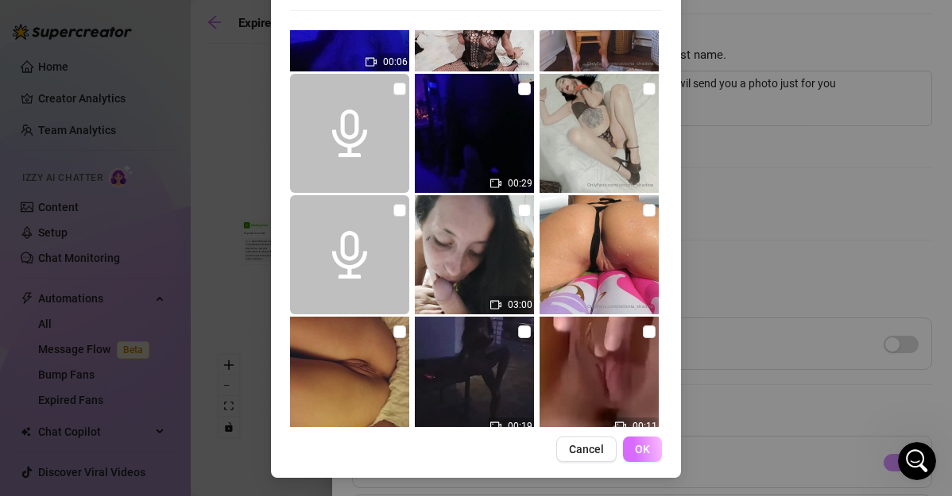
click at [625, 454] on button "OK" at bounding box center [642, 449] width 39 height 25
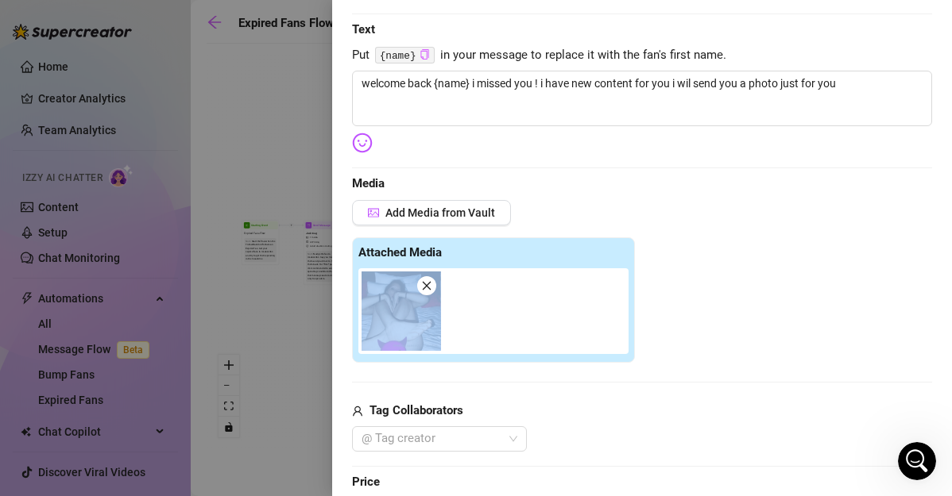
drag, startPoint x: 939, startPoint y: 251, endPoint x: 935, endPoint y: 284, distance: 33.6
click at [935, 284] on div "Event settings Send Message Cancel Save Edit Message General Settings 0 Sent Ed…" at bounding box center [642, 248] width 620 height 496
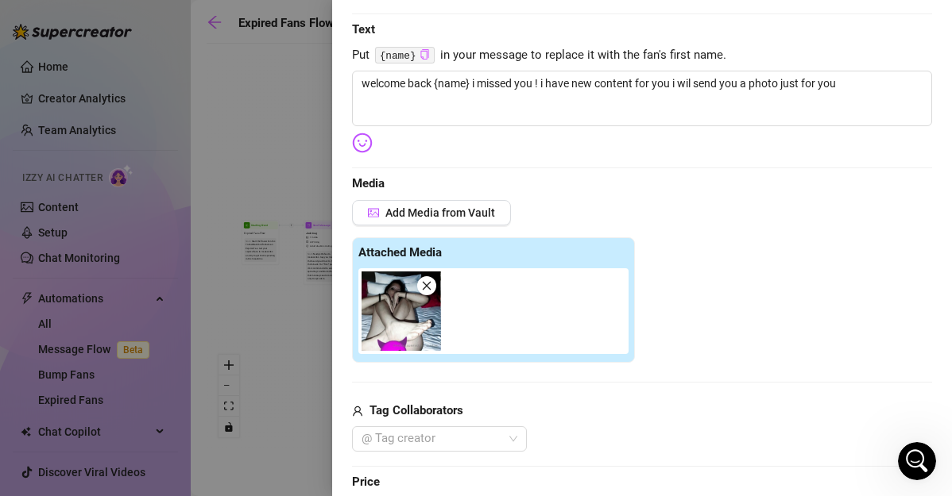
click at [900, 206] on div "Add Media from Vault" at bounding box center [642, 218] width 580 height 37
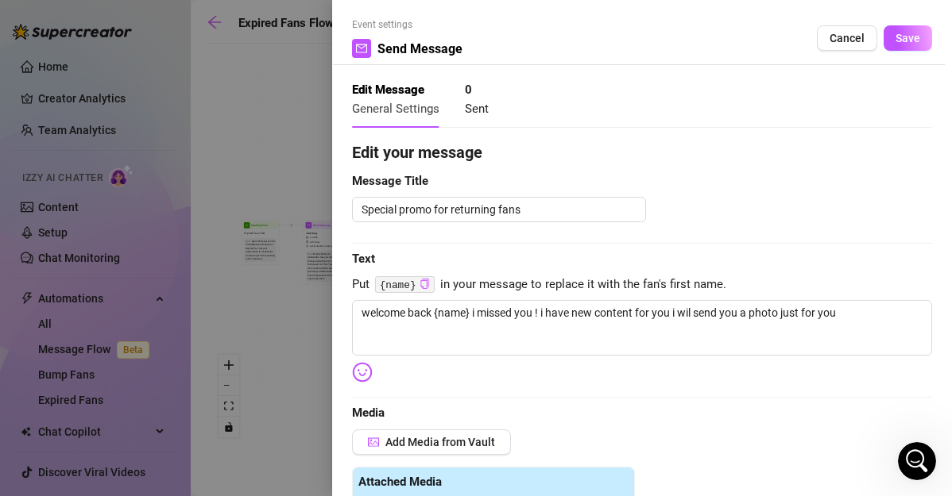
scroll to position [0, 0]
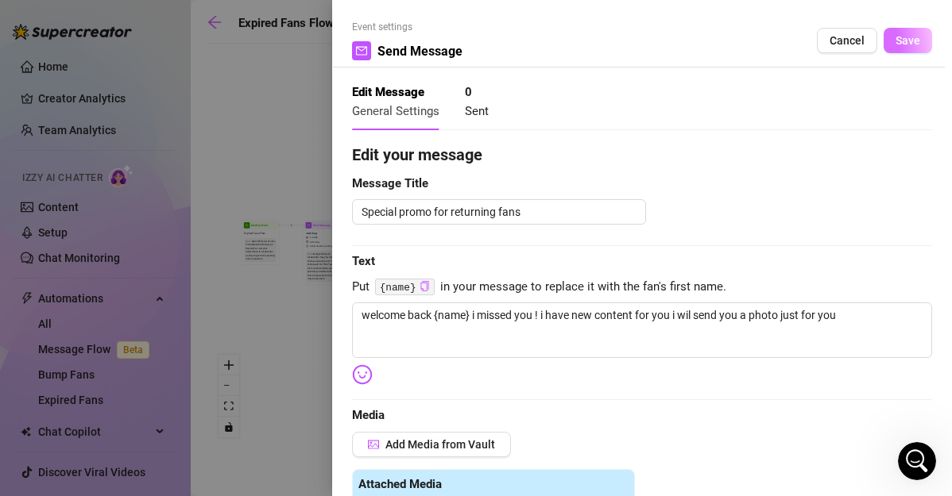
click at [902, 41] on span "Save" at bounding box center [907, 40] width 25 height 13
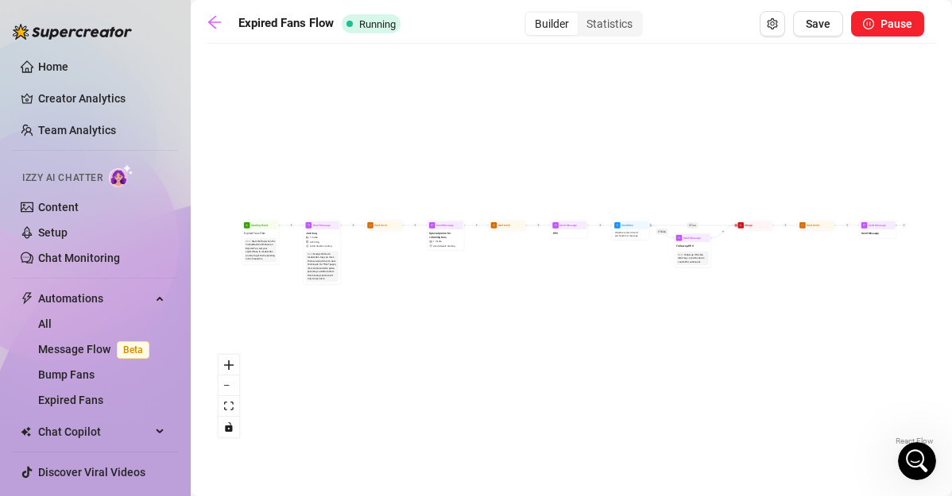
click at [496, 237] on div "If True If False Send Message Send Message Wait for 2d Merge Send Message Follo…" at bounding box center [571, 251] width 729 height 398
click at [553, 234] on span "PPV" at bounding box center [555, 233] width 5 height 4
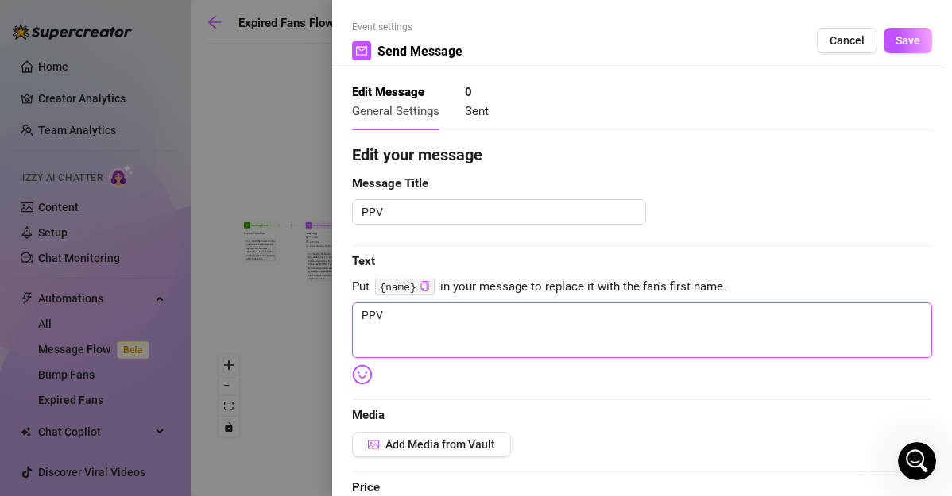
click at [500, 311] on textarea "PPV" at bounding box center [642, 331] width 580 height 56
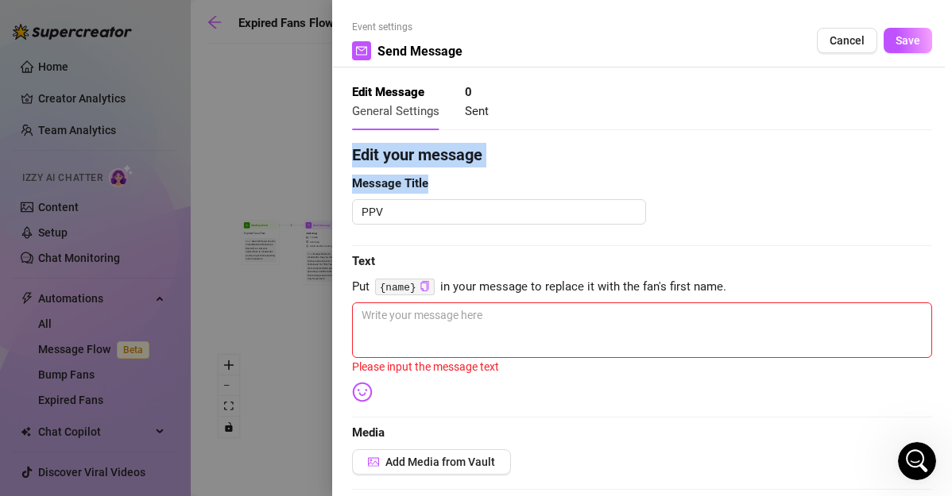
drag, startPoint x: 714, startPoint y: 188, endPoint x: 772, endPoint y: 110, distance: 97.1
click at [772, 110] on form "Event settings Send Message Cancel Save Edit Message General Settings 0 Sent Ed…" at bounding box center [642, 438] width 580 height 836
click at [808, 154] on span "Edit your message" at bounding box center [642, 155] width 580 height 25
click at [696, 342] on textarea at bounding box center [642, 331] width 580 height 56
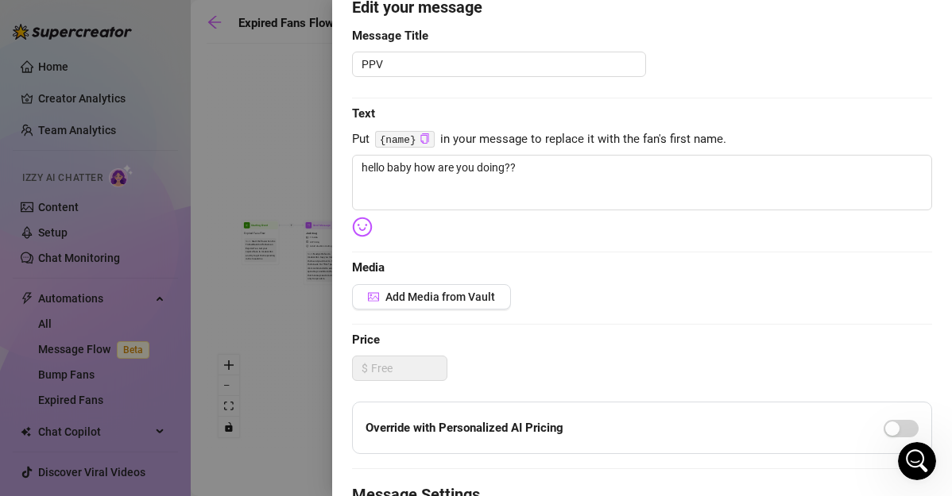
scroll to position [149, 0]
click at [469, 302] on span "Add Media from Vault" at bounding box center [440, 296] width 110 height 13
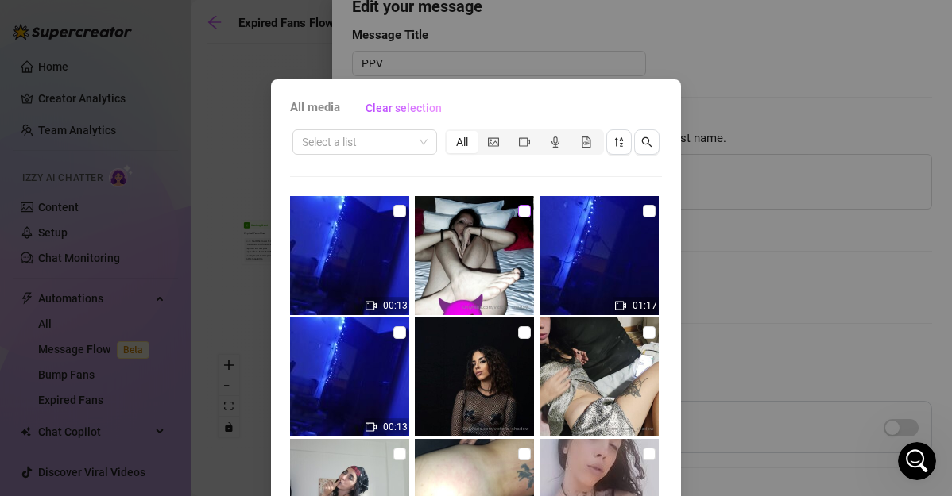
click at [518, 216] on input "checkbox" at bounding box center [524, 211] width 13 height 13
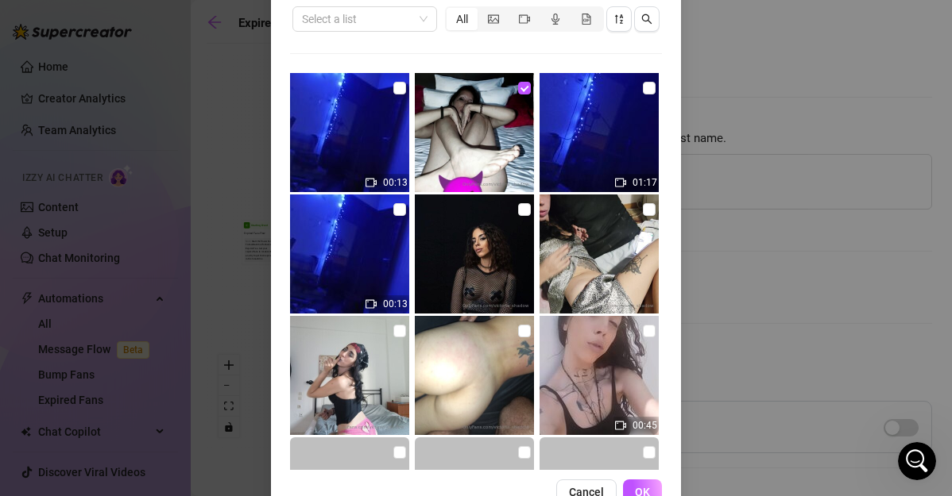
scroll to position [166, 0]
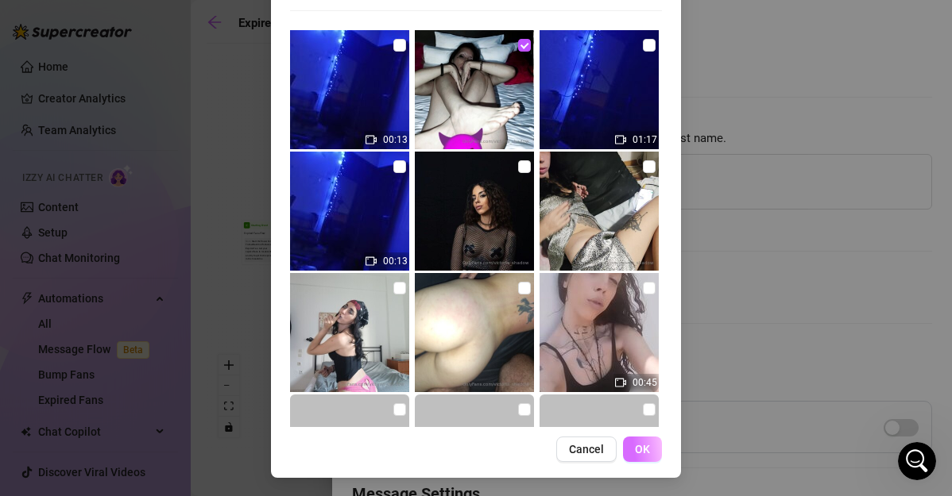
click at [635, 459] on button "OK" at bounding box center [642, 449] width 39 height 25
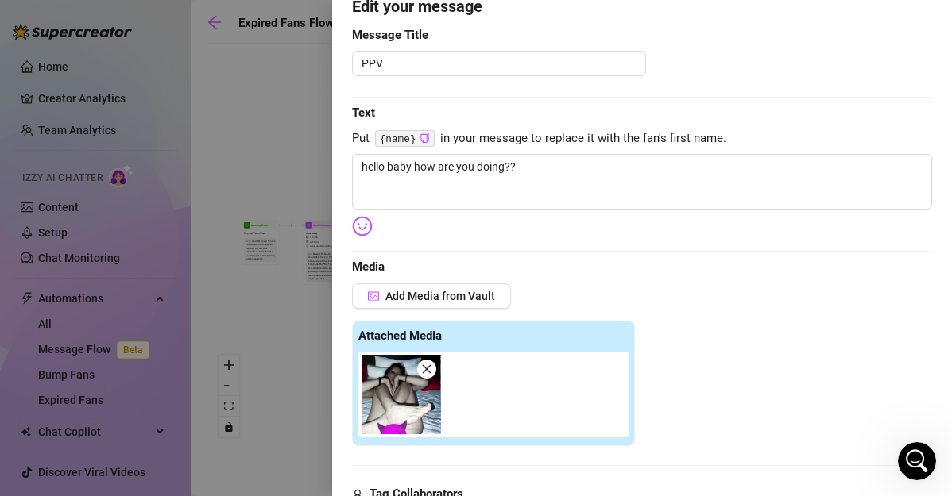
scroll to position [410, 0]
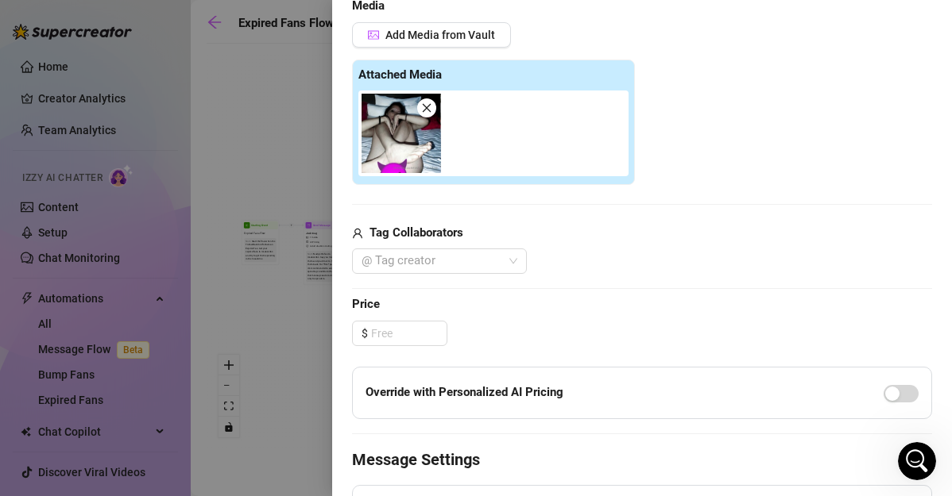
click at [635, 459] on h4 "Message Settings" at bounding box center [642, 460] width 580 height 22
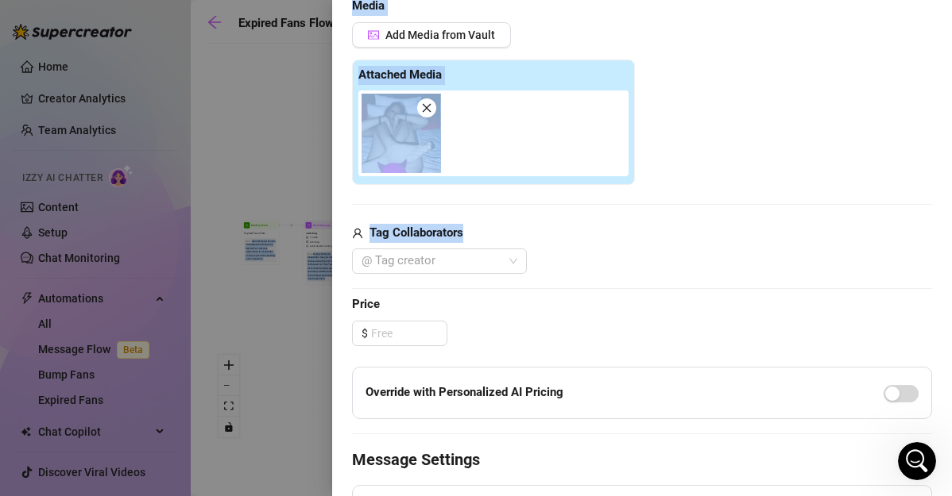
drag, startPoint x: 940, startPoint y: 235, endPoint x: 962, endPoint y: 384, distance: 151.0
click at [951, 384] on html "Home Creator Analytics Team Analytics Izzy AI Chatter Content Setup Chat Monito…" at bounding box center [476, 248] width 952 height 496
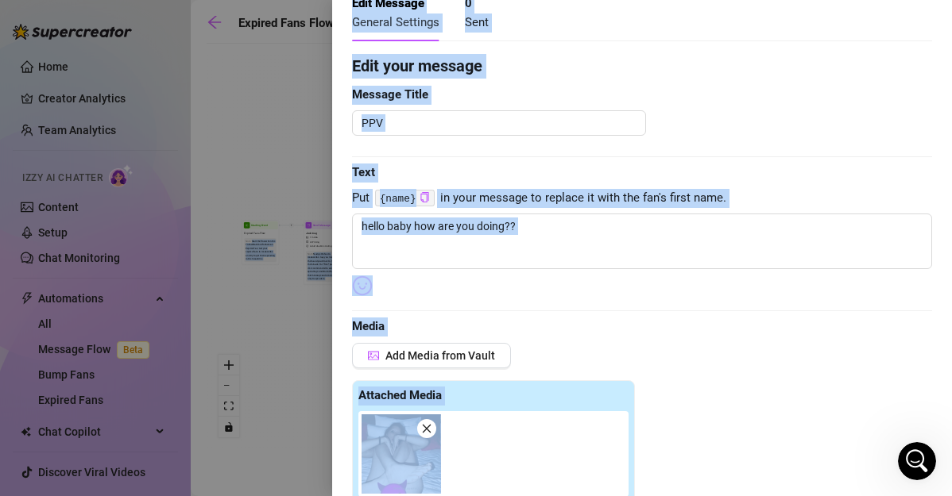
scroll to position [0, 0]
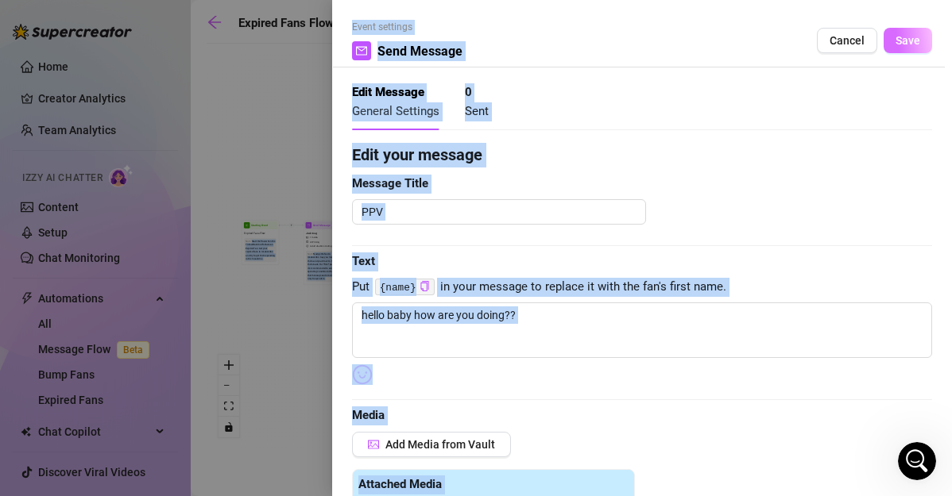
click at [895, 41] on span "Save" at bounding box center [907, 40] width 25 height 13
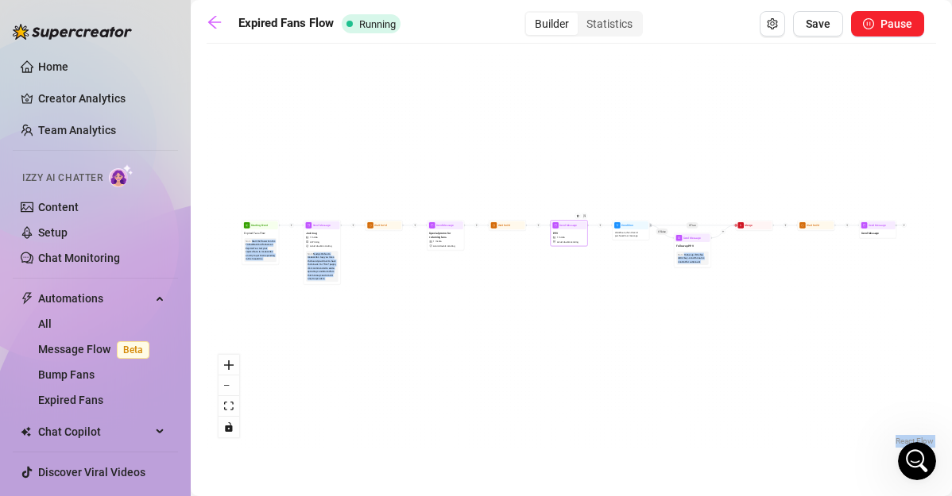
click at [570, 236] on div "PPV 1 media Avoid double sending" at bounding box center [568, 238] width 35 height 16
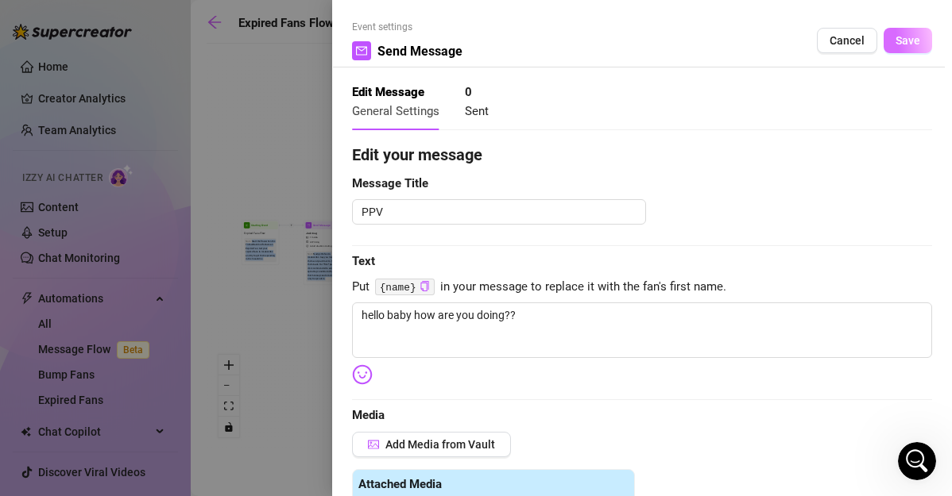
click at [897, 34] on span "Save" at bounding box center [907, 40] width 25 height 13
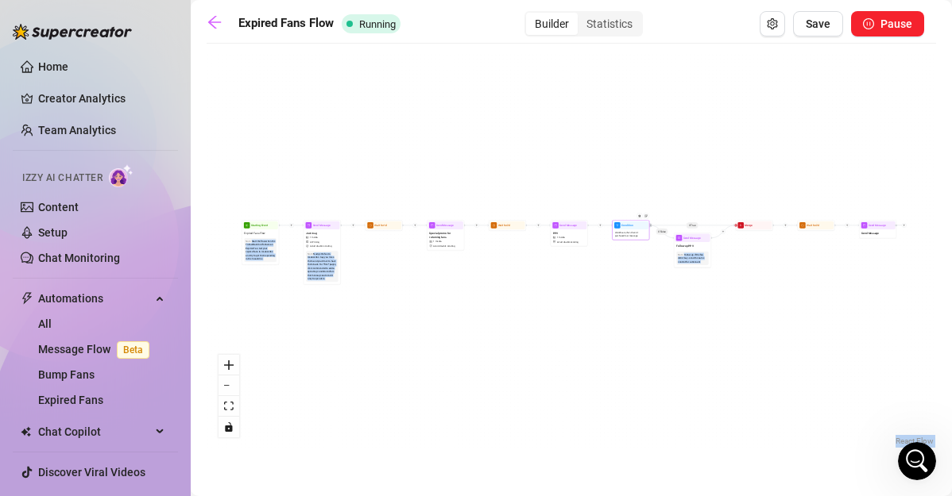
click at [617, 237] on span "Wait 8 hours, then check if purchased last message" at bounding box center [631, 234] width 32 height 6
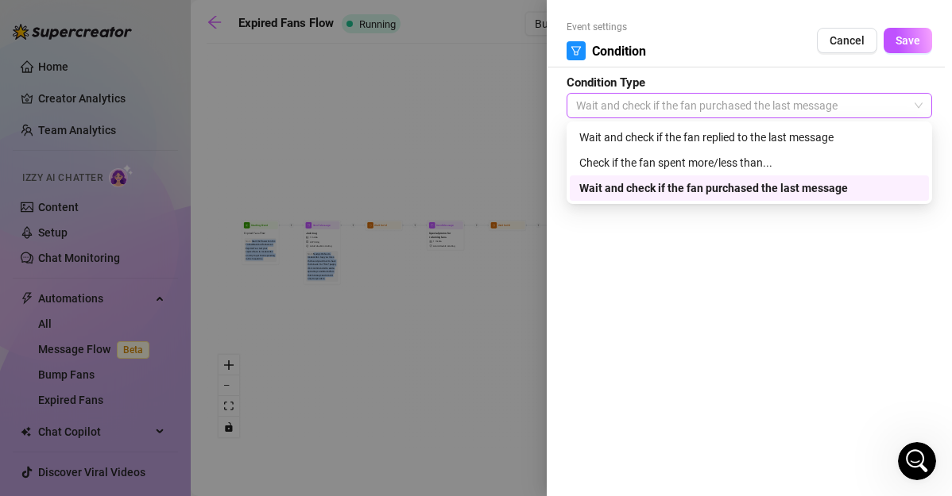
click at [773, 110] on span "Wait and check if the fan purchased the last message" at bounding box center [749, 106] width 346 height 24
click at [717, 144] on div "Wait and check if the fan replied to the last message" at bounding box center [749, 137] width 340 height 17
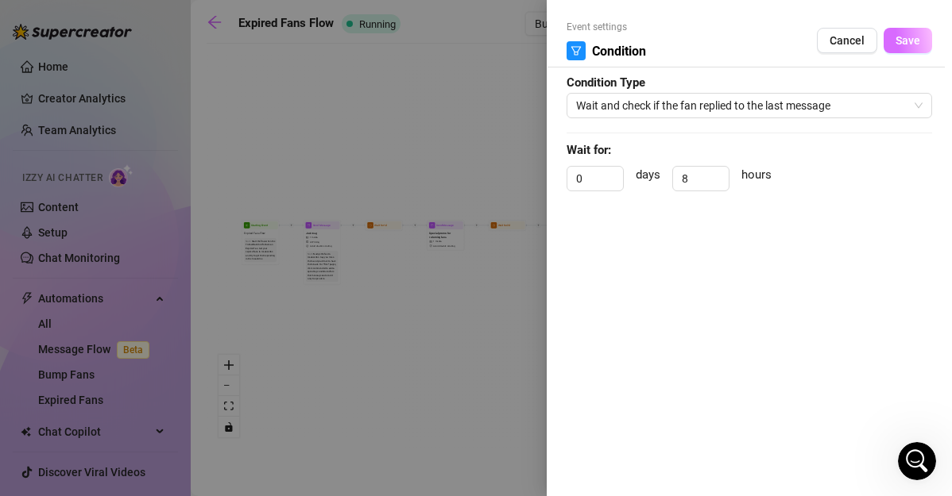
click at [887, 45] on button "Save" at bounding box center [907, 40] width 48 height 25
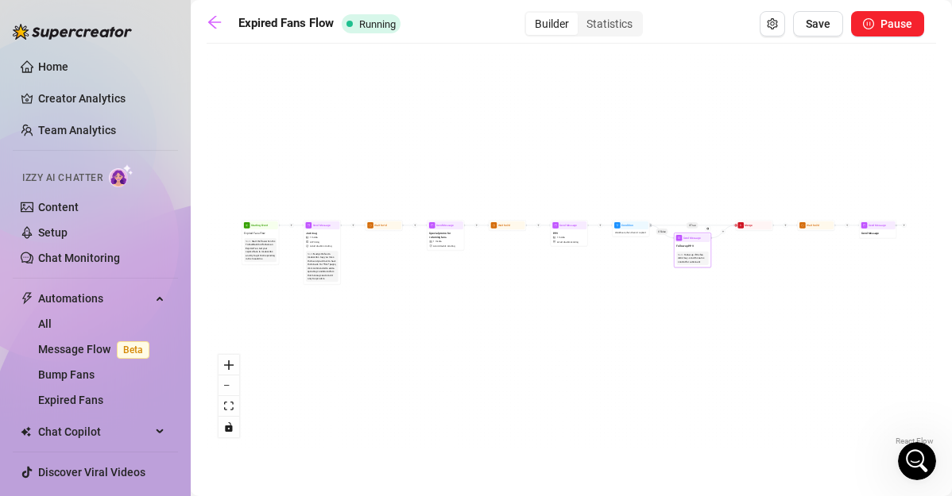
click at [700, 265] on div "Note: Follow up if the fan didn't buy - send the same content for a discount" at bounding box center [692, 259] width 32 height 14
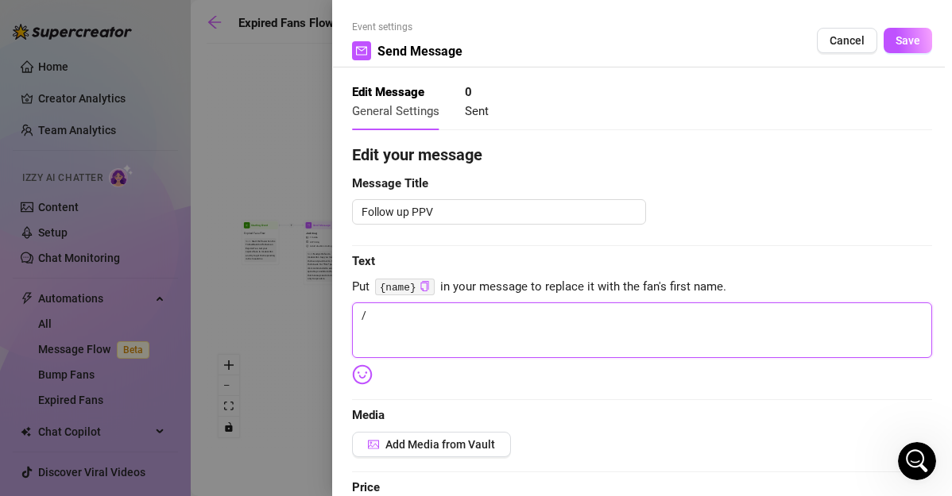
click at [609, 321] on textarea "/" at bounding box center [642, 331] width 580 height 56
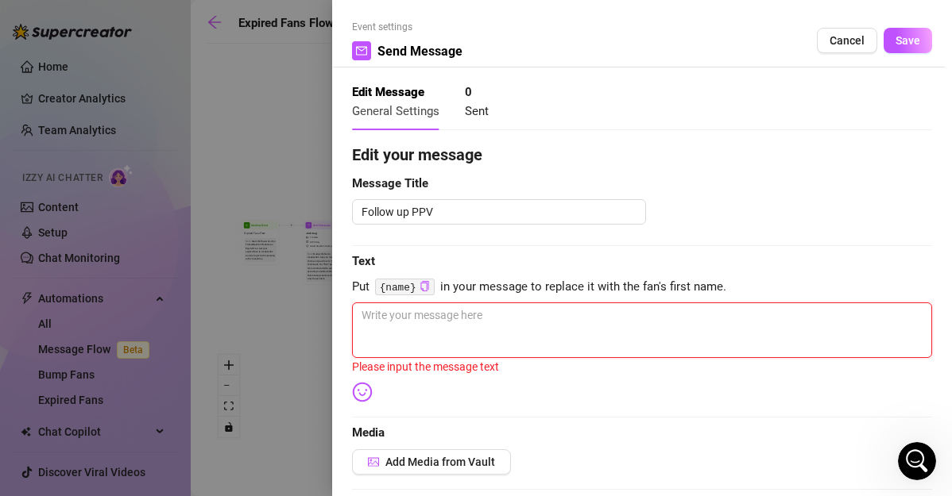
click at [609, 321] on textarea at bounding box center [642, 331] width 580 height 56
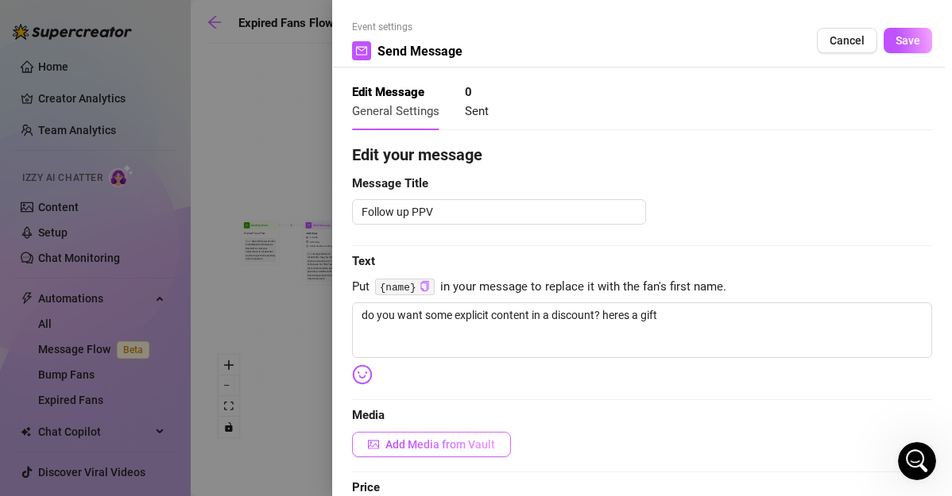
click at [455, 451] on button "Add Media from Vault" at bounding box center [431, 444] width 159 height 25
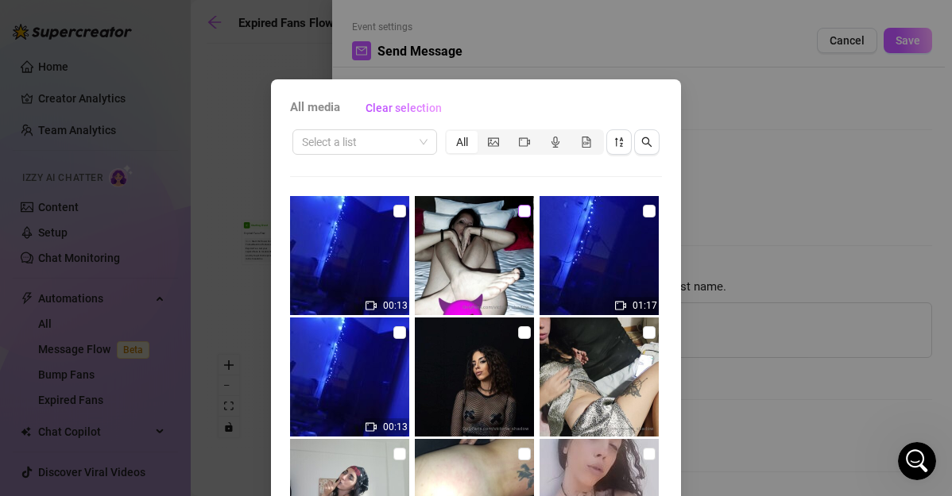
click at [518, 209] on input "checkbox" at bounding box center [524, 211] width 13 height 13
click at [940, 248] on div "All media Clear selection Select a list All 00:13 01:17 00:13 00:45 00:06 00:29…" at bounding box center [476, 248] width 952 height 496
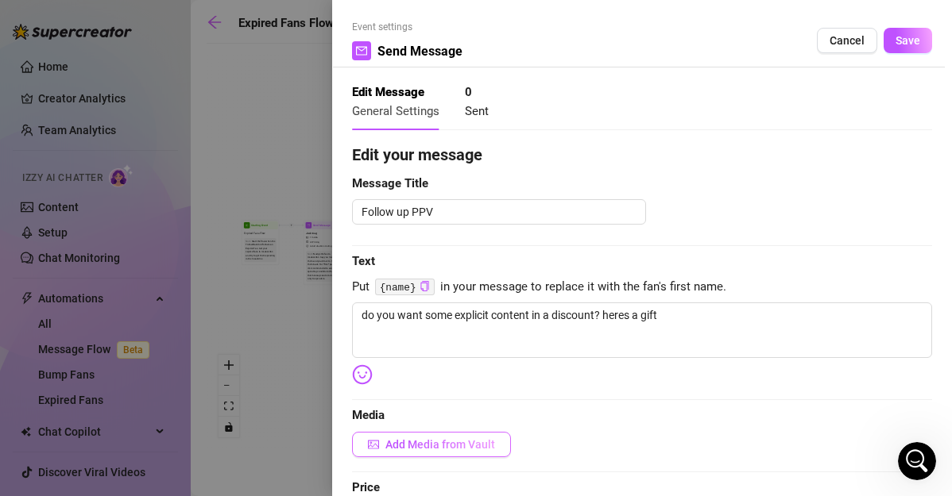
click at [431, 455] on button "Add Media from Vault" at bounding box center [431, 444] width 159 height 25
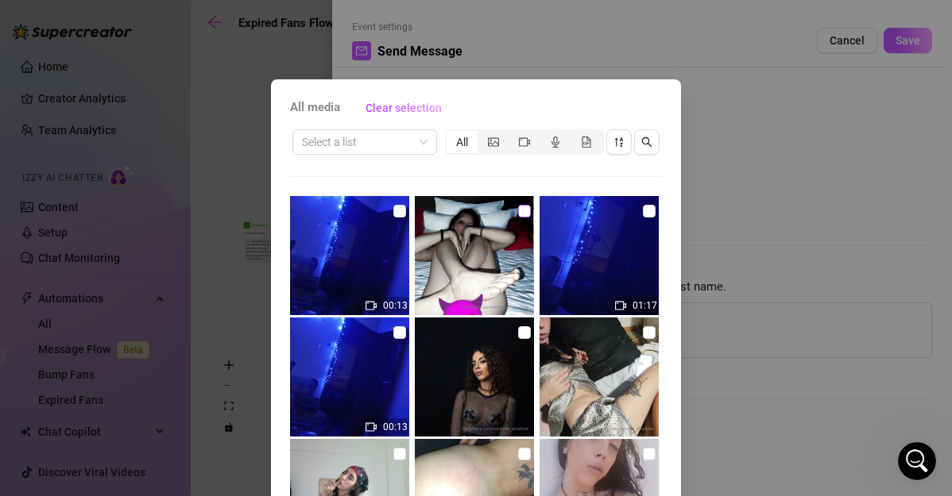
click at [518, 210] on input "checkbox" at bounding box center [524, 211] width 13 height 13
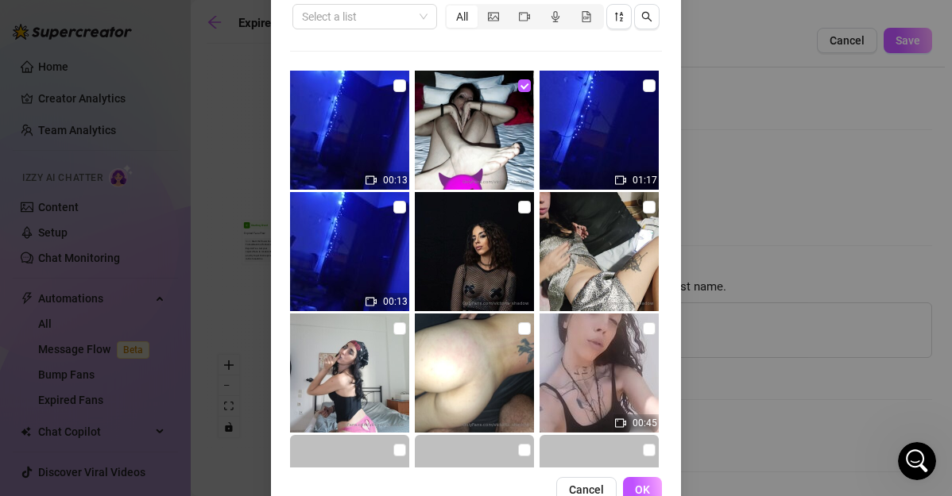
scroll to position [166, 0]
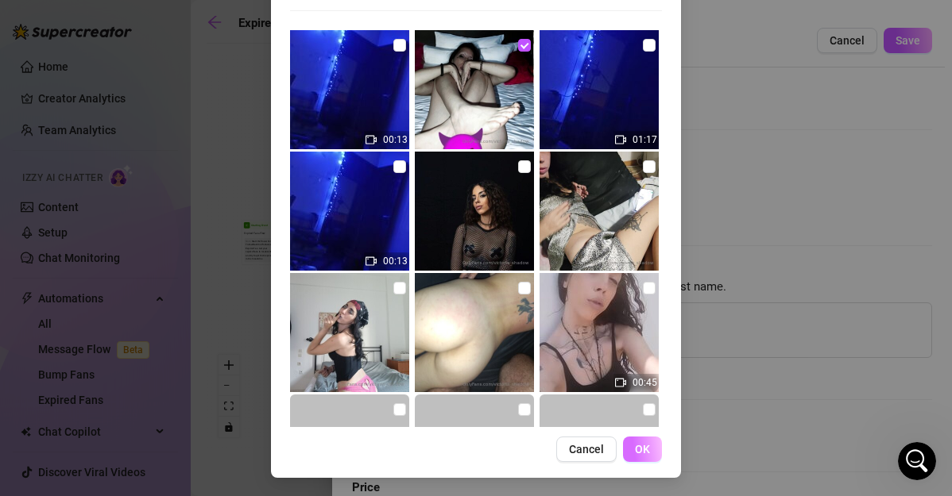
click at [636, 446] on span "OK" at bounding box center [642, 449] width 15 height 13
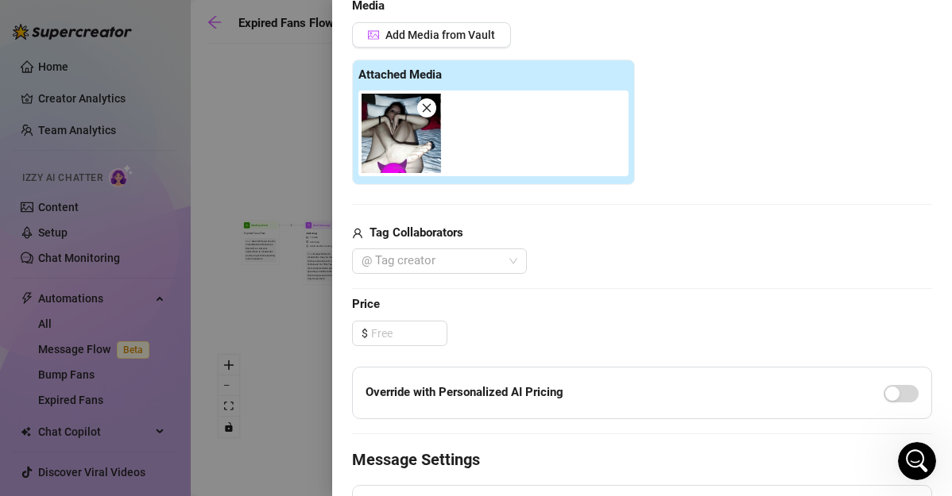
scroll to position [624, 0]
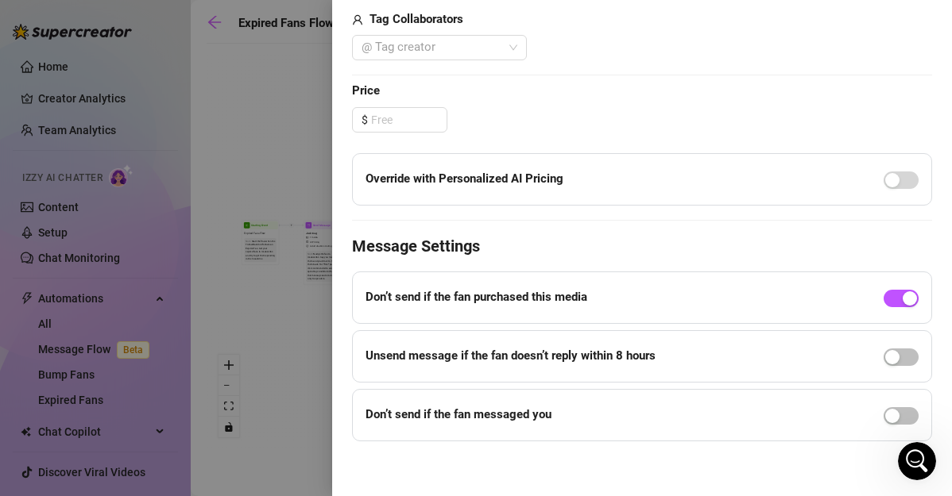
drag, startPoint x: 936, startPoint y: 296, endPoint x: 926, endPoint y: 270, distance: 27.1
click at [926, 270] on div "Event settings Send Message Cancel Save Edit Message General Settings 0 Sent Ed…" at bounding box center [642, 248] width 620 height 496
click at [936, 281] on div "Event settings Send Message Cancel Save Edit Message General Settings 0 Sent Ed…" at bounding box center [642, 248] width 620 height 496
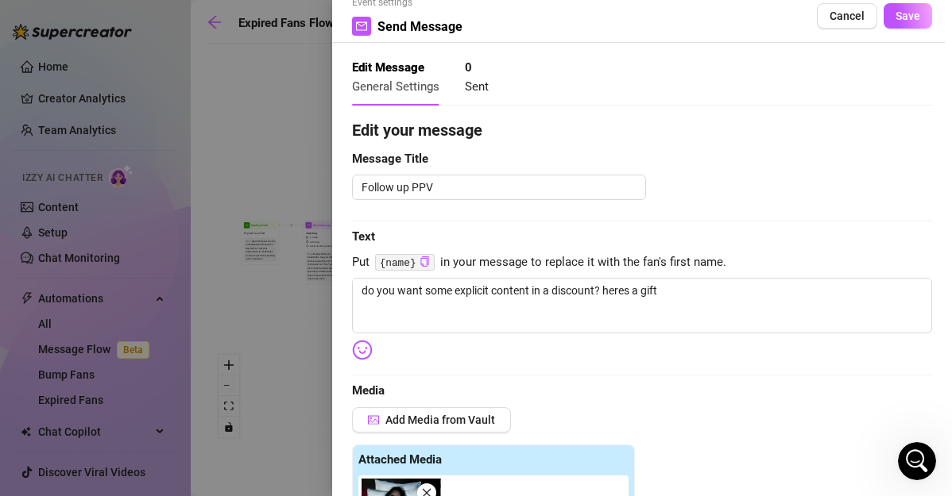
scroll to position [0, 0]
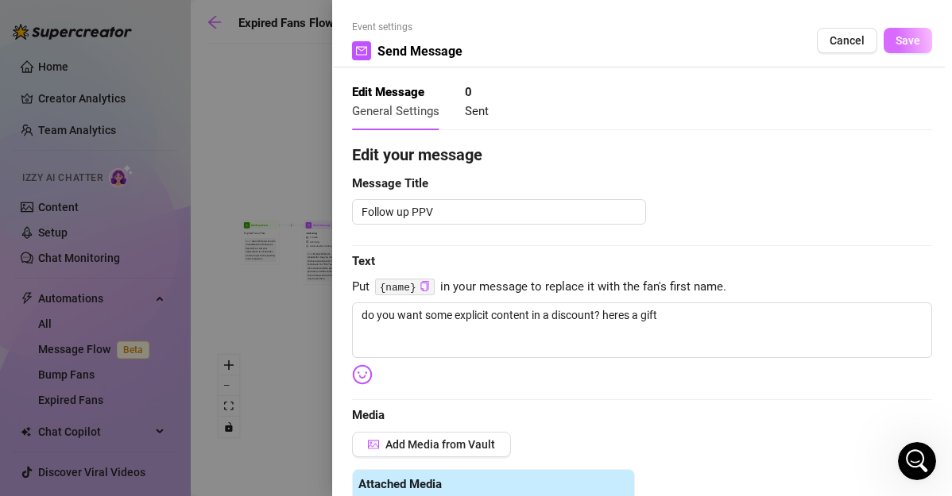
click at [891, 52] on button "Save" at bounding box center [907, 40] width 48 height 25
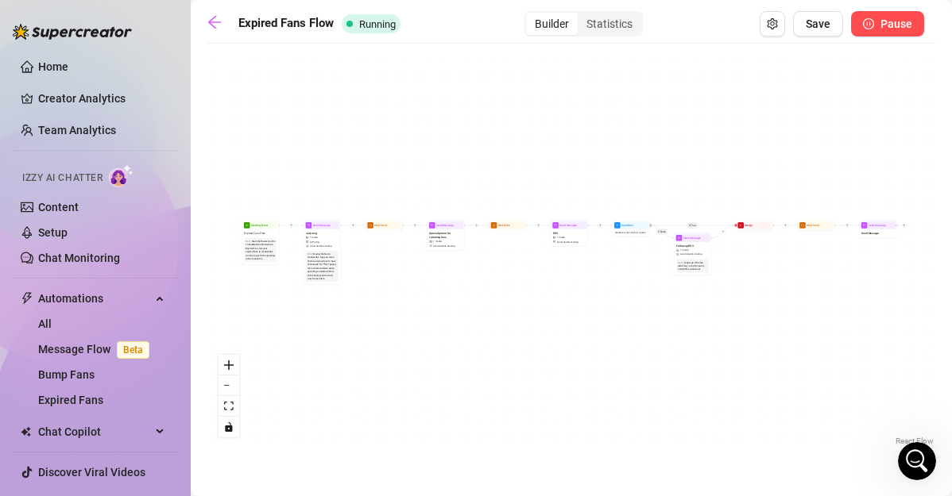
click at [876, 32] on button "Pause" at bounding box center [887, 23] width 73 height 25
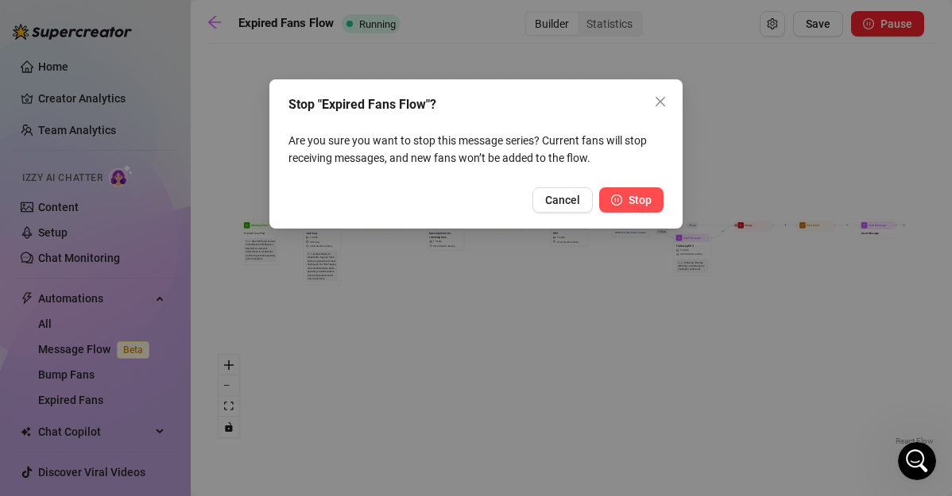
click at [630, 204] on span "Stop" at bounding box center [639, 200] width 23 height 13
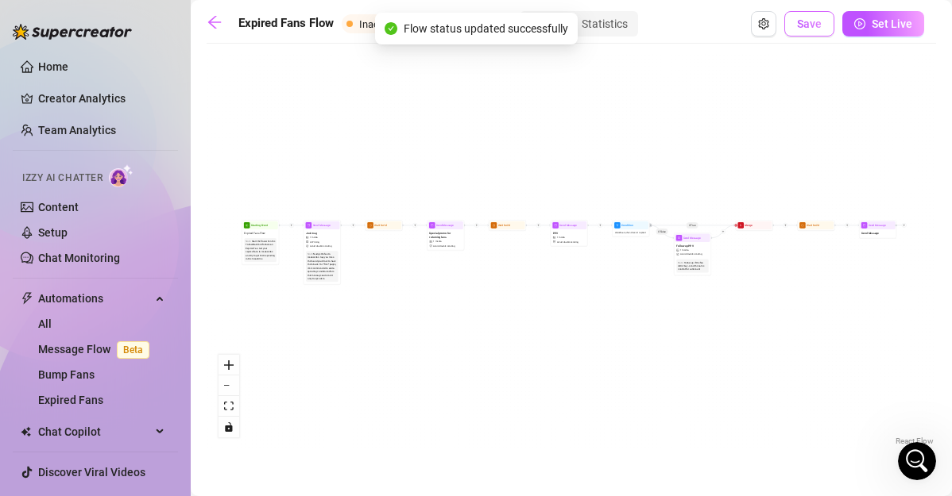
click at [813, 27] on span "Save" at bounding box center [809, 23] width 25 height 13
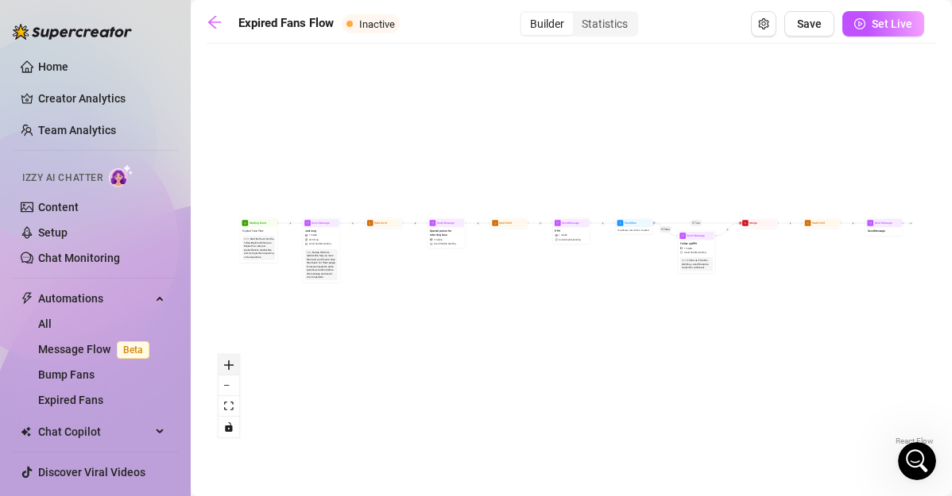
click at [222, 367] on button "zoom in" at bounding box center [228, 365] width 21 height 21
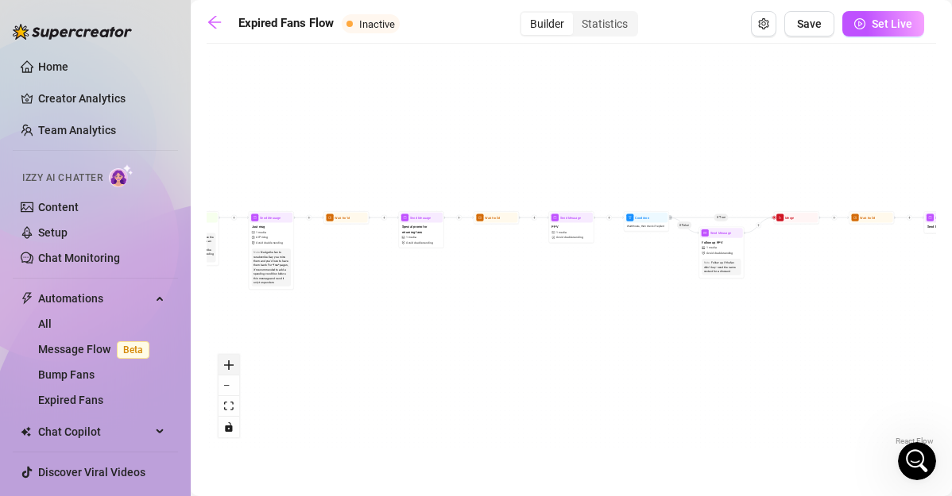
click at [222, 367] on button "zoom in" at bounding box center [228, 365] width 21 height 21
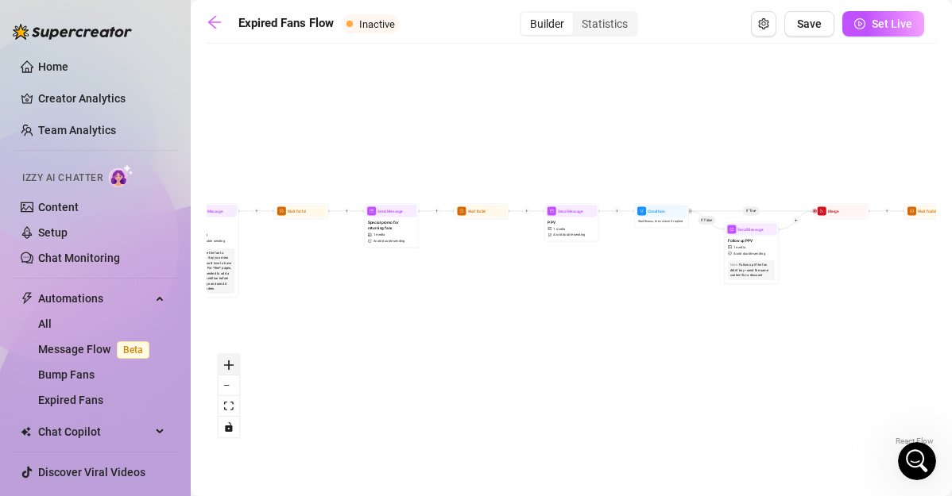
click at [222, 367] on button "zoom in" at bounding box center [228, 365] width 21 height 21
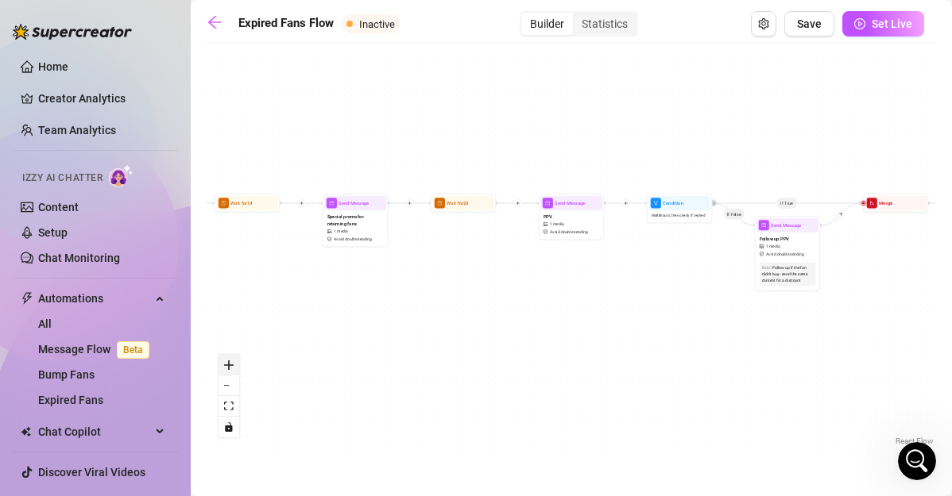
click at [222, 367] on button "zoom in" at bounding box center [228, 365] width 21 height 21
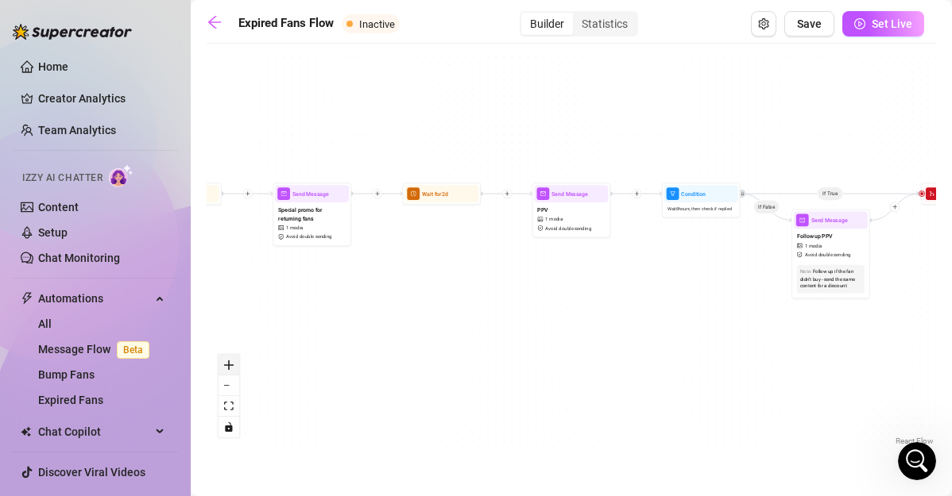
click at [222, 367] on button "zoom in" at bounding box center [228, 365] width 21 height 21
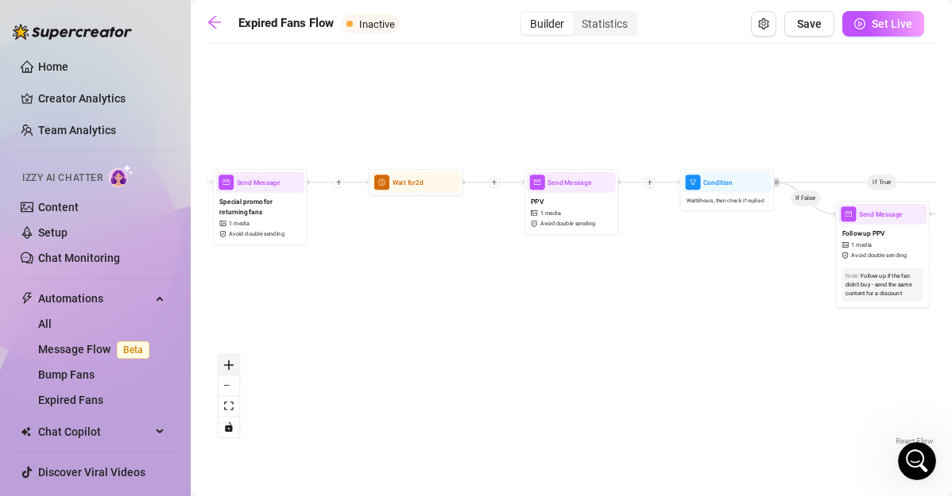
click at [222, 367] on button "zoom in" at bounding box center [228, 365] width 21 height 21
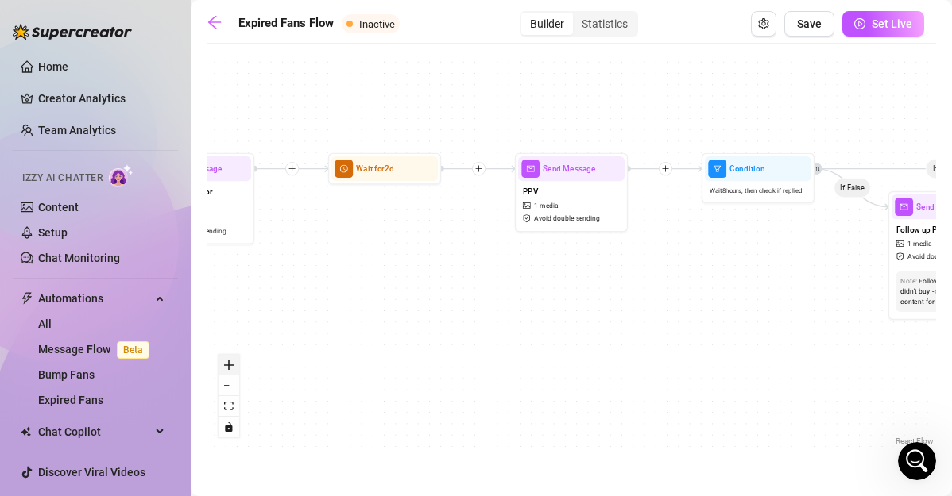
click at [222, 367] on button "zoom in" at bounding box center [228, 365] width 21 height 21
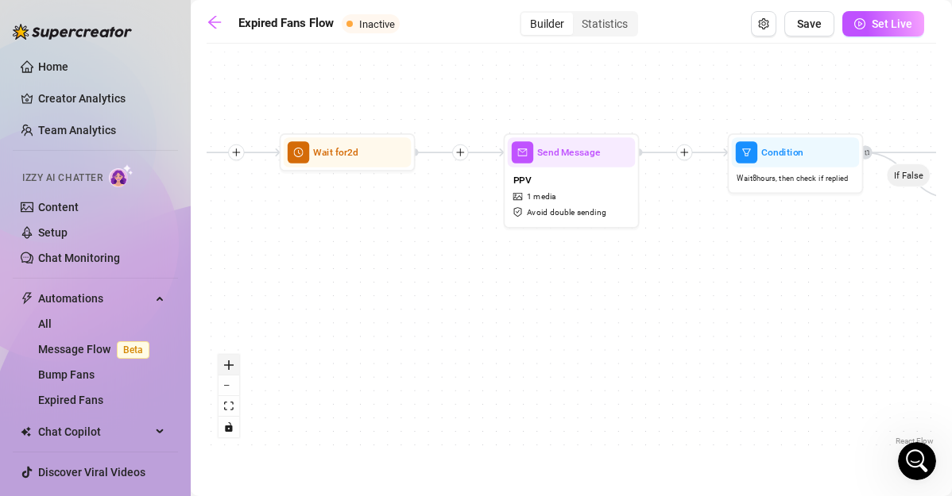
click at [222, 367] on button "zoom in" at bounding box center [228, 365] width 21 height 21
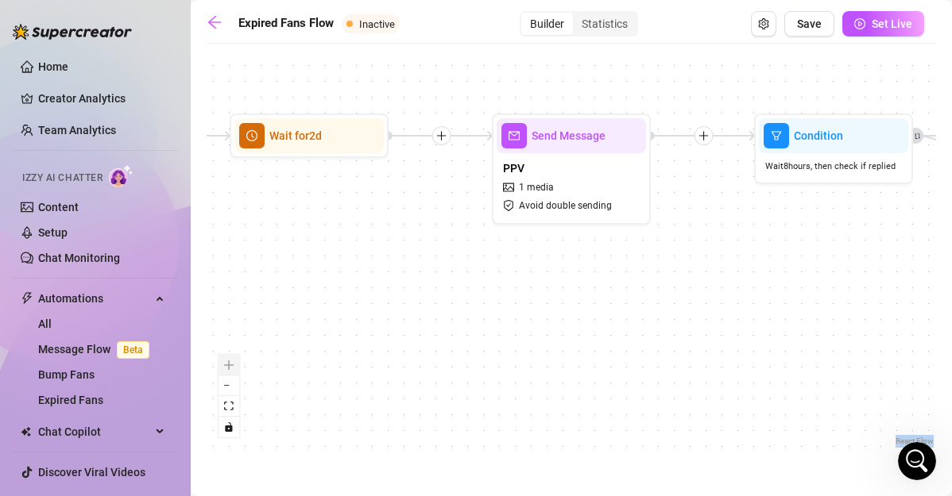
click at [222, 367] on div "React Flow controls" at bounding box center [228, 396] width 21 height 83
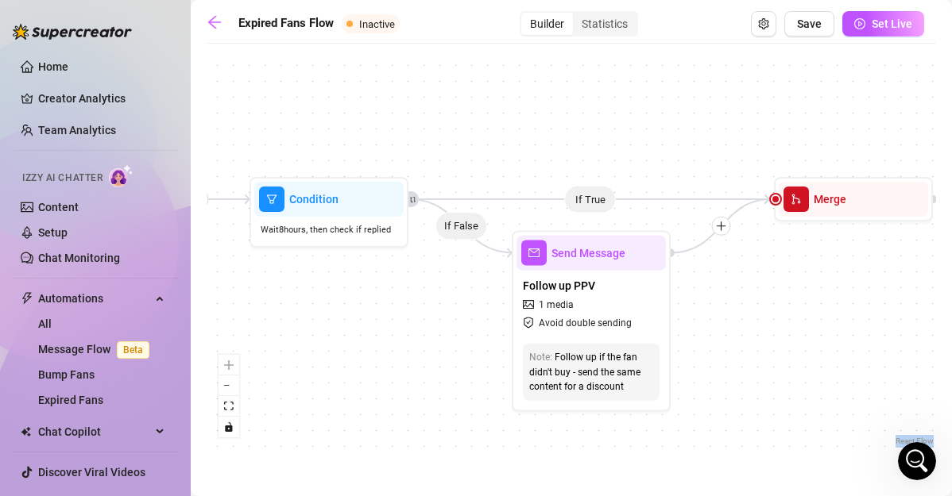
drag, startPoint x: 456, startPoint y: 334, endPoint x: -48, endPoint y: 396, distance: 508.2
click at [0, 396] on html "Home Creator Analytics Team Analytics Izzy AI Chatter Content Setup Chat Monito…" at bounding box center [476, 248] width 952 height 496
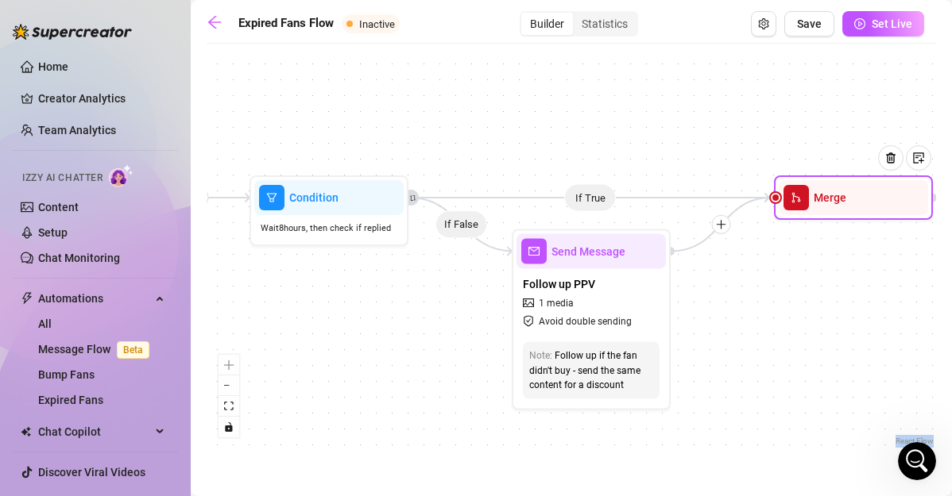
click at [827, 202] on span "Merge" at bounding box center [829, 197] width 33 height 17
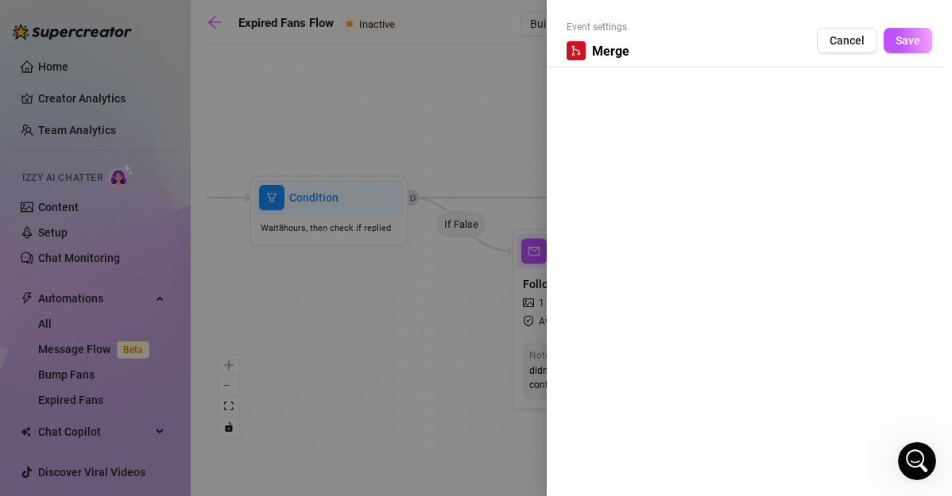
click at [571, 51] on icon "merge" at bounding box center [575, 50] width 11 height 11
click at [890, 40] on button "Save" at bounding box center [907, 40] width 48 height 25
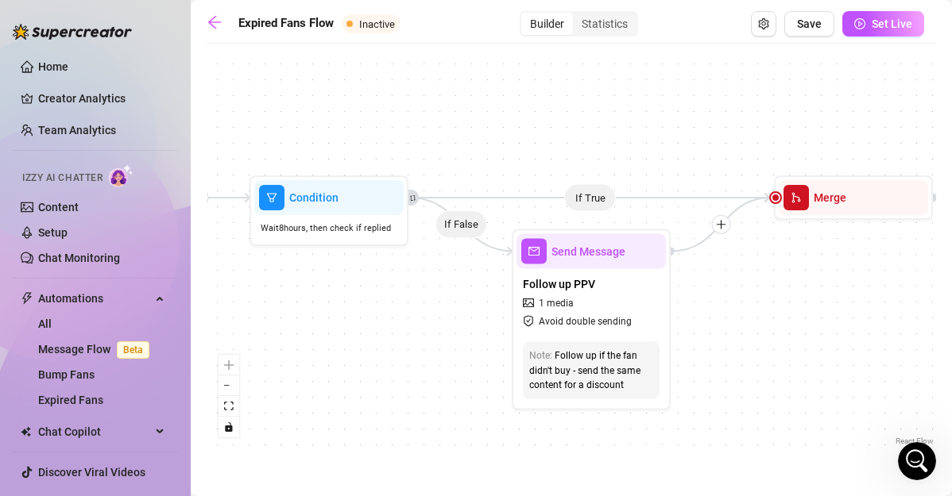
drag, startPoint x: 570, startPoint y: 195, endPoint x: 547, endPoint y: 184, distance: 25.2
click at [547, 184] on div "If True If False Send Message Send Message Wait for 2d Merge Send Message Follo…" at bounding box center [571, 251] width 729 height 398
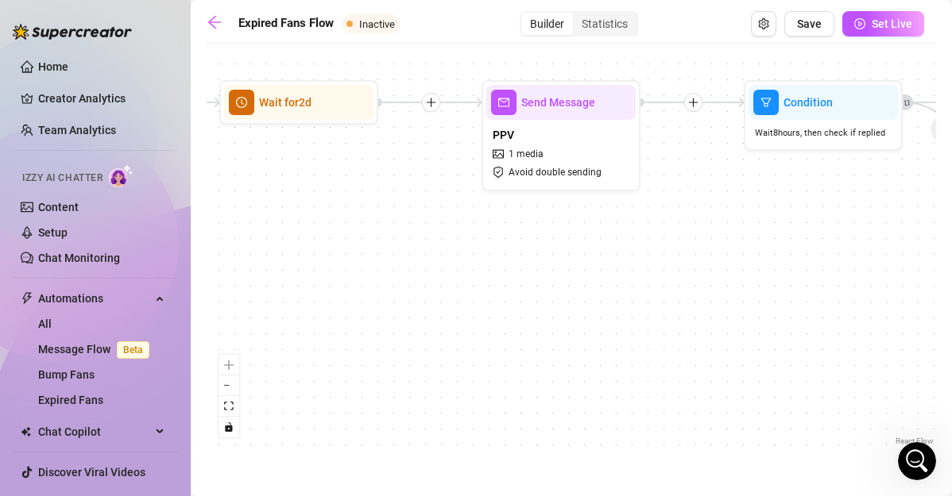
drag, startPoint x: 473, startPoint y: 164, endPoint x: 968, endPoint y: 69, distance: 503.1
click at [951, 69] on html "Home Creator Analytics Team Analytics Izzy AI Chatter Content Setup Chat Monito…" at bounding box center [476, 248] width 952 height 496
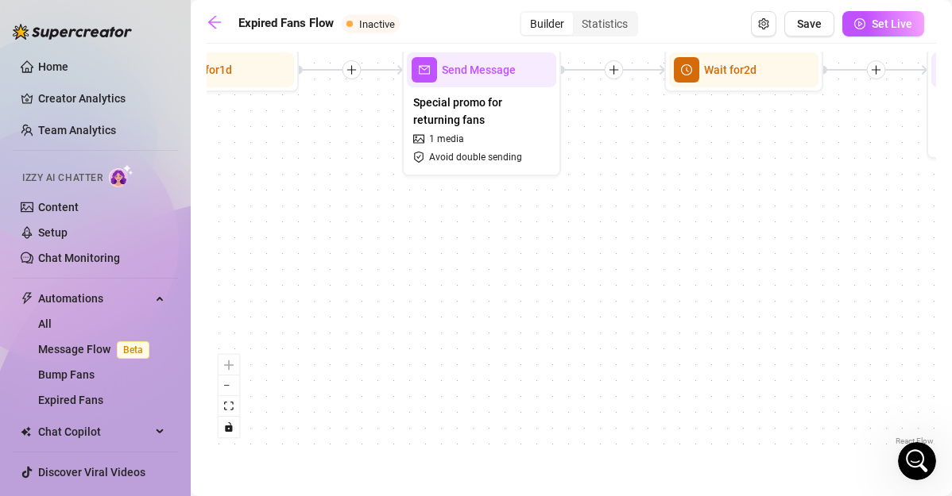
drag, startPoint x: 512, startPoint y: 303, endPoint x: 848, endPoint y: 282, distance: 335.9
click at [848, 282] on div "If True If False Send Message Send Message Wait for 2d Merge Send Message Follo…" at bounding box center [571, 251] width 729 height 398
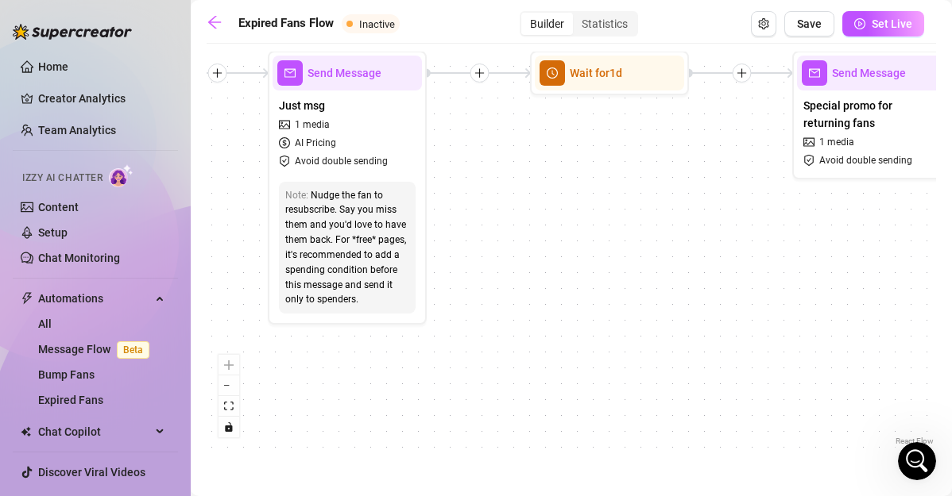
drag, startPoint x: 584, startPoint y: 292, endPoint x: 968, endPoint y: 294, distance: 383.7
click at [951, 294] on html "Home Creator Analytics Team Analytics Izzy AI Chatter Content Setup Chat Monito…" at bounding box center [476, 248] width 952 height 496
click at [891, 30] on button "Set Live" at bounding box center [883, 23] width 82 height 25
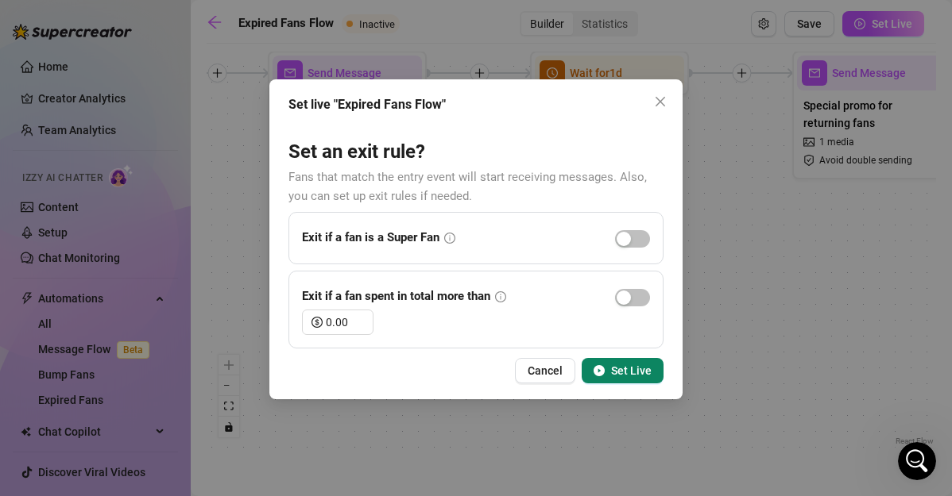
click at [633, 367] on span "Set Live" at bounding box center [631, 371] width 41 height 13
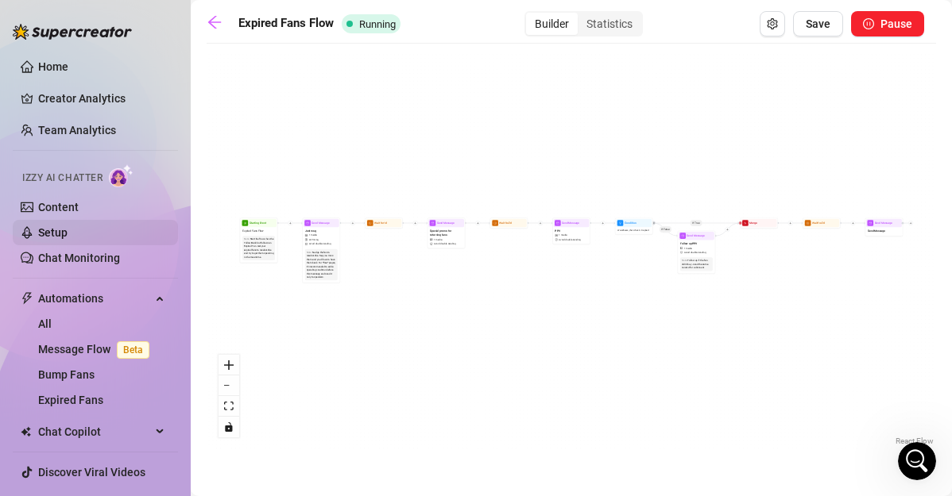
click at [68, 226] on link "Setup" at bounding box center [52, 232] width 29 height 13
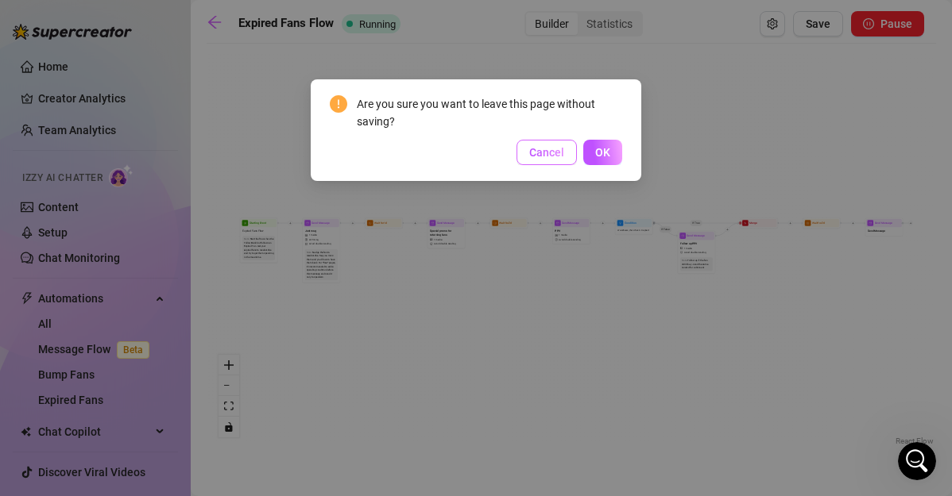
click at [542, 156] on span "Cancel" at bounding box center [546, 152] width 35 height 13
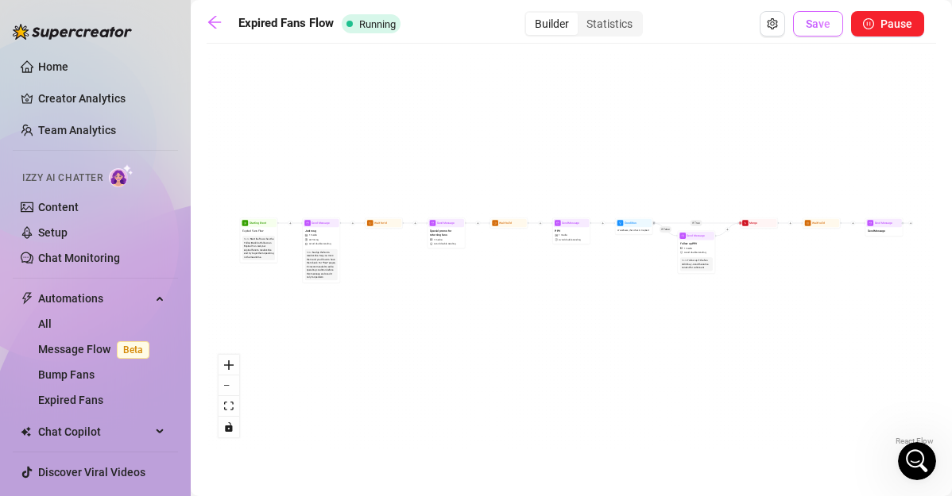
click at [821, 21] on span "Save" at bounding box center [818, 23] width 25 height 13
click at [203, 27] on main "Expired Fans Flow Running Builder Statistics Save Pause If True If False Send M…" at bounding box center [571, 248] width 761 height 496
click at [214, 22] on icon "arrow-left" at bounding box center [214, 22] width 13 height 13
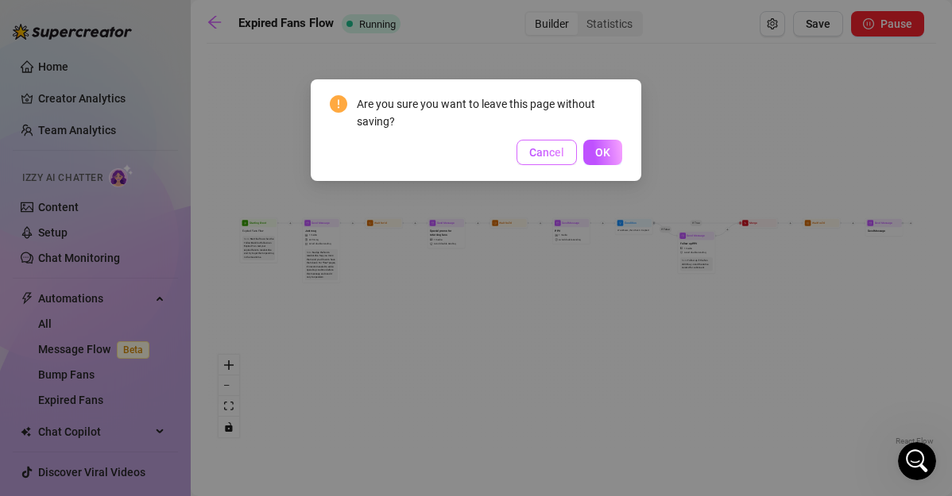
click at [552, 149] on span "Cancel" at bounding box center [546, 152] width 35 height 13
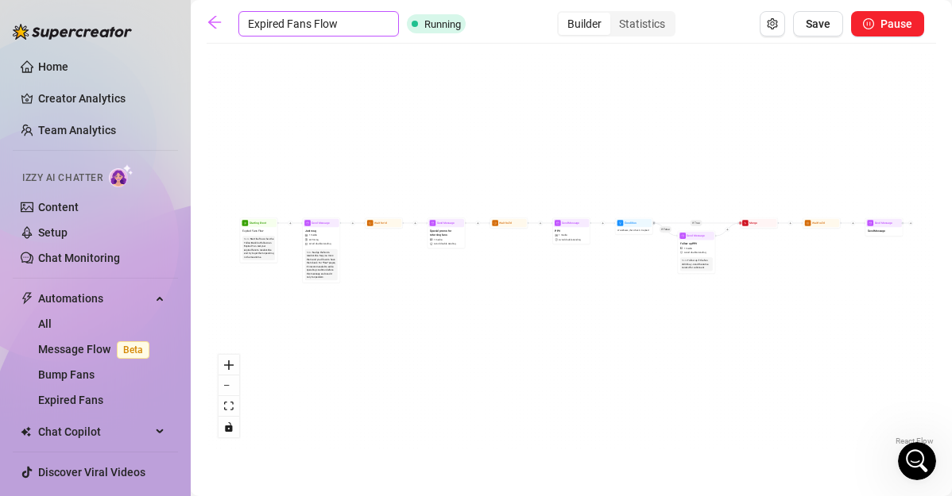
click at [288, 22] on input "Expired Fans Flow" at bounding box center [318, 23] width 160 height 25
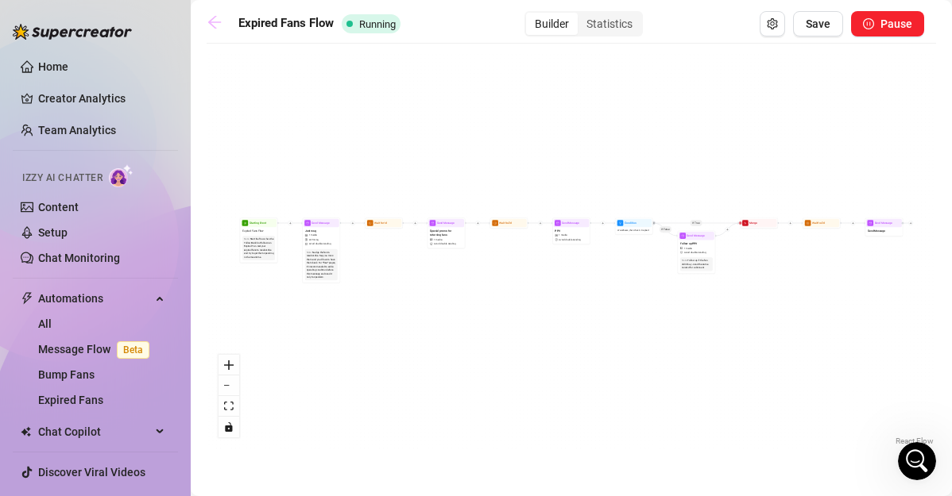
click at [214, 21] on icon "arrow-left" at bounding box center [215, 22] width 16 height 16
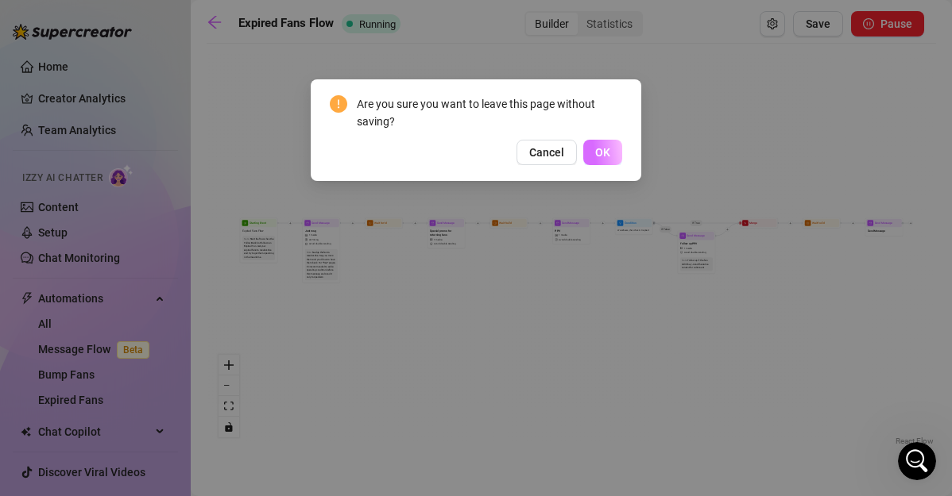
click at [596, 149] on span "OK" at bounding box center [602, 152] width 15 height 13
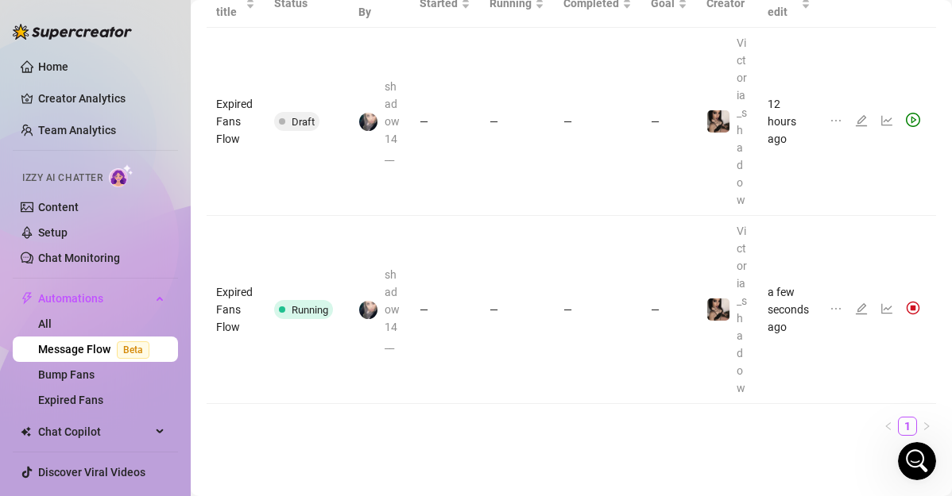
scroll to position [278, 0]
click at [69, 427] on span "Chat Copilot" at bounding box center [94, 431] width 113 height 25
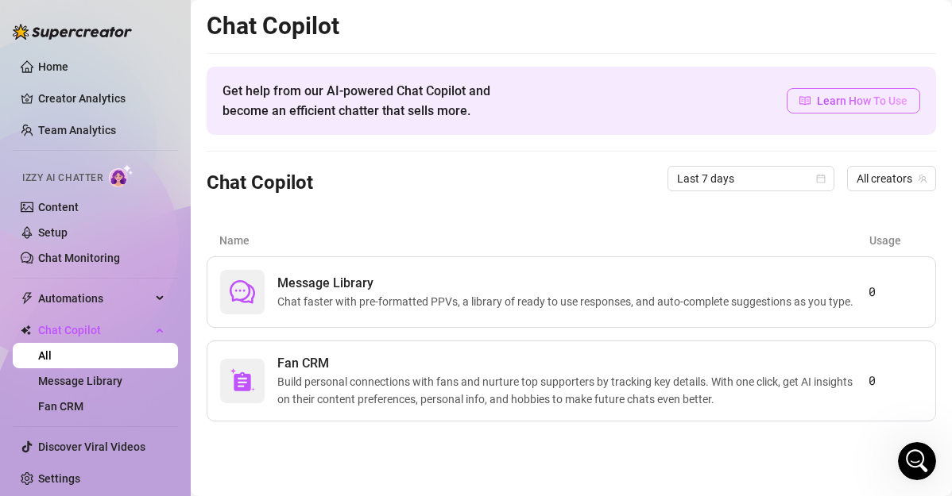
click at [844, 96] on span "Learn How To Use" at bounding box center [862, 100] width 91 height 17
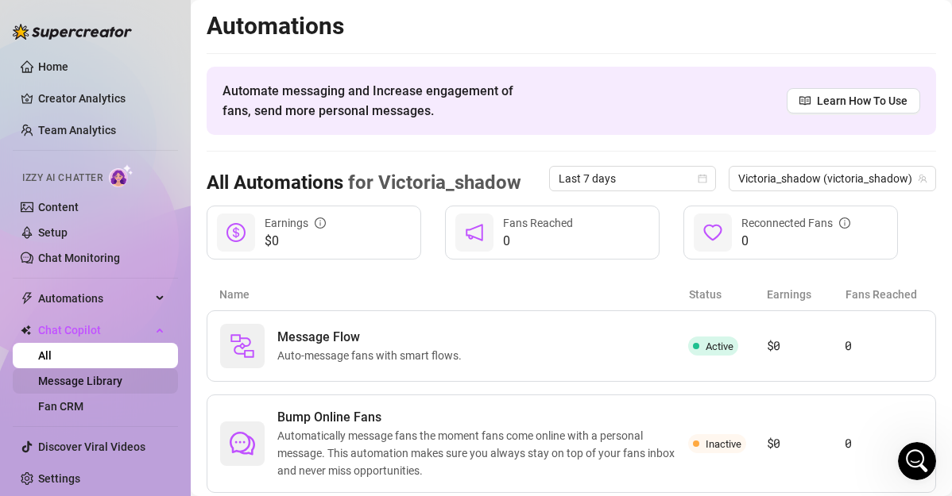
click at [60, 388] on link "Message Library" at bounding box center [80, 381] width 84 height 13
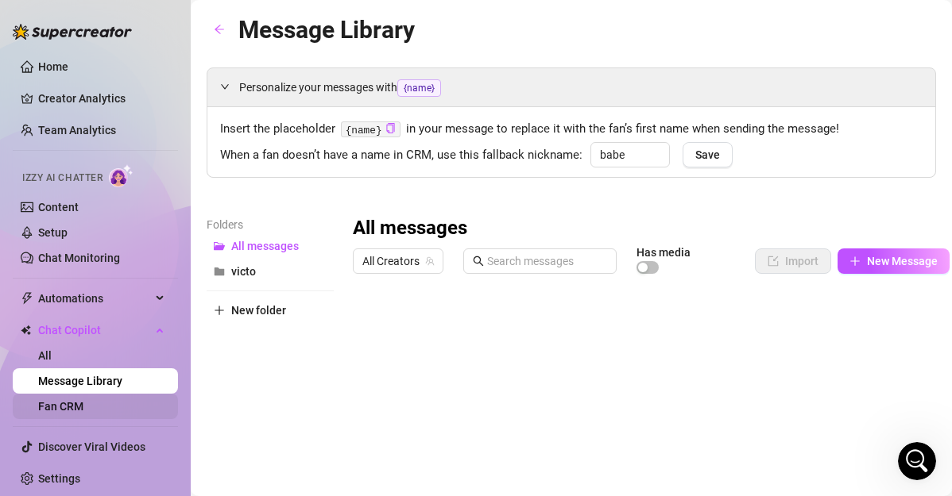
click at [79, 400] on link "Fan CRM" at bounding box center [60, 406] width 45 height 13
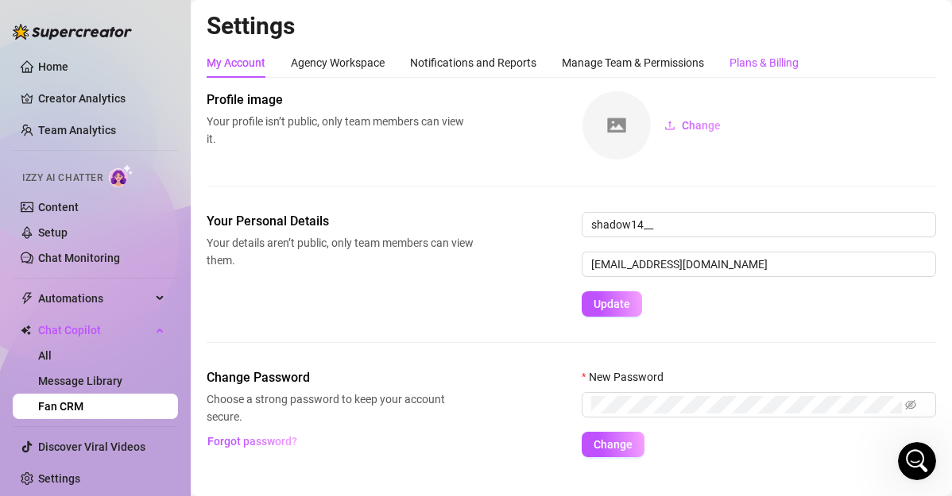
click at [741, 66] on div "Plans & Billing" at bounding box center [763, 62] width 69 height 17
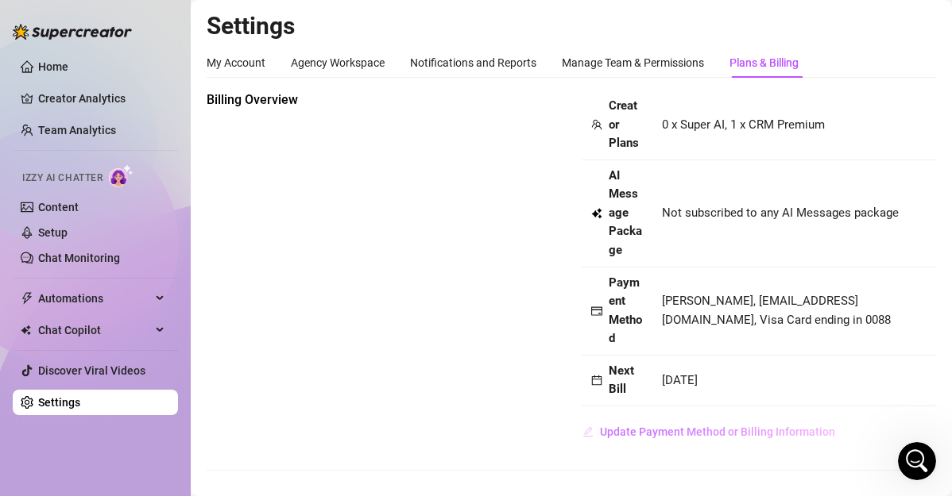
click at [711, 434] on span "Update Payment Method or Billing Information" at bounding box center [717, 432] width 235 height 13
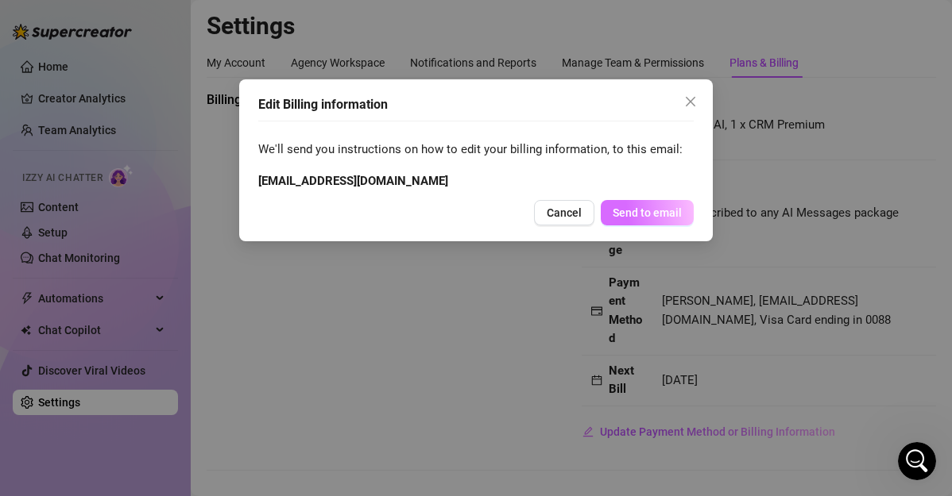
click at [657, 211] on span "Send to email" at bounding box center [646, 213] width 69 height 13
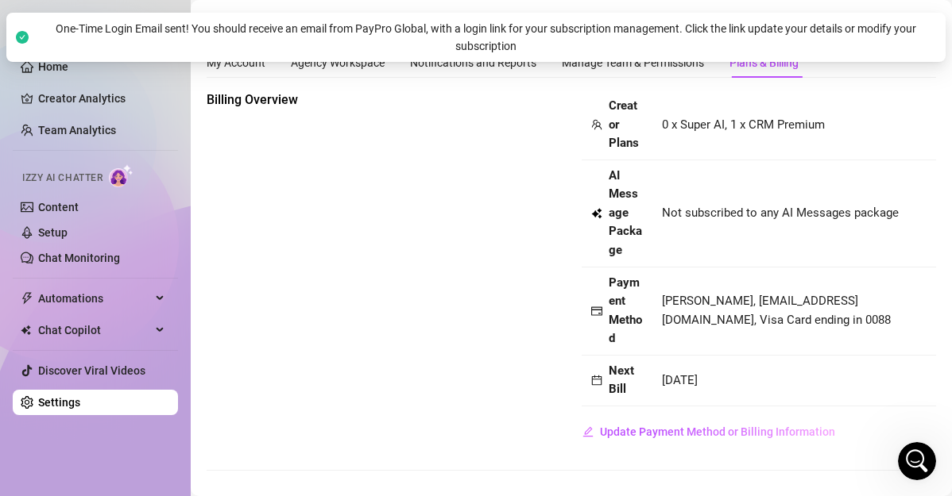
click at [628, 237] on strong "AI Message Package" at bounding box center [625, 212] width 33 height 89
click at [629, 250] on span "AI Message Package" at bounding box center [626, 214] width 34 height 94
click at [734, 164] on td "Not subscribed to any AI Messages package" at bounding box center [794, 213] width 284 height 107
click at [120, 265] on link "Chat Monitoring" at bounding box center [79, 258] width 82 height 13
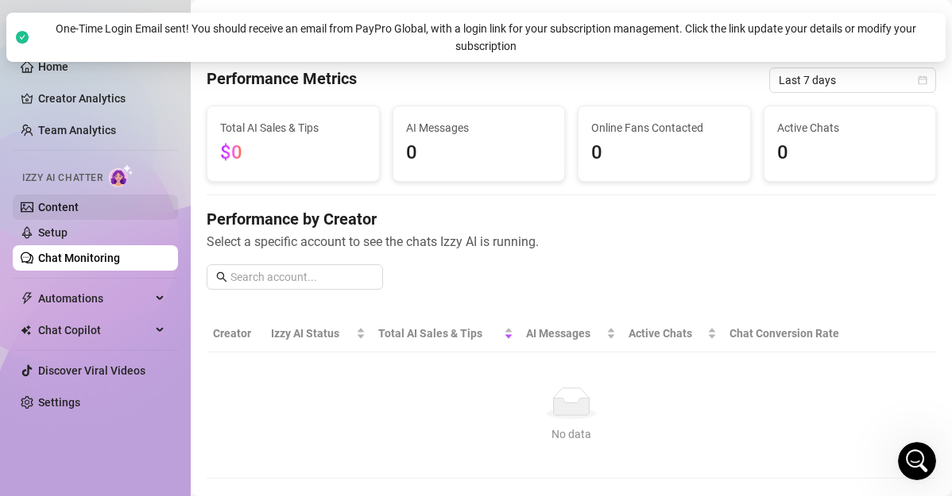
click at [79, 214] on link "Content" at bounding box center [58, 207] width 41 height 13
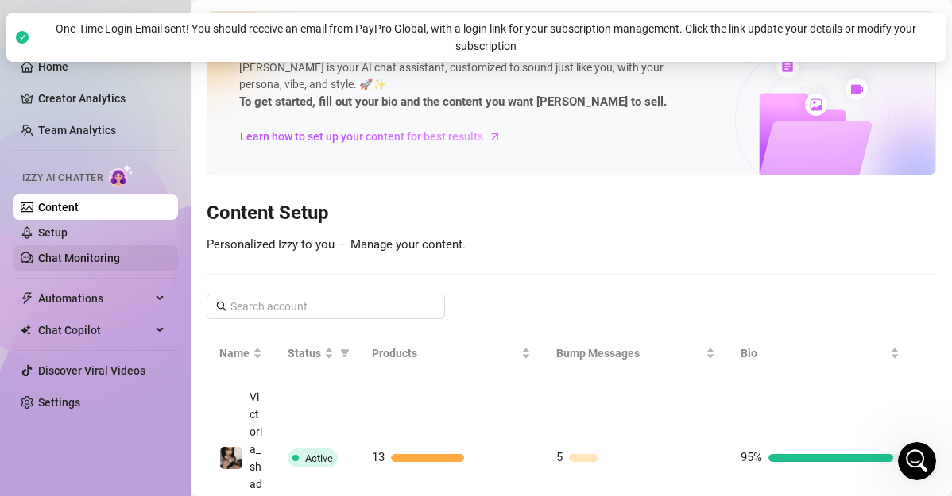
click at [68, 253] on link "Chat Monitoring" at bounding box center [79, 258] width 82 height 13
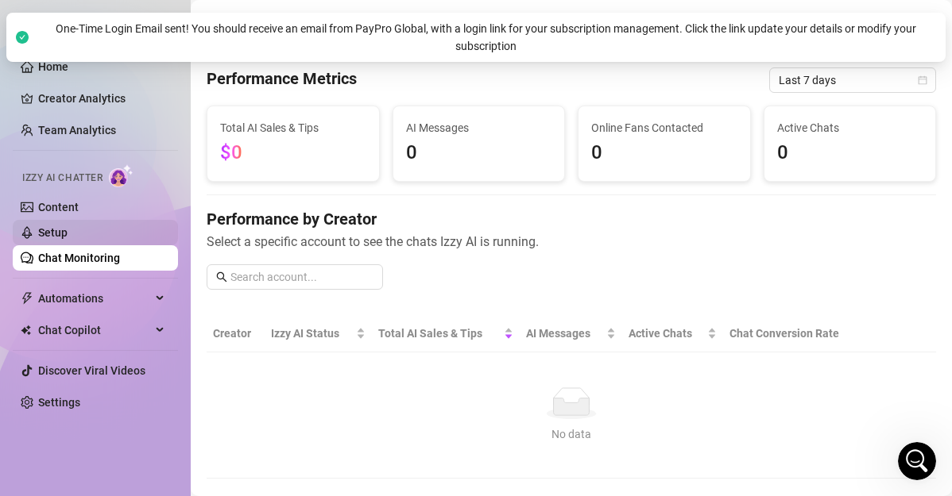
click at [68, 226] on link "Setup" at bounding box center [52, 232] width 29 height 13
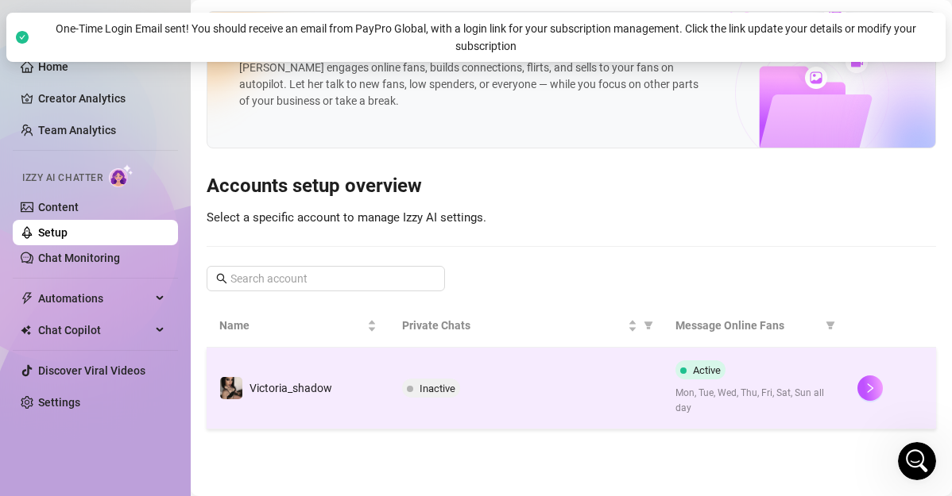
click at [853, 383] on td at bounding box center [889, 389] width 91 height 82
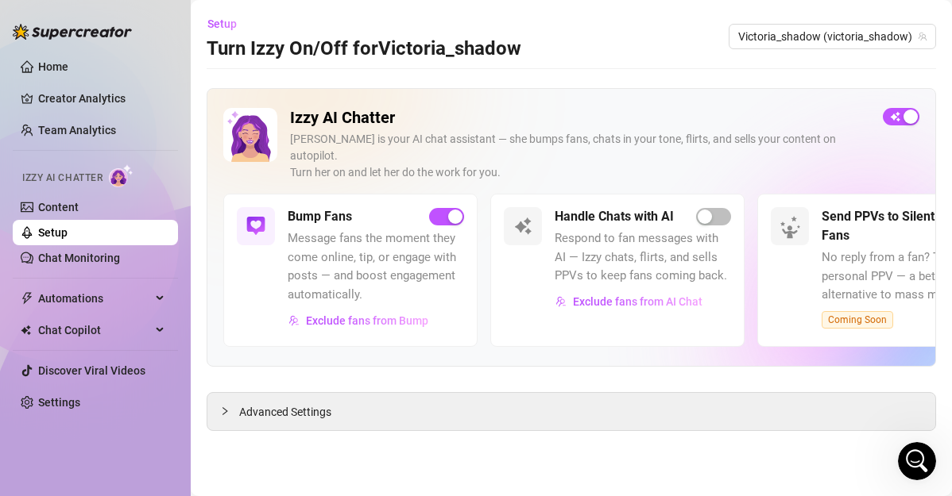
click at [755, 292] on div "Bump Fans Message fans the moment they come online, tip, or engage with posts —…" at bounding box center [571, 270] width 696 height 153
